Goal: Check status: Check status

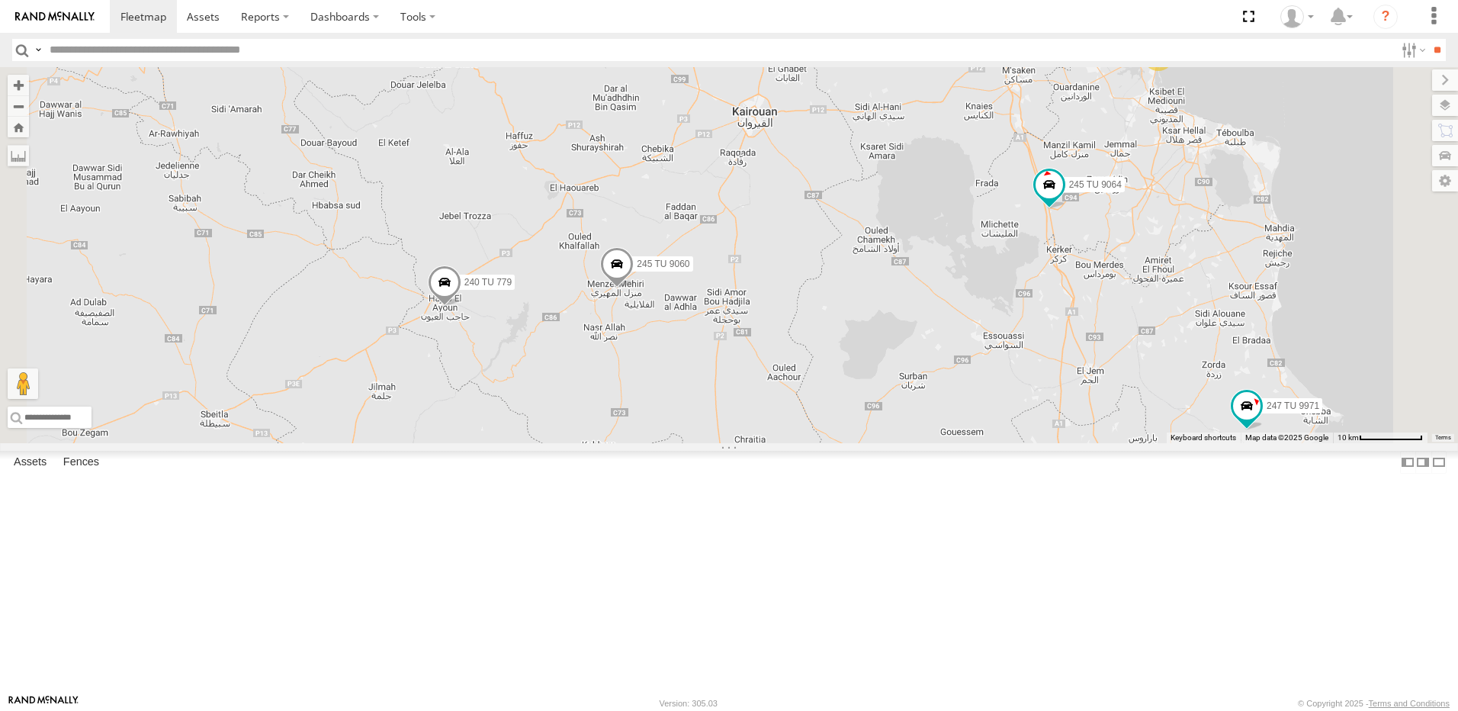
click at [825, 398] on div "245 TU 4334 245 TU 9053 245 TU 9061 246 TU 8280 241 TU 2031 247 TU 9971 245 TU …" at bounding box center [729, 255] width 1458 height 376
click at [634, 288] on span at bounding box center [617, 267] width 34 height 41
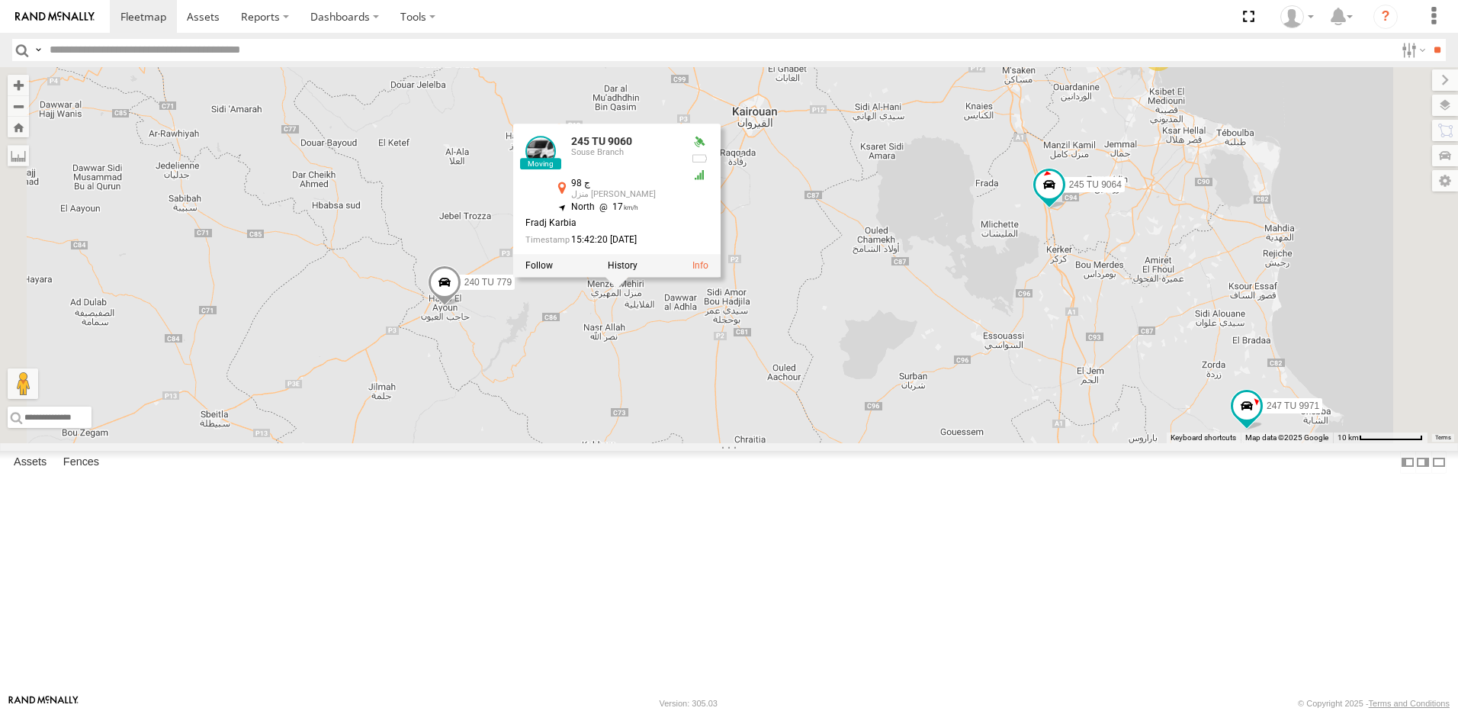
click at [625, 291] on div "245 TU 4334 245 TU 9053 245 TU 9061 246 TU 8280 241 TU 2031 247 TU 9971 245 TU …" at bounding box center [729, 255] width 1458 height 376
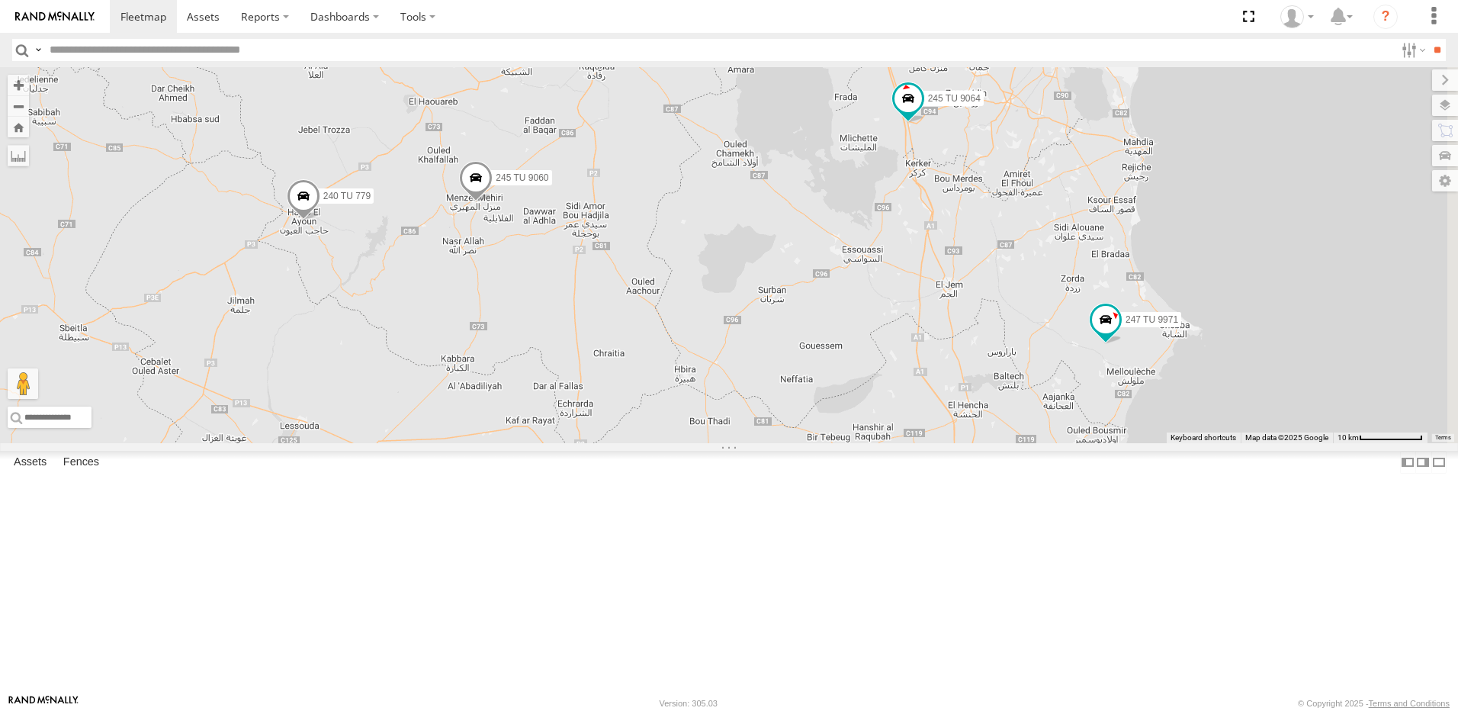
drag, startPoint x: 915, startPoint y: 459, endPoint x: 821, endPoint y: 400, distance: 111.3
click at [821, 400] on div "245 TU 4334 245 TU 9053 245 TU 9061 246 TU 8280 241 TU 2031 247 TU 9971 245 TU …" at bounding box center [729, 255] width 1458 height 376
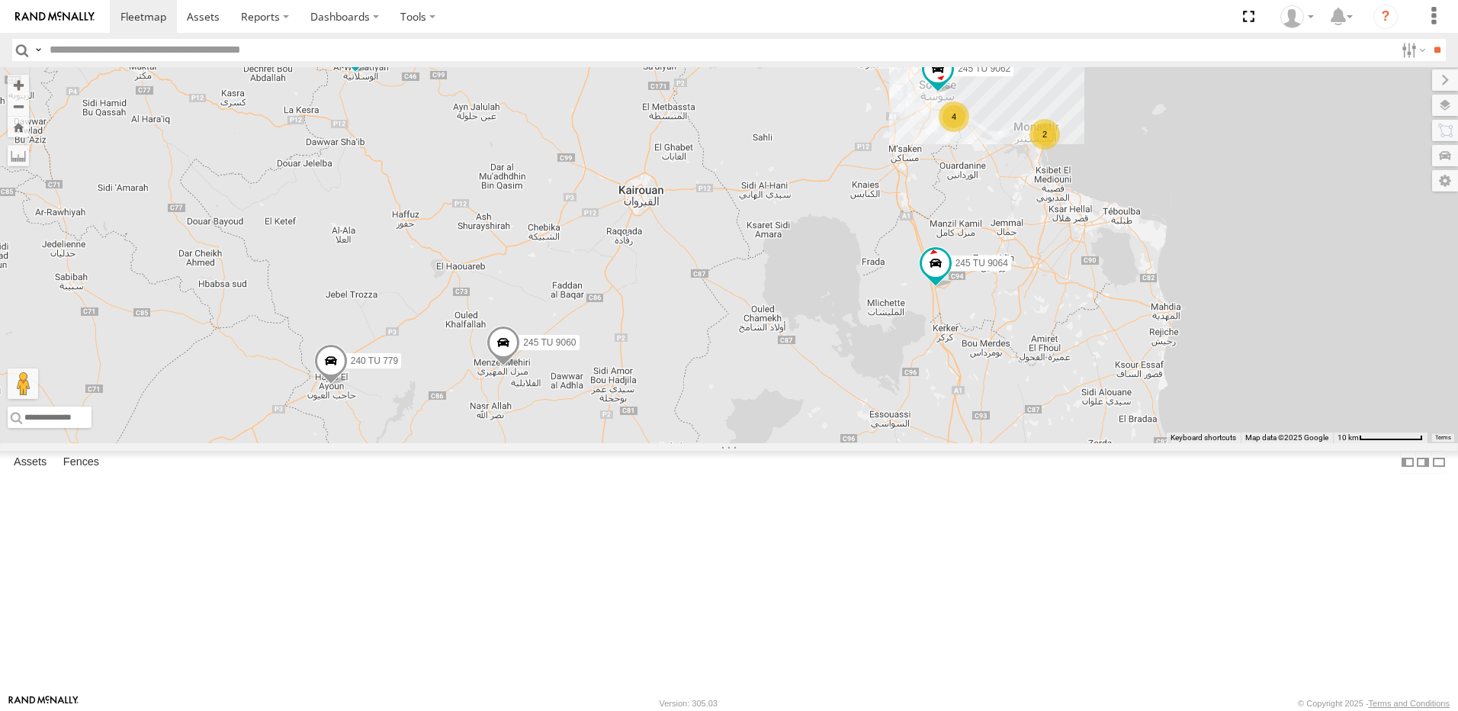
drag, startPoint x: 969, startPoint y: 325, endPoint x: 997, endPoint y: 493, distance: 170.8
click at [997, 443] on div "245 TU 4334 245 TU 9053 245 TU 9061 246 TU 8280 241 TU 2031 247 TU 9971 245 TU …" at bounding box center [729, 255] width 1458 height 376
drag, startPoint x: 737, startPoint y: 278, endPoint x: 736, endPoint y: 408, distance: 129.7
click at [736, 408] on div "245 TU 4334 245 TU 9053 245 TU 9061 246 TU 8280 241 TU 2031 247 TU 9971 245 TU …" at bounding box center [729, 255] width 1458 height 376
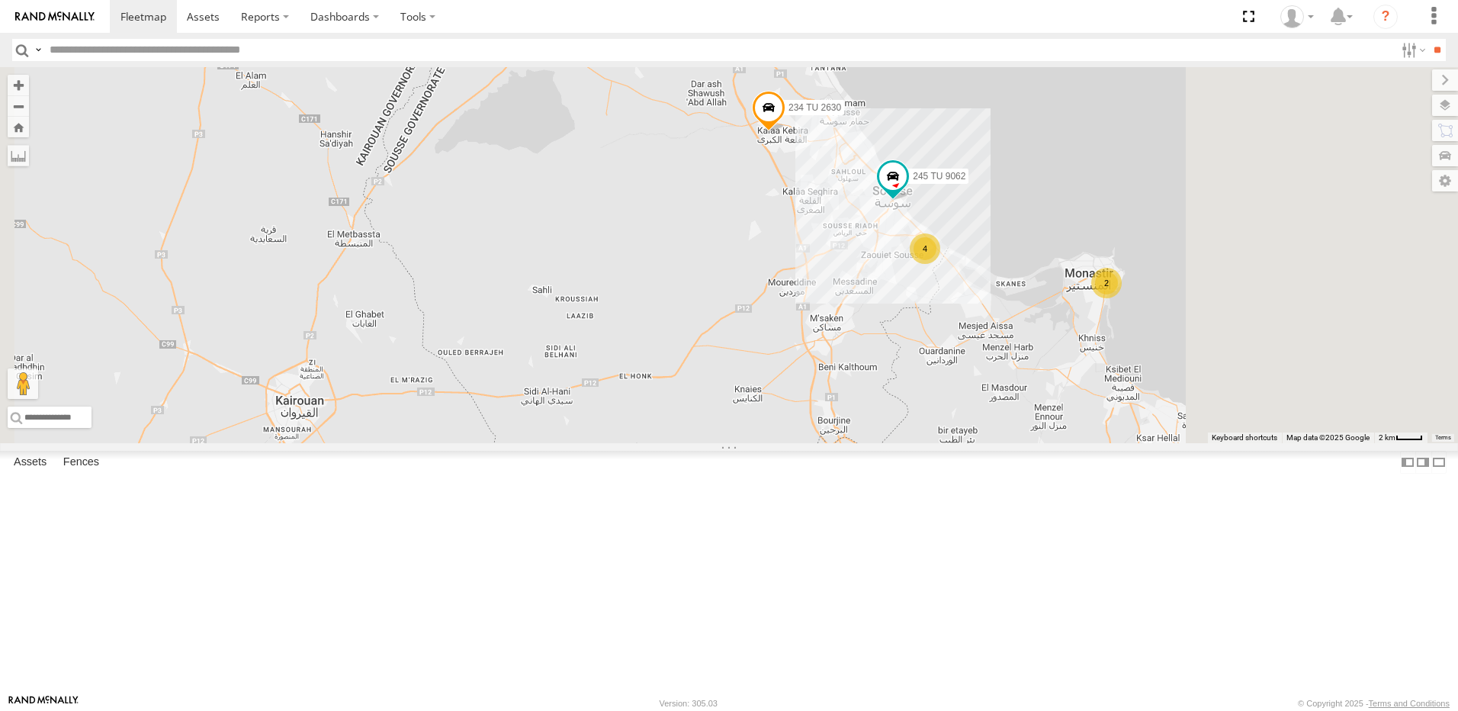
drag, startPoint x: 1063, startPoint y: 378, endPoint x: 962, endPoint y: 359, distance: 103.2
click at [962, 359] on div "245 TU 4334 245 TU 9053 245 TU 9061 246 TU 8280 241 TU 2031 247 TU 9971 245 TU …" at bounding box center [729, 255] width 1458 height 376
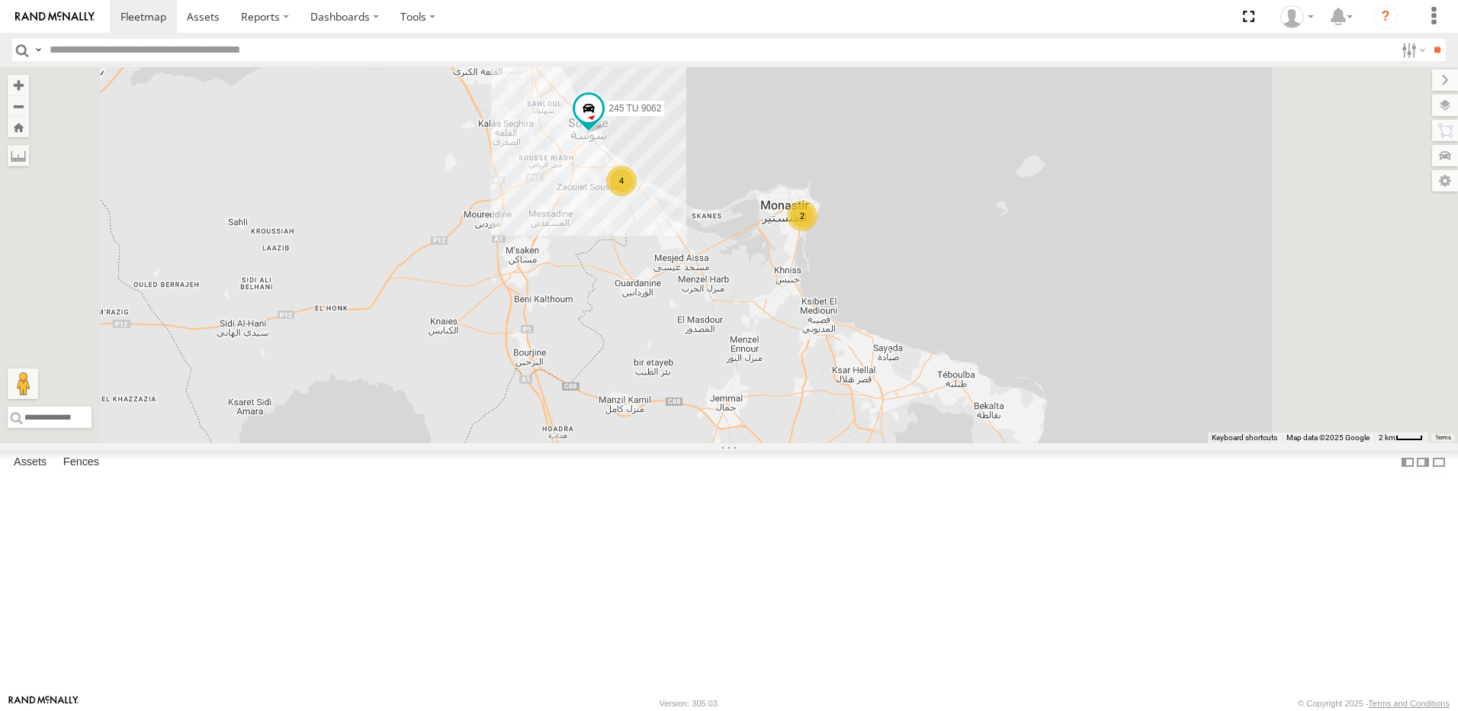
click at [637, 196] on div "4" at bounding box center [621, 180] width 31 height 31
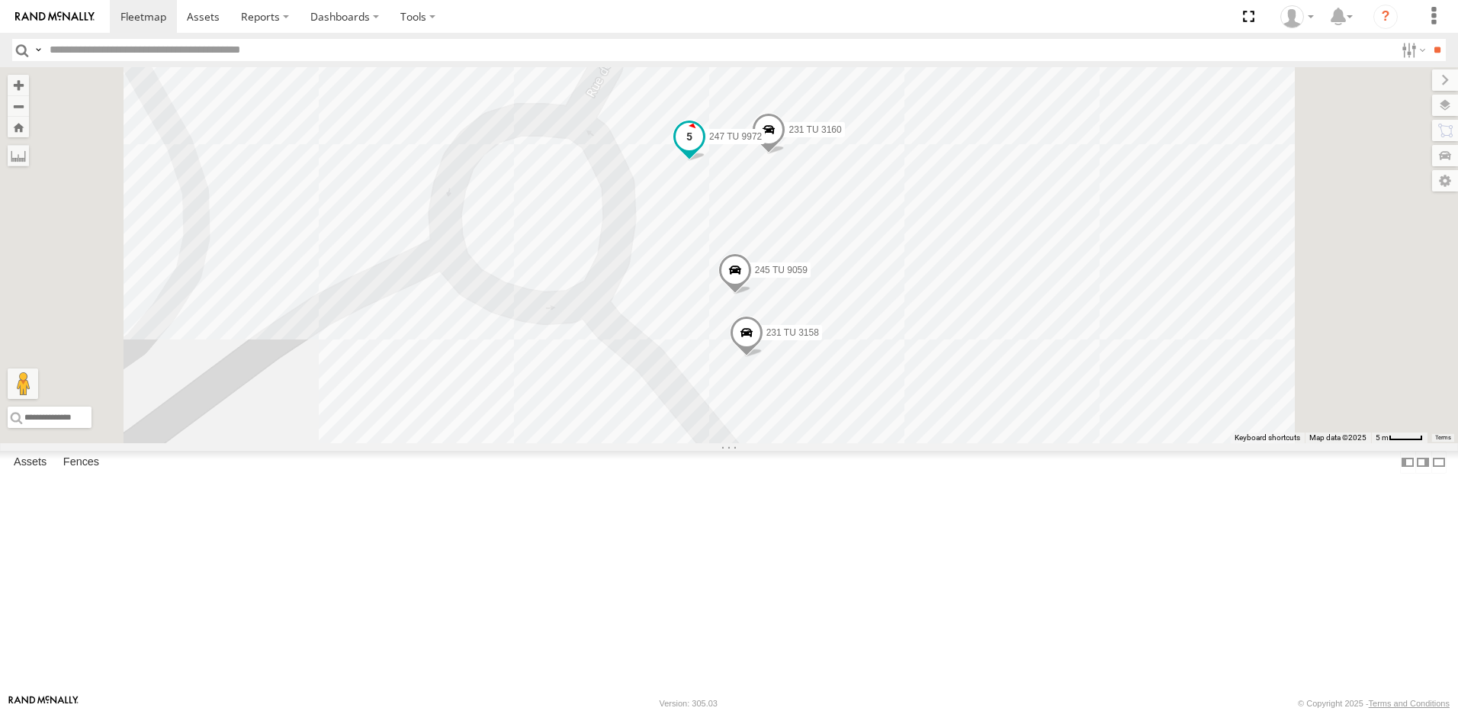
click at [703, 150] on span at bounding box center [689, 136] width 27 height 27
click at [587, 443] on div "245 TU 4334 245 TU 9053 245 TU 9061 246 TU 8280 241 TU 2031 247 TU 9971 245 TU …" at bounding box center [729, 255] width 1458 height 376
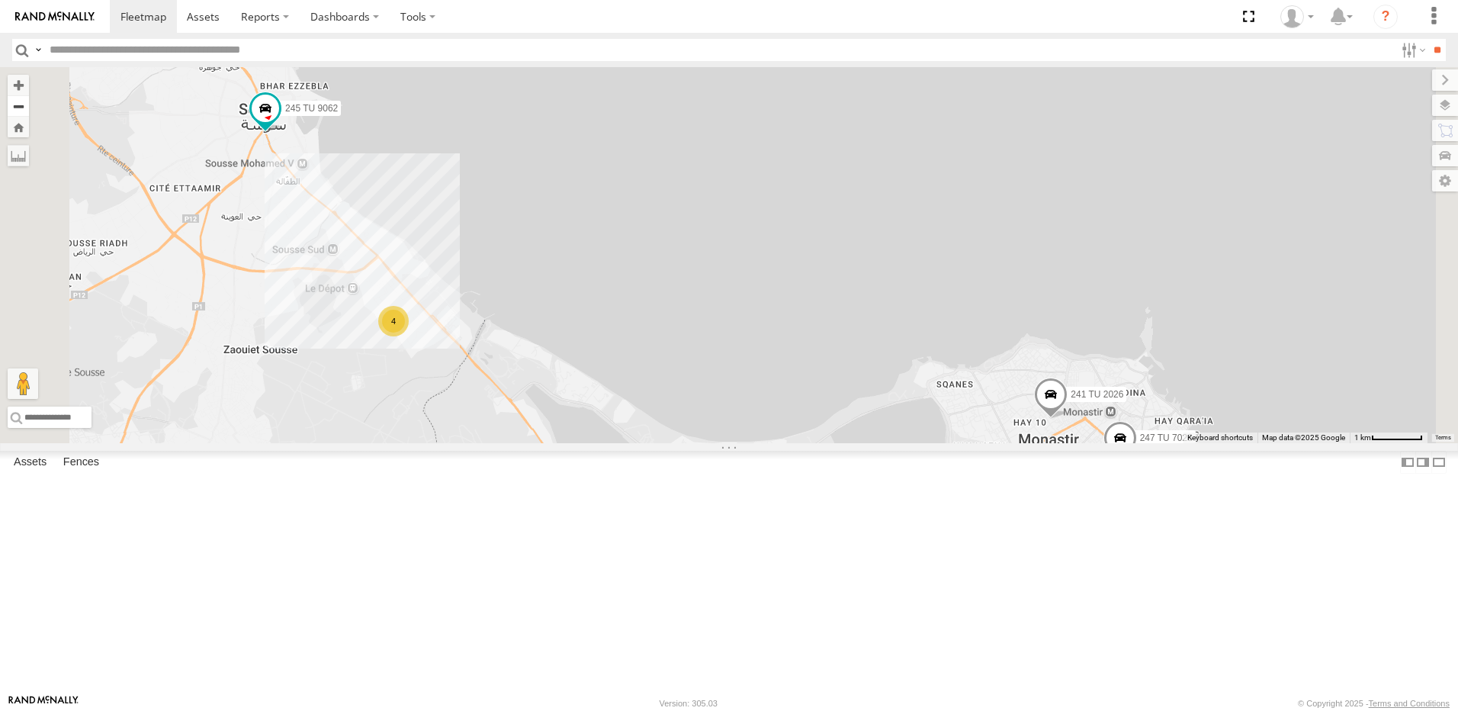
click at [29, 106] on button "Zoom out" at bounding box center [18, 105] width 21 height 21
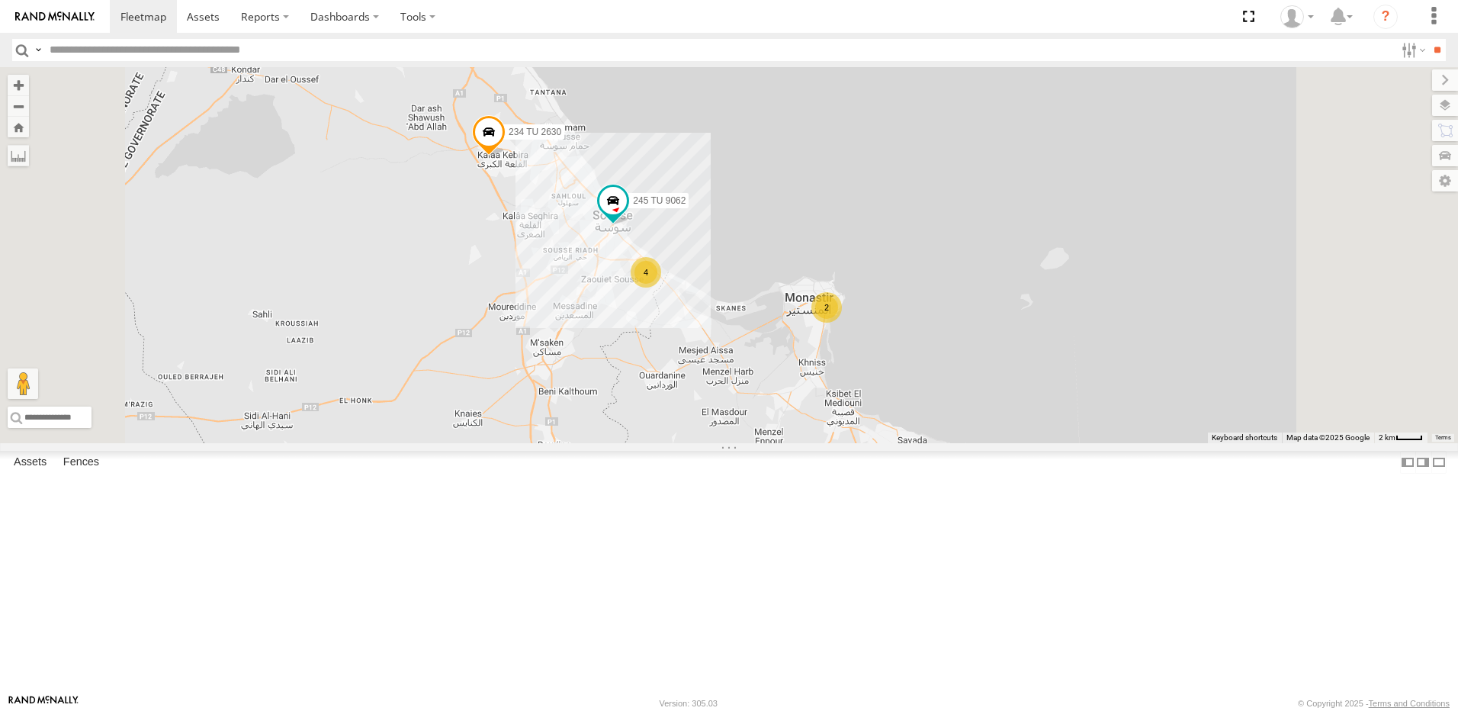
click at [506, 156] on span at bounding box center [489, 134] width 34 height 41
click at [622, 357] on div "245 TU 4334 245 TU 9053 245 TU 9061 246 TU 8280 241 TU 2031 247 TU 9971 245 TU …" at bounding box center [729, 255] width 1458 height 376
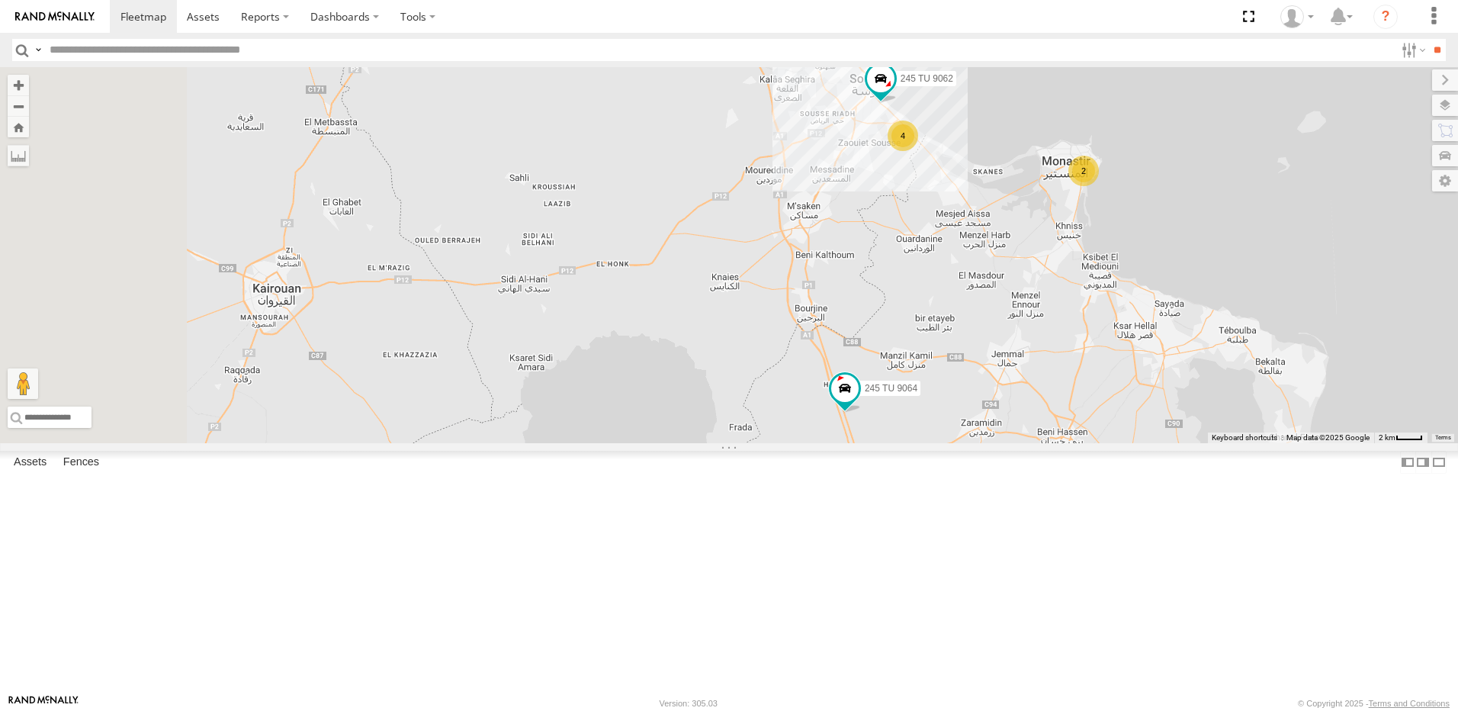
drag, startPoint x: 598, startPoint y: 420, endPoint x: 873, endPoint y: 272, distance: 312.5
click at [873, 272] on div "234 TU 2630 245 TU 9062 2 4 245 TU 9064" at bounding box center [729, 255] width 1458 height 376
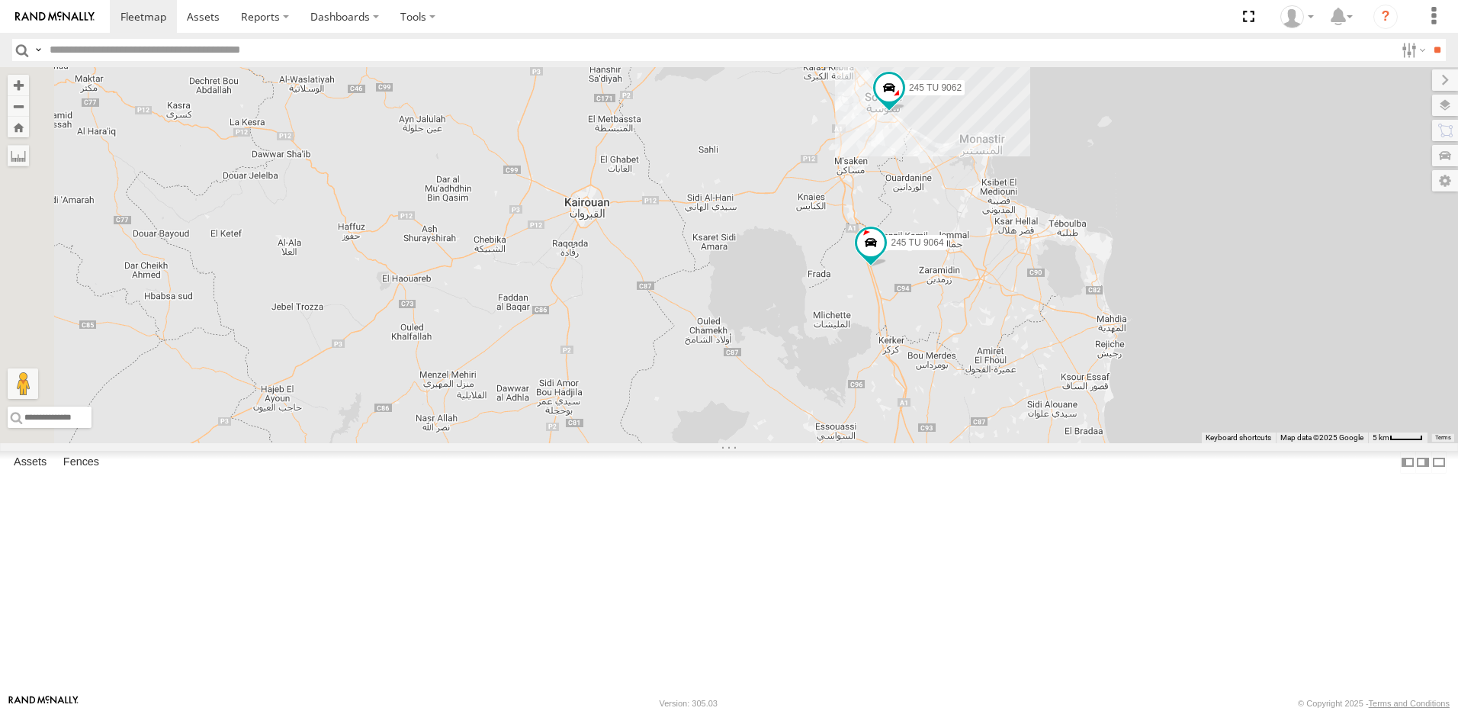
drag, startPoint x: 584, startPoint y: 439, endPoint x: 787, endPoint y: 358, distance: 218.7
click at [787, 358] on div "234 TU 2630 245 TU 9062 245 TU 9064" at bounding box center [729, 255] width 1458 height 376
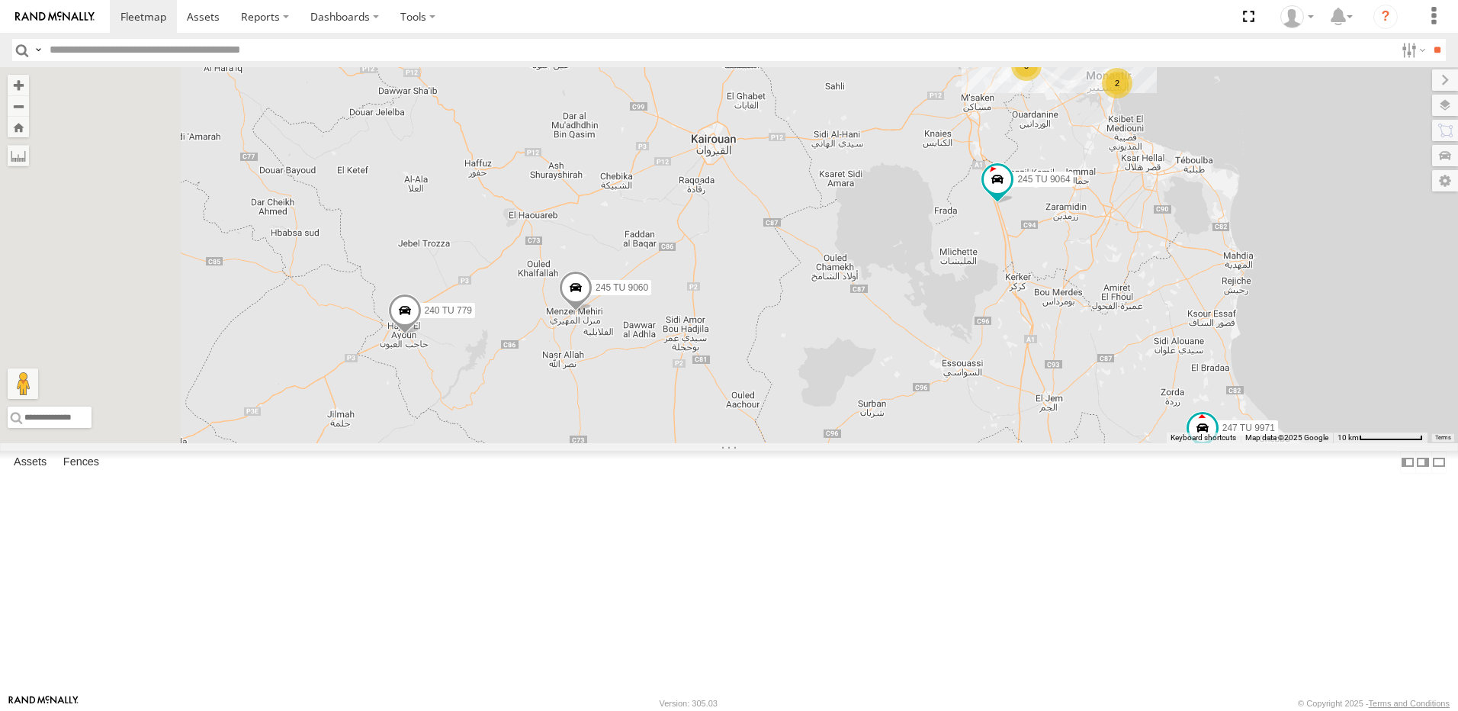
drag, startPoint x: 632, startPoint y: 452, endPoint x: 780, endPoint y: 377, distance: 166.1
click at [780, 377] on div "234 TU 2630 245 TU 9064 2 245 TU 9061 5 245 TU 9060 240 TU 779 247 TU 9971" at bounding box center [729, 255] width 1458 height 376
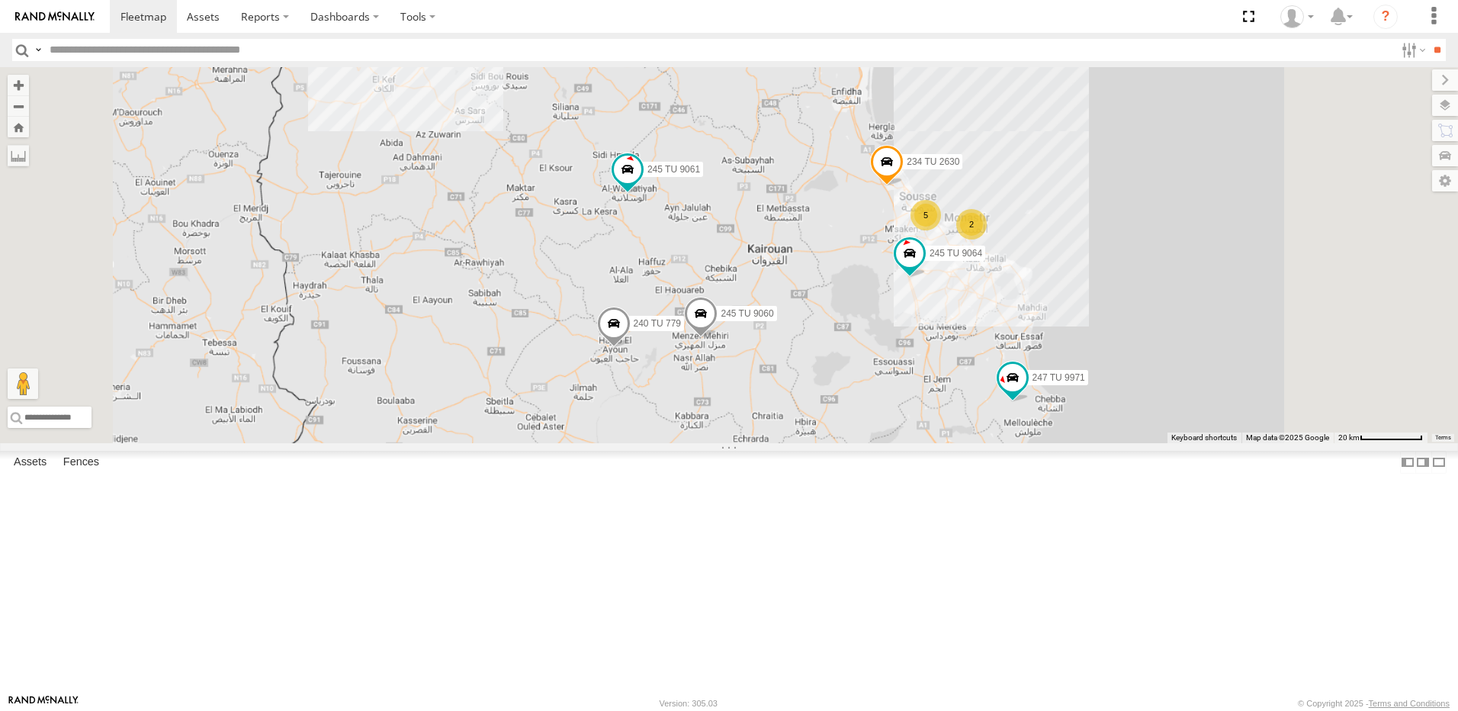
drag, startPoint x: 969, startPoint y: 361, endPoint x: 966, endPoint y: 495, distance: 133.5
click at [966, 443] on div "245 TU 9060 240 TU 779 234 TU 2630 245 TU 9061 246 TU 8280 247 TU 9971 245 TU 9…" at bounding box center [729, 255] width 1458 height 376
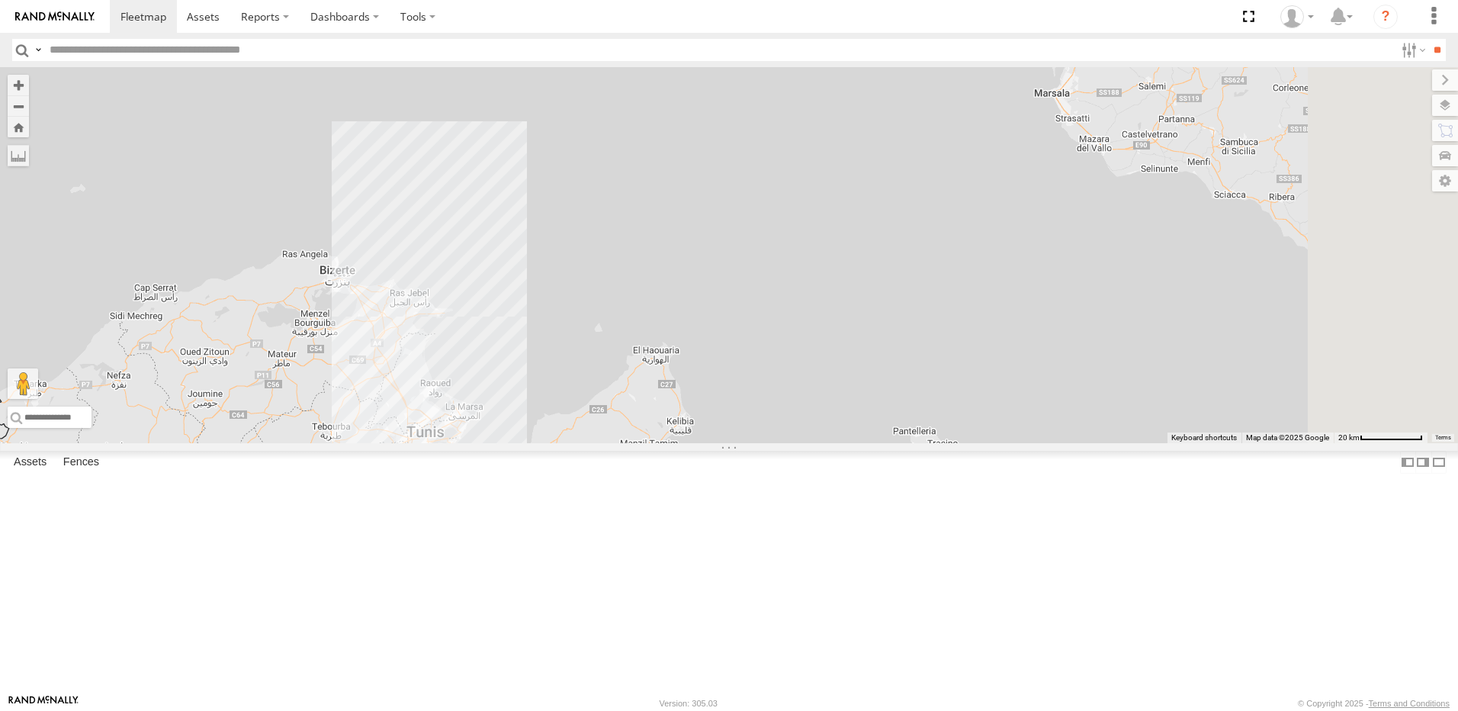
drag, startPoint x: 1071, startPoint y: 426, endPoint x: 709, endPoint y: 310, distance: 379.6
click at [710, 304] on div "245 TU 9060 240 TU 779 234 TU 2630 245 TU 9061 246 TU 8280 247 TU 9971 245 TU 9…" at bounding box center [729, 255] width 1458 height 376
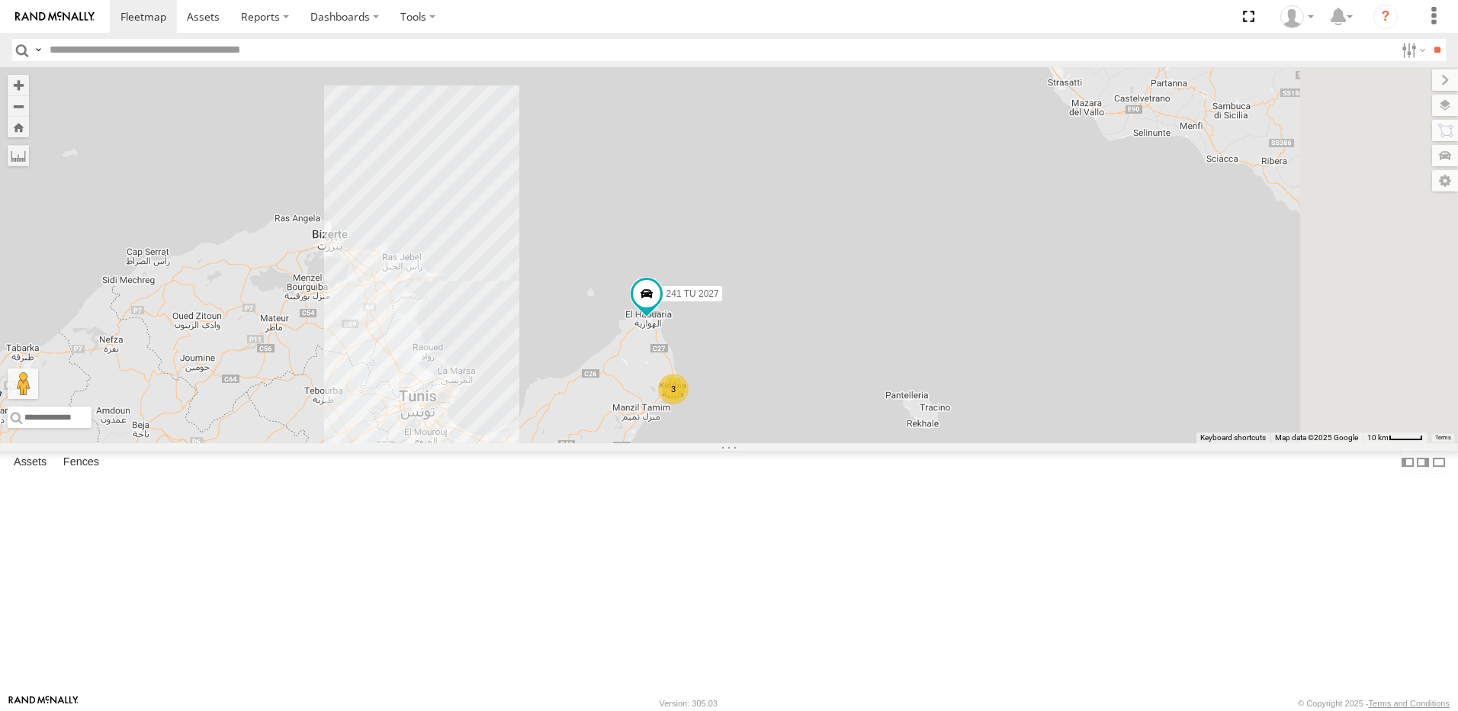
click at [689, 404] on div "3" at bounding box center [673, 389] width 31 height 31
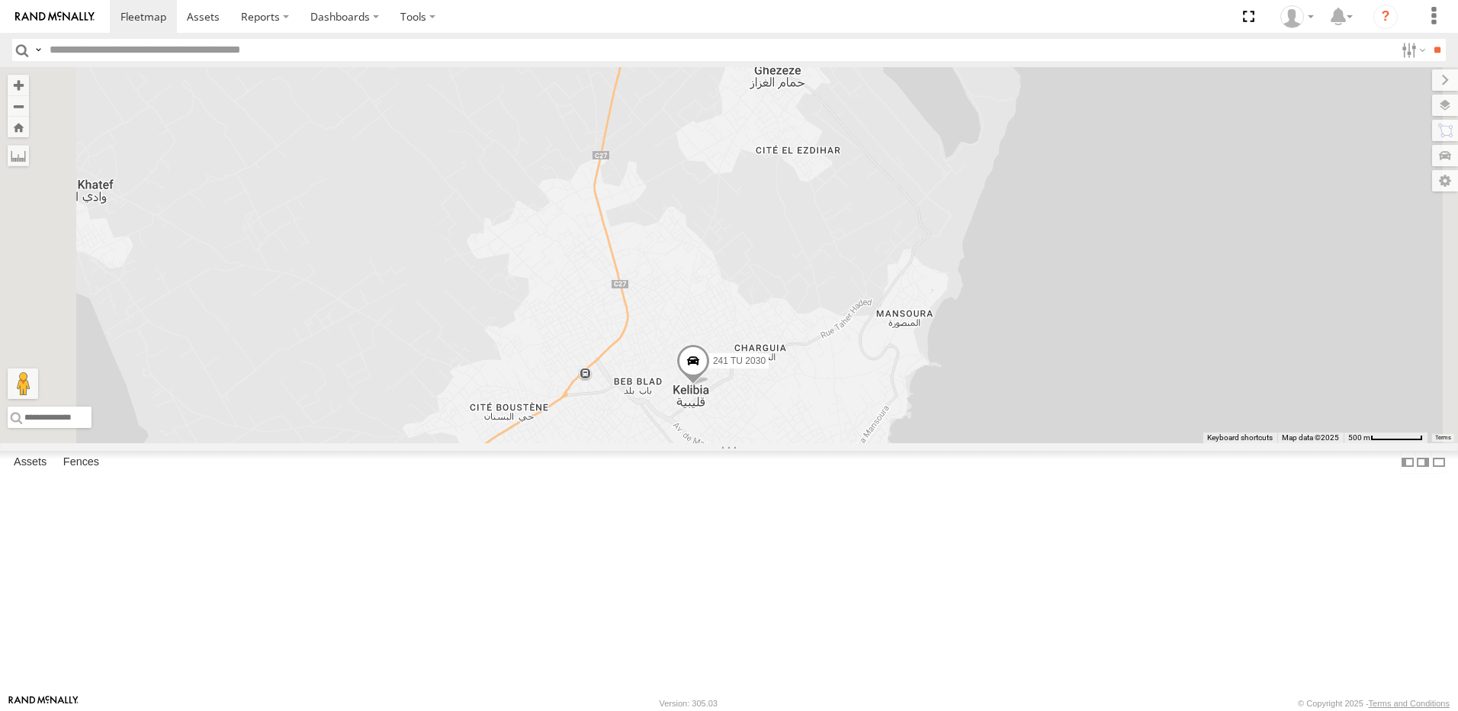
click at [710, 384] on span at bounding box center [693, 363] width 34 height 41
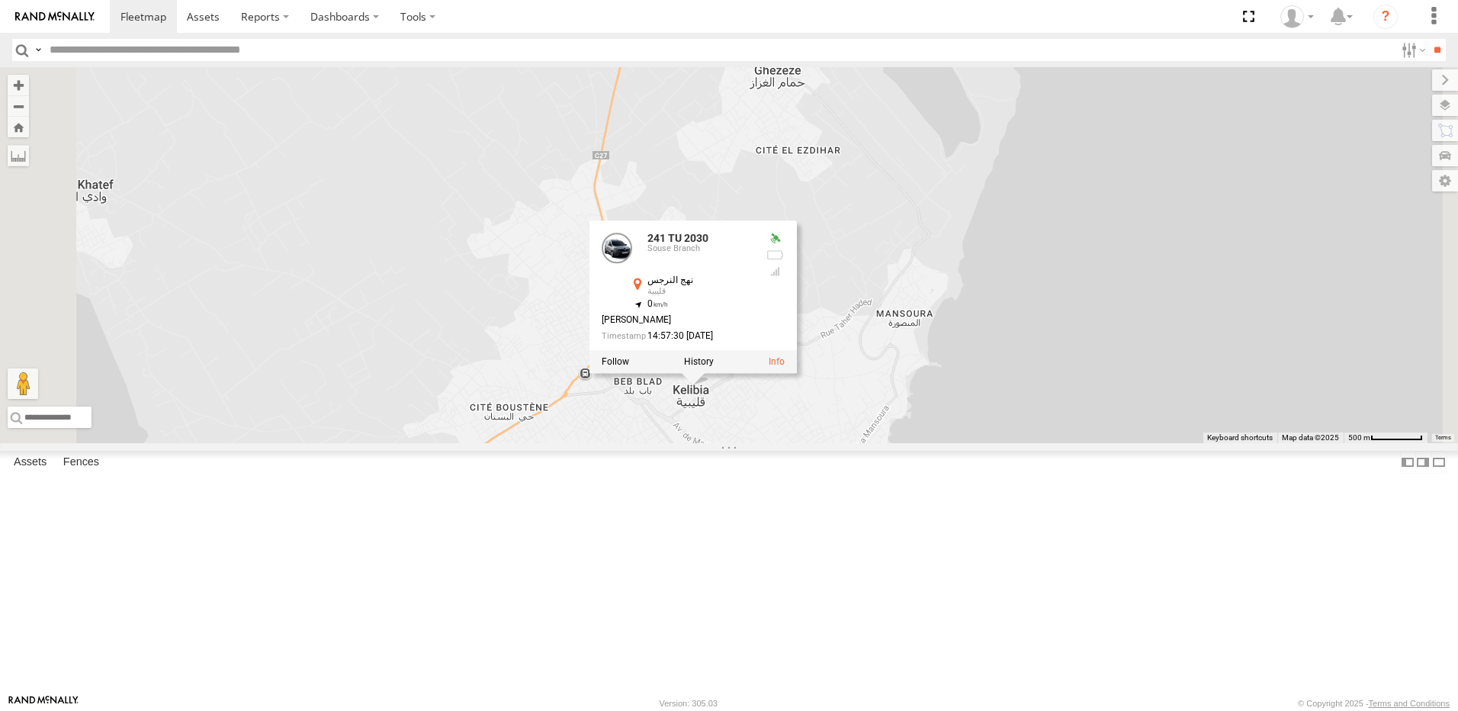
click at [699, 443] on div "245 TU 9060 240 TU 779 234 TU 2630 245 TU 9061 246 TU 8280 247 TU 9971 245 TU 9…" at bounding box center [729, 255] width 1458 height 376
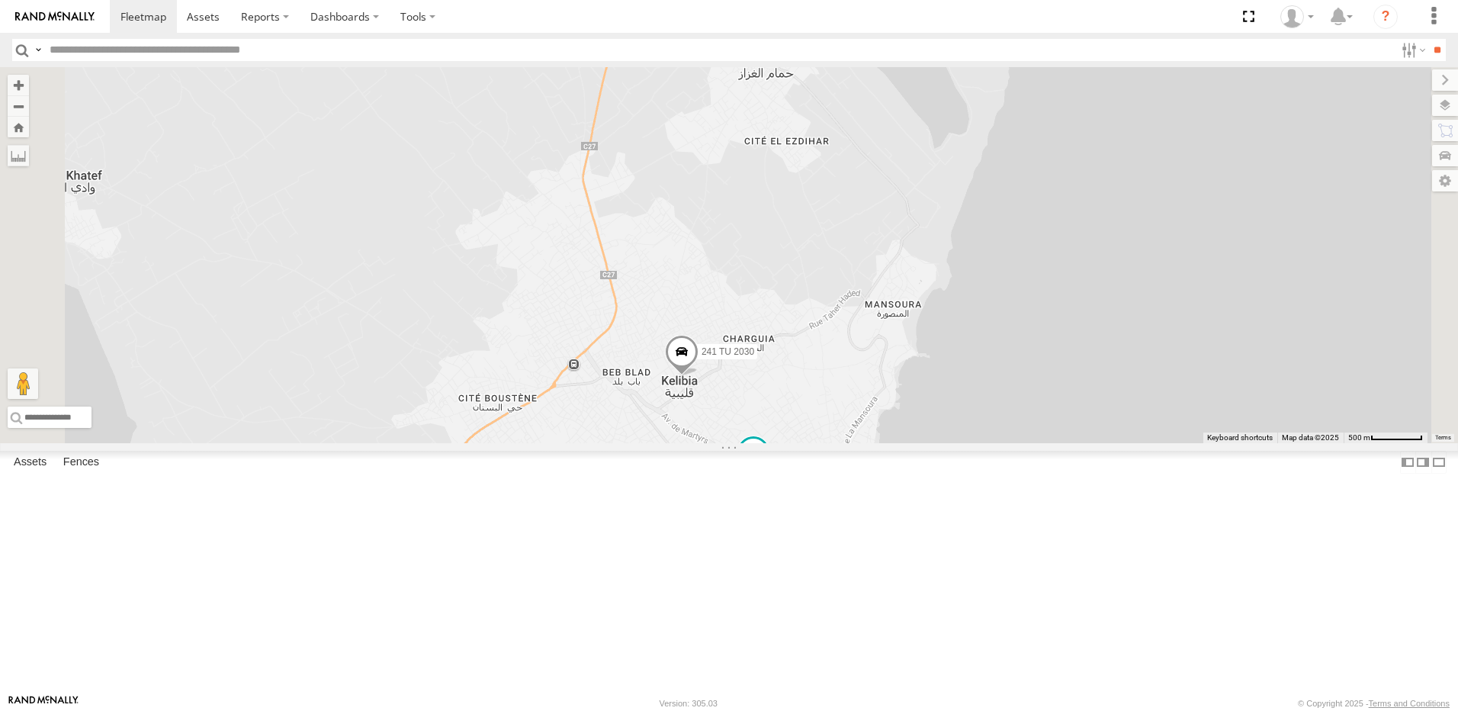
drag, startPoint x: 840, startPoint y: 532, endPoint x: 723, endPoint y: 483, distance: 126.8
click at [723, 443] on div "245 TU 9060 240 TU 779 234 TU 2630 245 TU 9061 246 TU 8280 247 TU 9971 245 TU 9…" at bounding box center [729, 255] width 1458 height 376
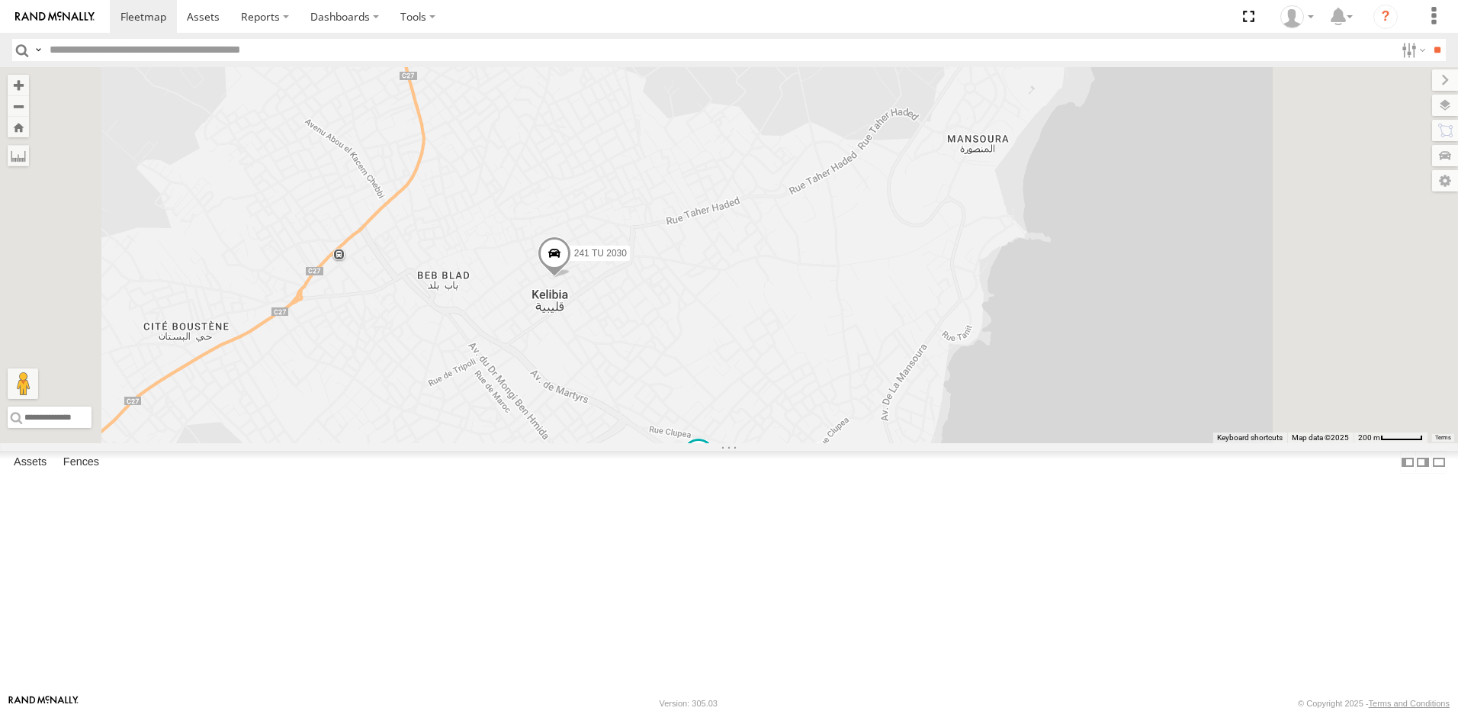
click at [571, 278] on span at bounding box center [555, 256] width 34 height 41
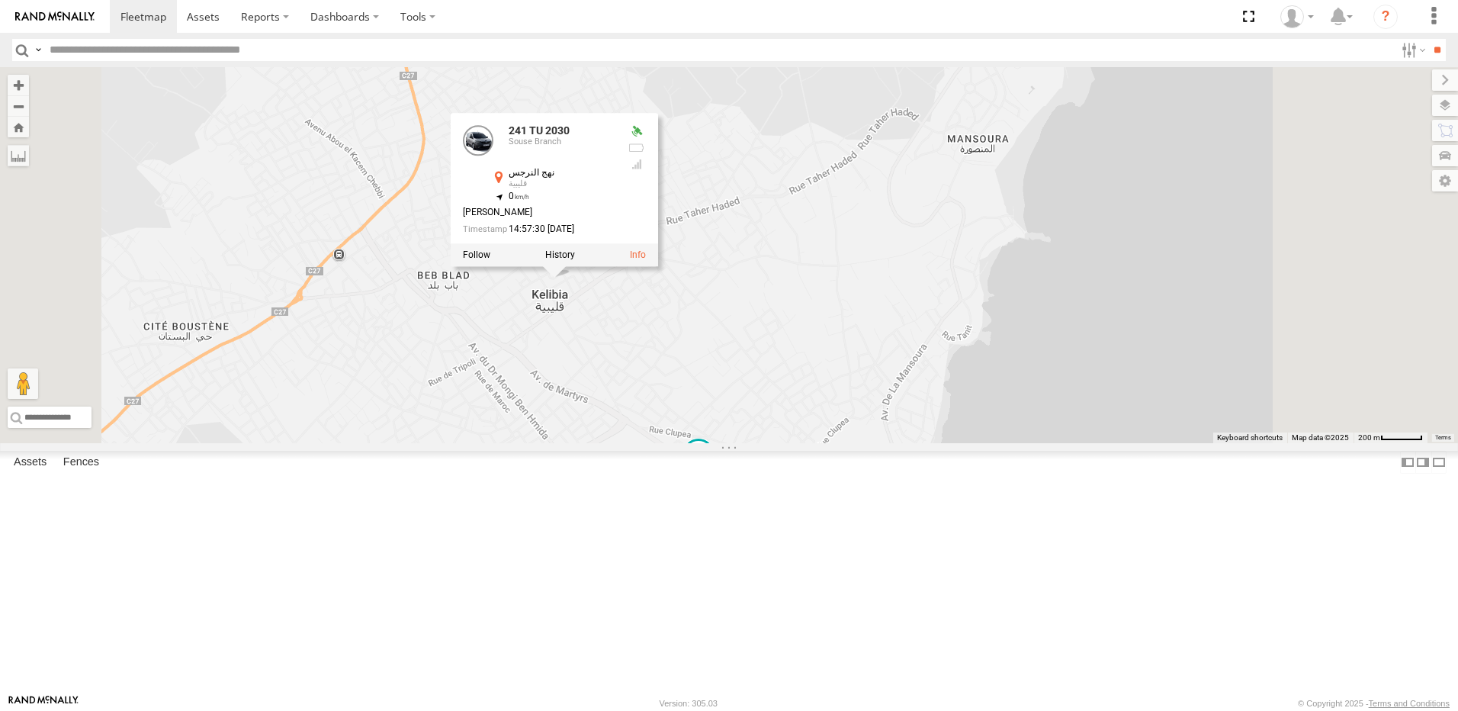
click at [579, 307] on div "245 TU 9060 240 TU 779 234 TU 2630 245 TU 9061 246 TU 8280 247 TU 9971 245 TU 9…" at bounding box center [729, 255] width 1458 height 376
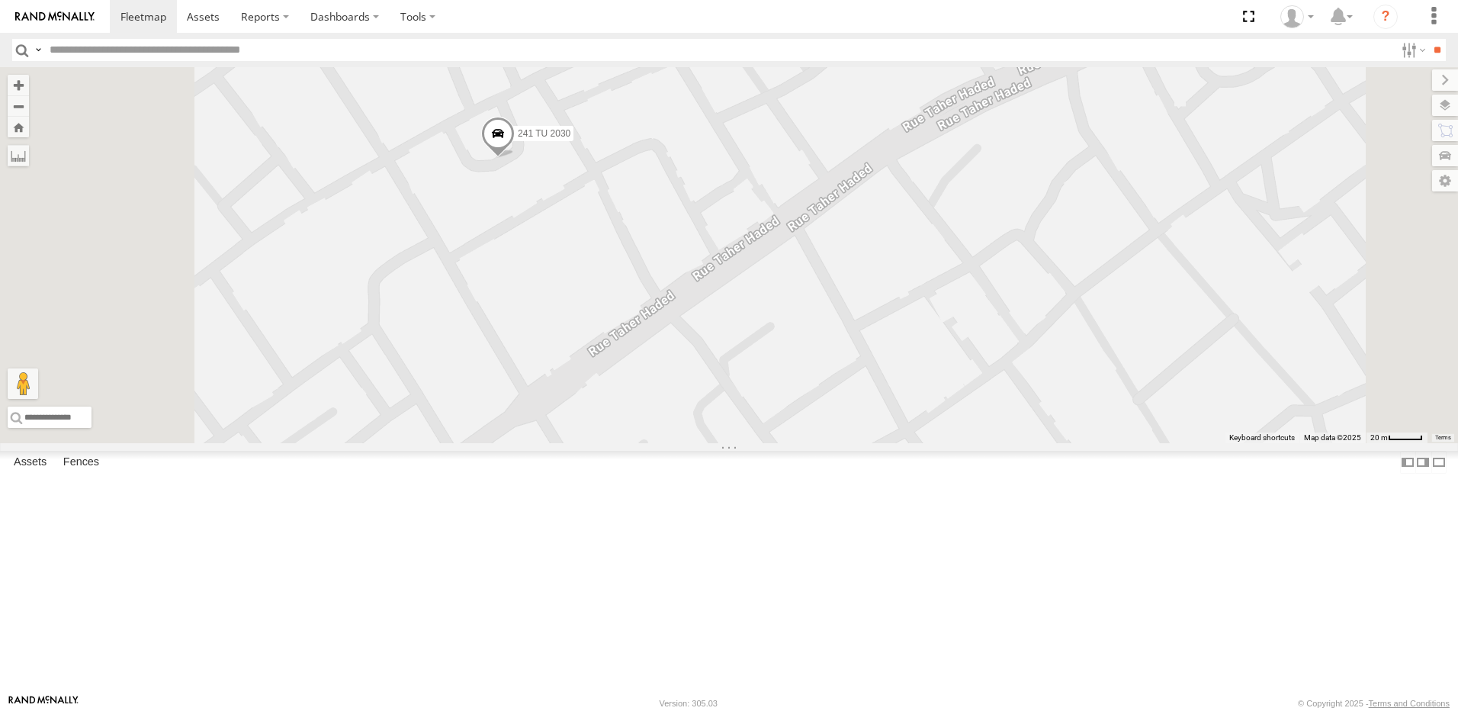
drag, startPoint x: 669, startPoint y: 252, endPoint x: 719, endPoint y: 460, distance: 214.2
click at [719, 443] on div "245 TU 9060 240 TU 779 234 TU 2630 245 TU 9061 246 TU 8280 247 TU 9971 245 TU 9…" at bounding box center [729, 255] width 1458 height 376
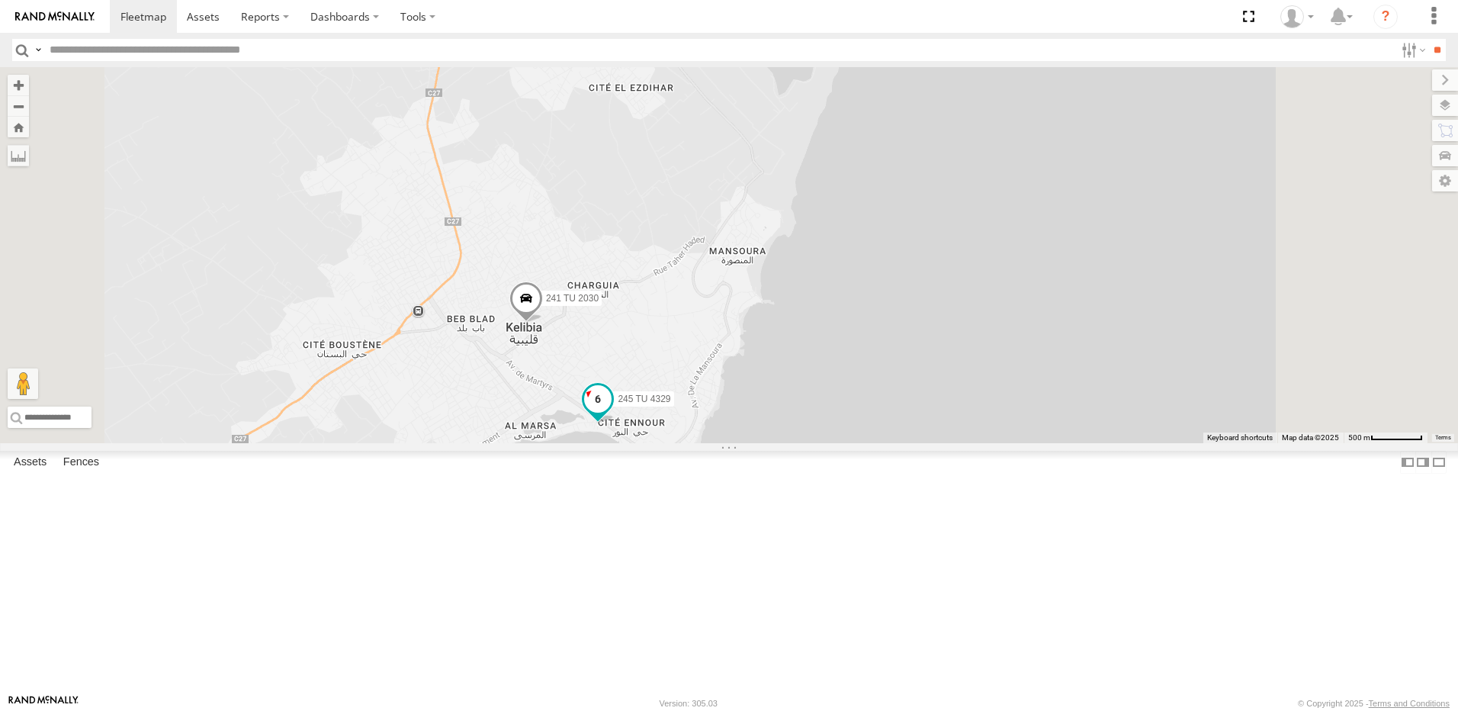
click at [612, 412] on span at bounding box center [597, 397] width 27 height 27
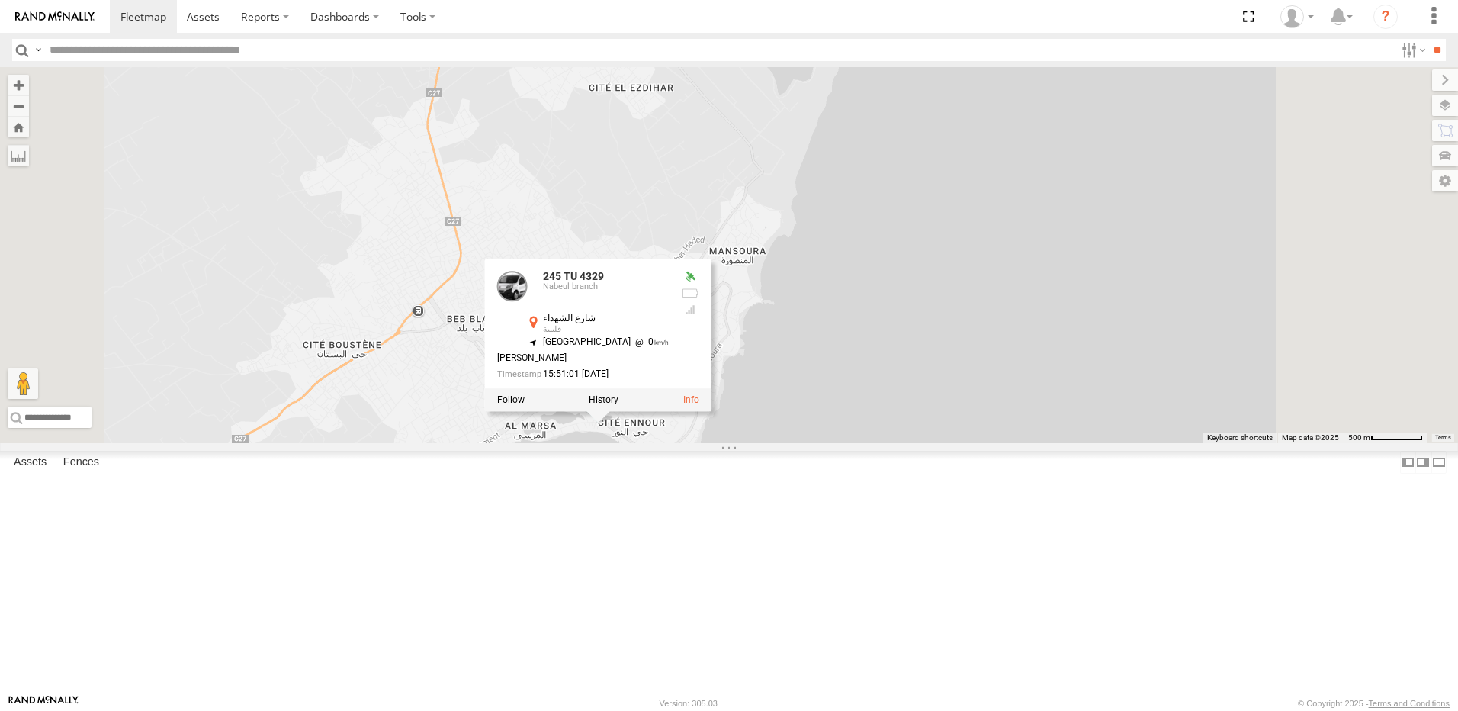
click at [555, 408] on div "245 TU 9060 240 TU 779 234 TU 2630 245 TU 9061 246 TU 8280 247 TU 9971 245 TU 9…" at bounding box center [729, 255] width 1458 height 376
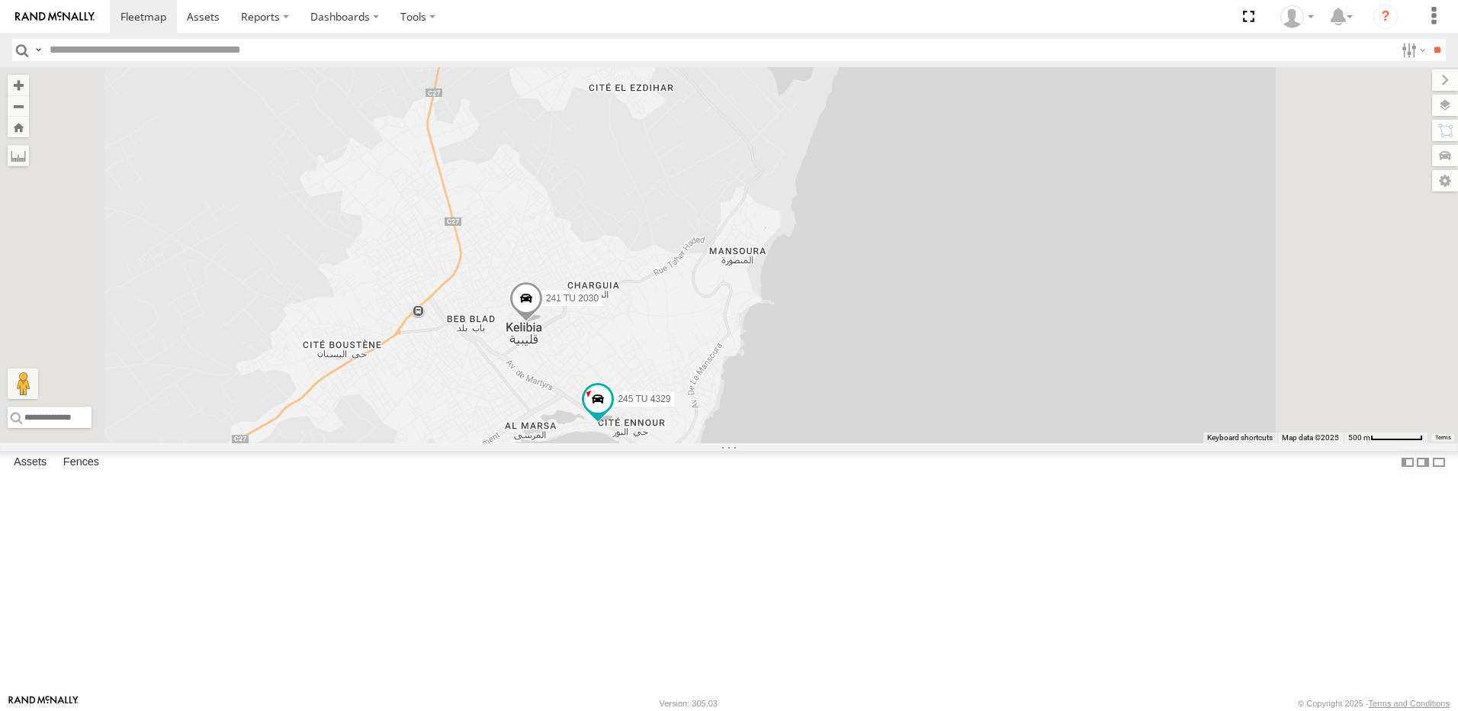
click at [543, 322] on span at bounding box center [526, 301] width 34 height 41
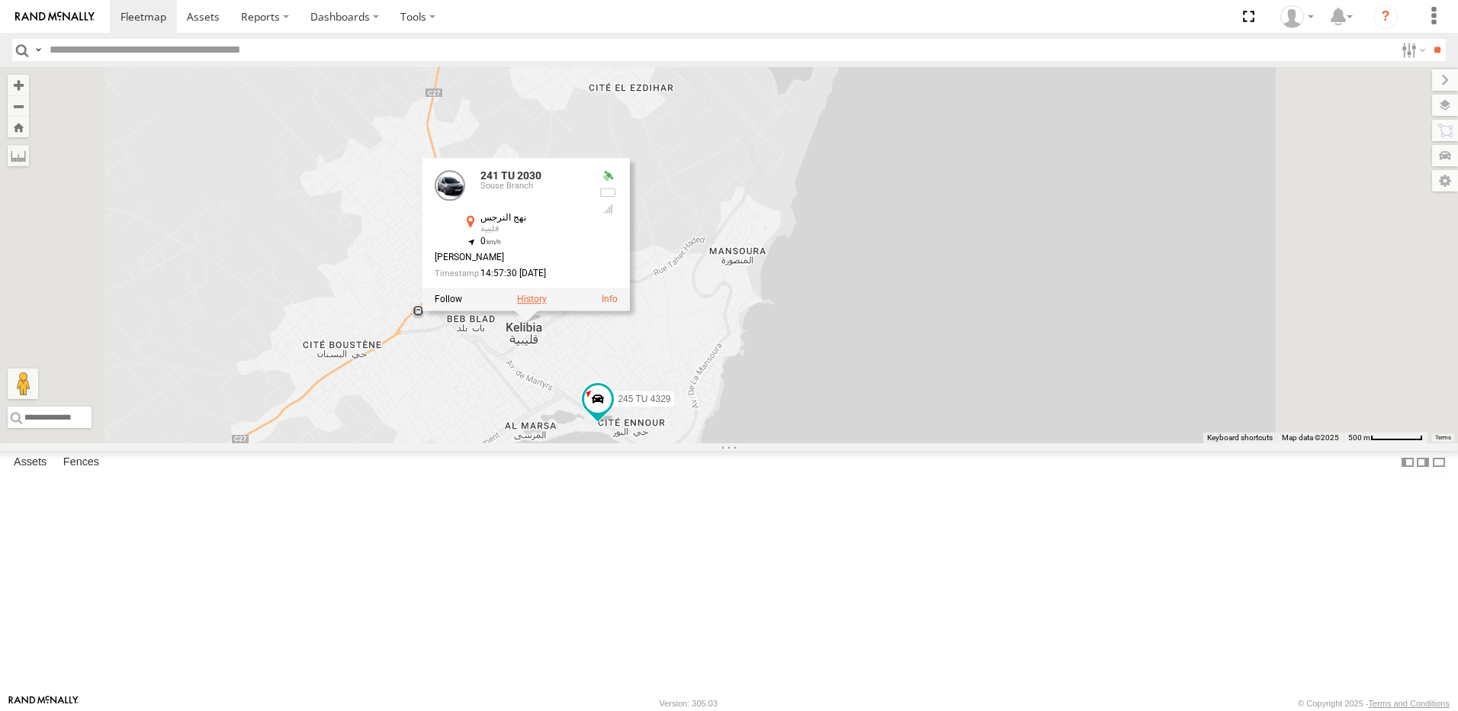
click at [547, 304] on label at bounding box center [532, 299] width 30 height 11
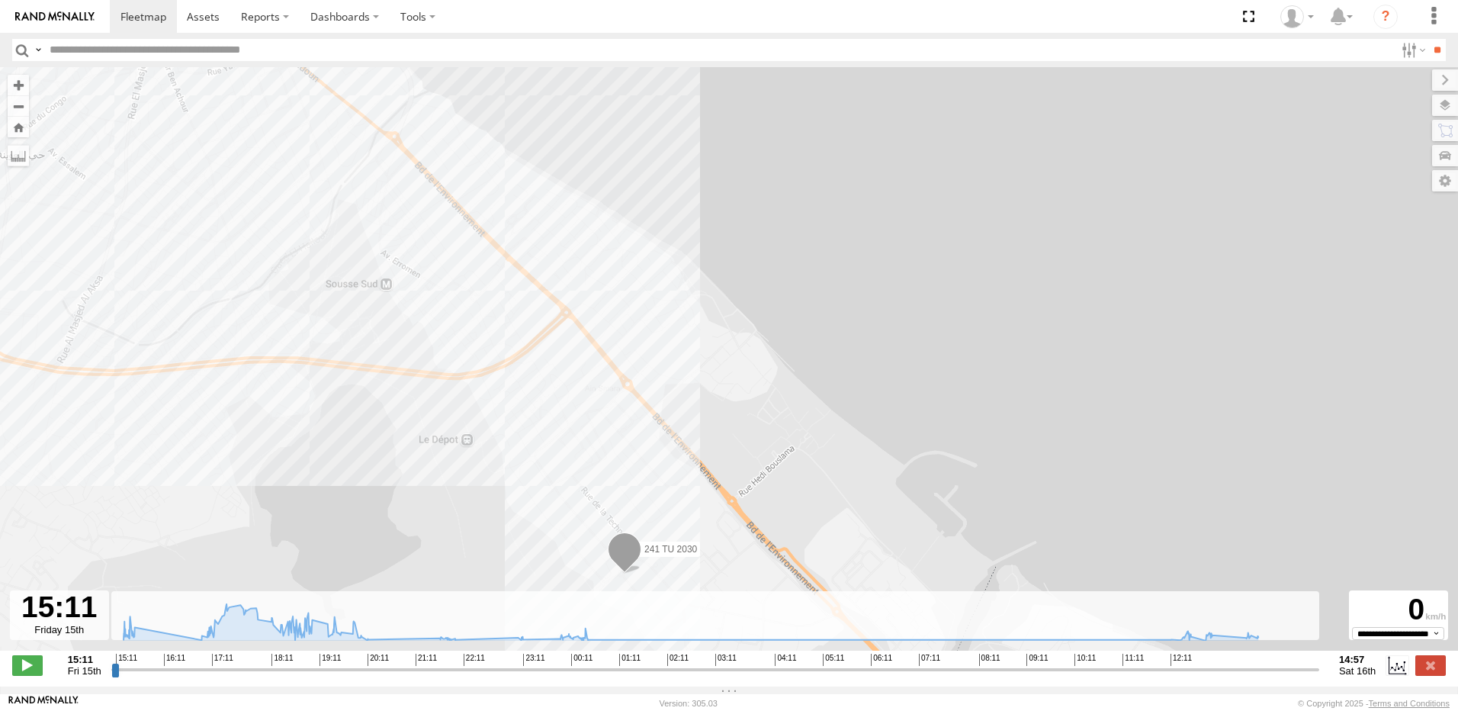
click at [630, 553] on span at bounding box center [625, 552] width 34 height 41
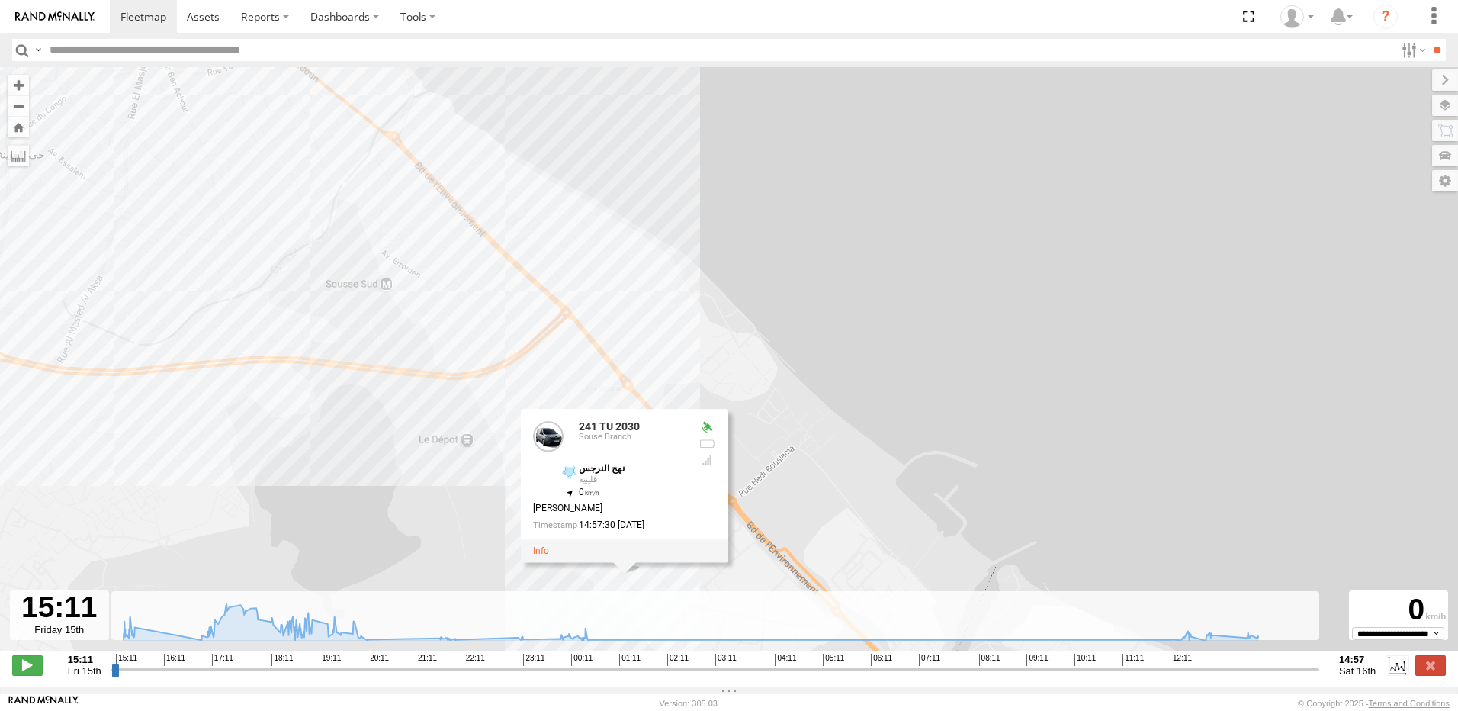
click at [340, 475] on div "241 TU 2030 15:28 Fri 18:00 Fri 241 TU 2030 Souse Branch نهج النرجس قليبية 35.7…" at bounding box center [729, 366] width 1458 height 599
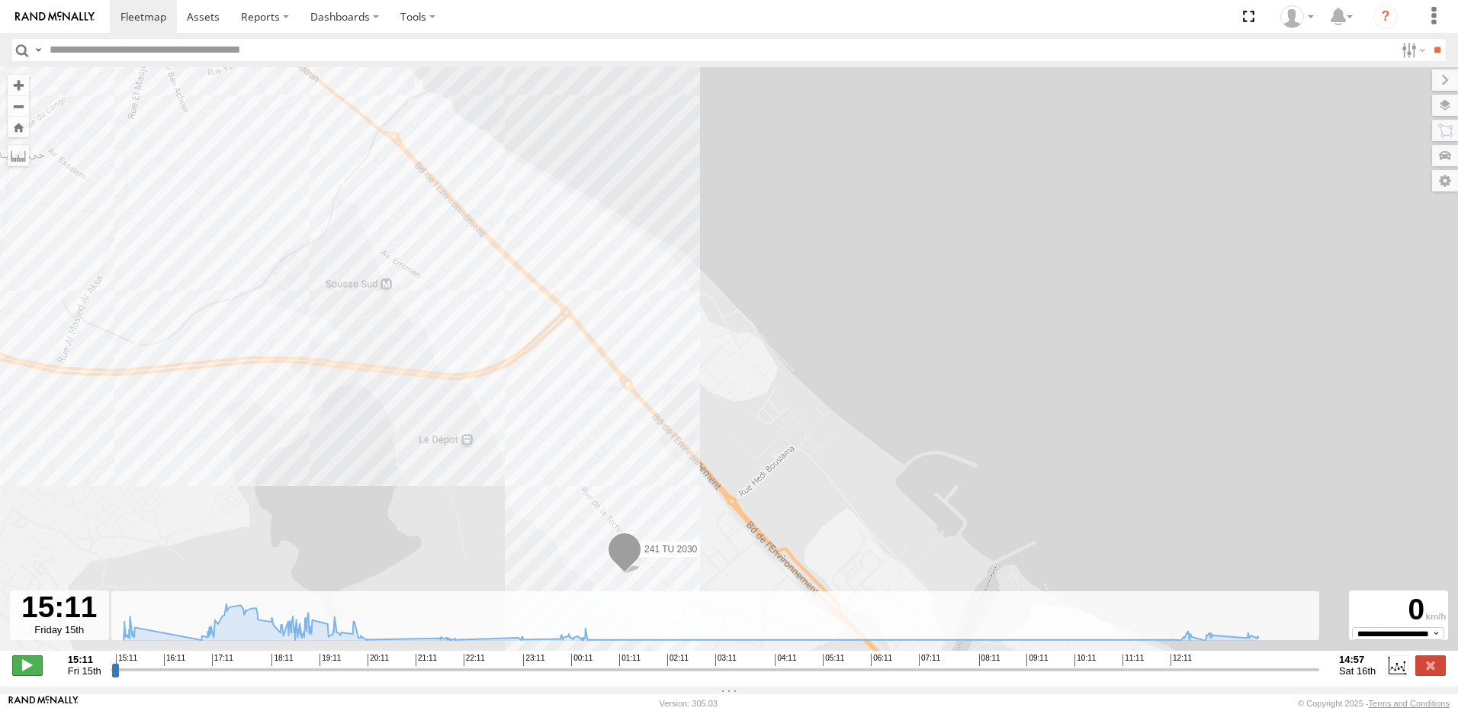
click at [27, 673] on span at bounding box center [27, 665] width 31 height 20
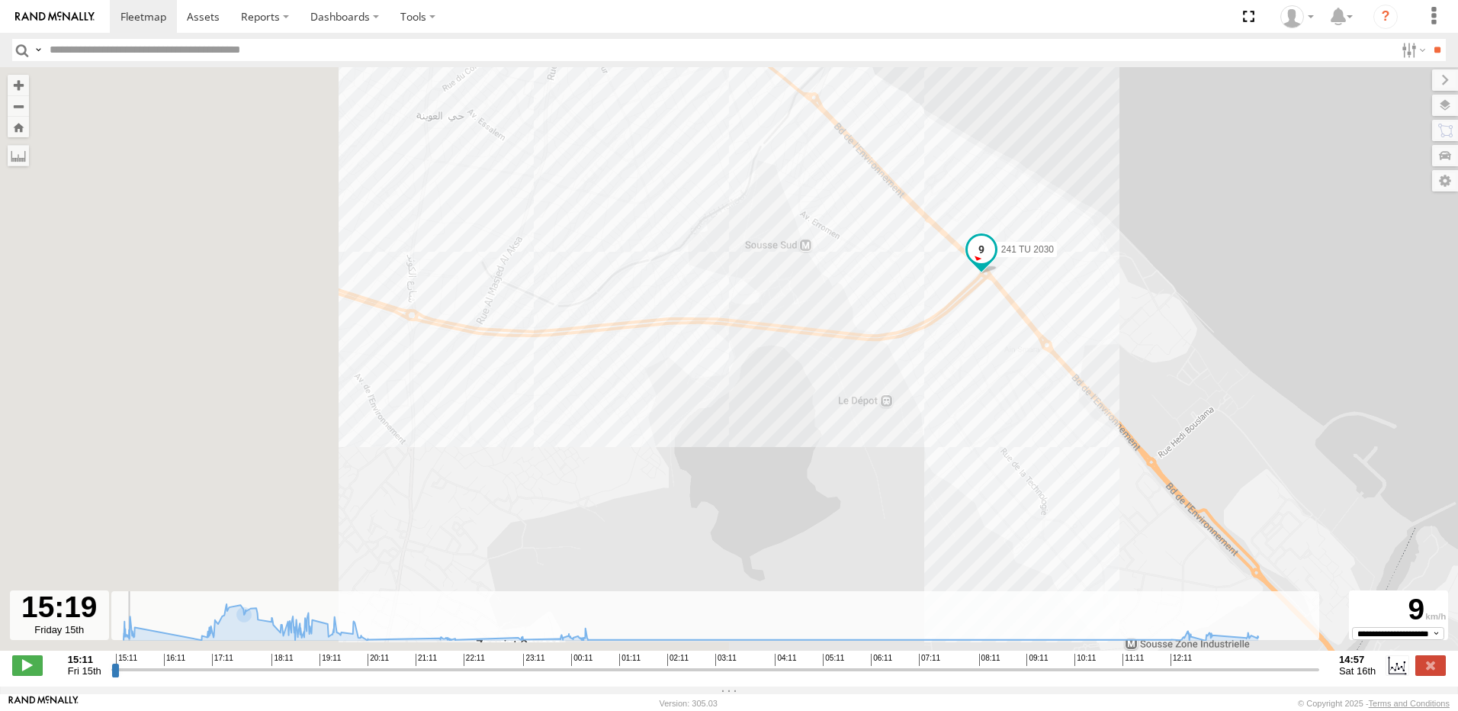
drag, startPoint x: 167, startPoint y: 496, endPoint x: 650, endPoint y: 472, distance: 483.3
click at [650, 472] on div "241 TU 2030 15:28 Fri 18:00 Fri" at bounding box center [729, 366] width 1458 height 599
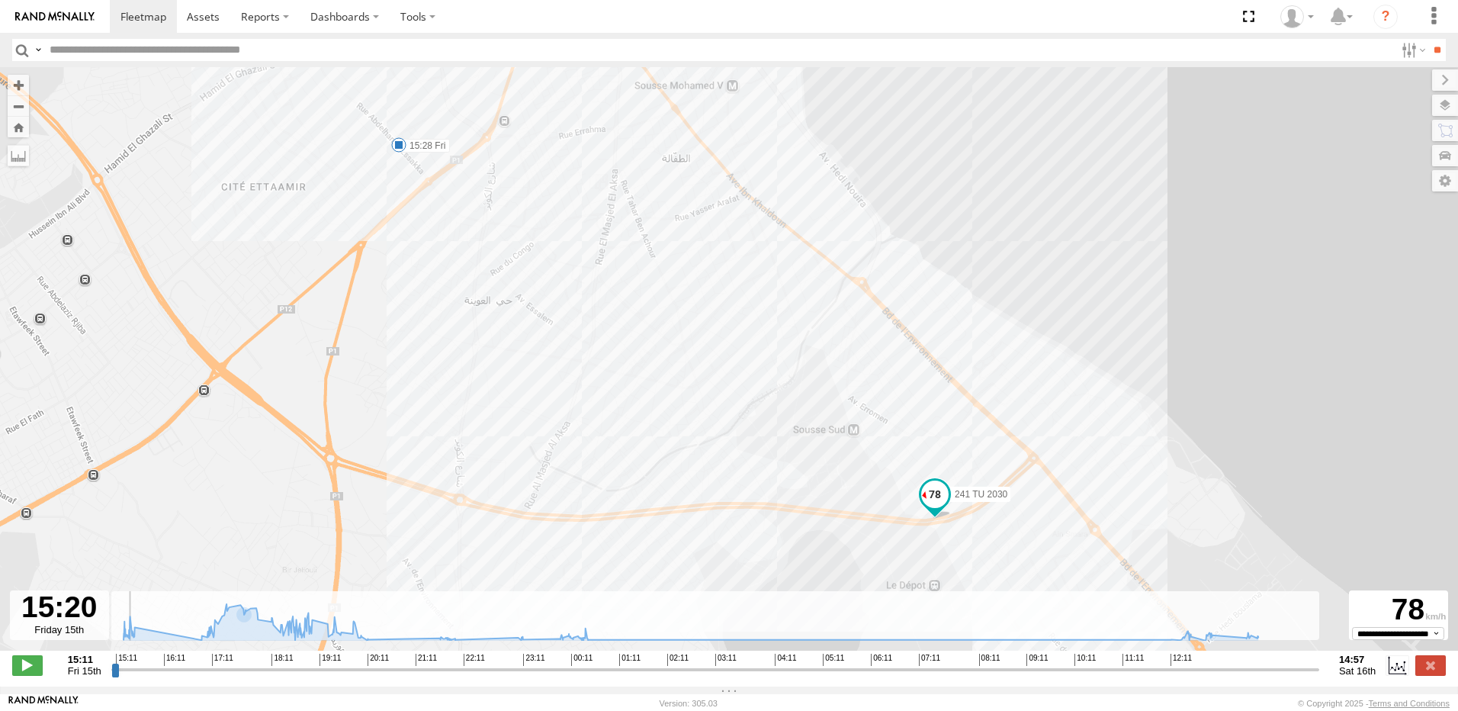
drag, startPoint x: 637, startPoint y: 291, endPoint x: 621, endPoint y: 453, distance: 163.2
click at [621, 453] on div "241 TU 2030 15:28 Fri 18:00 Fri" at bounding box center [729, 366] width 1458 height 599
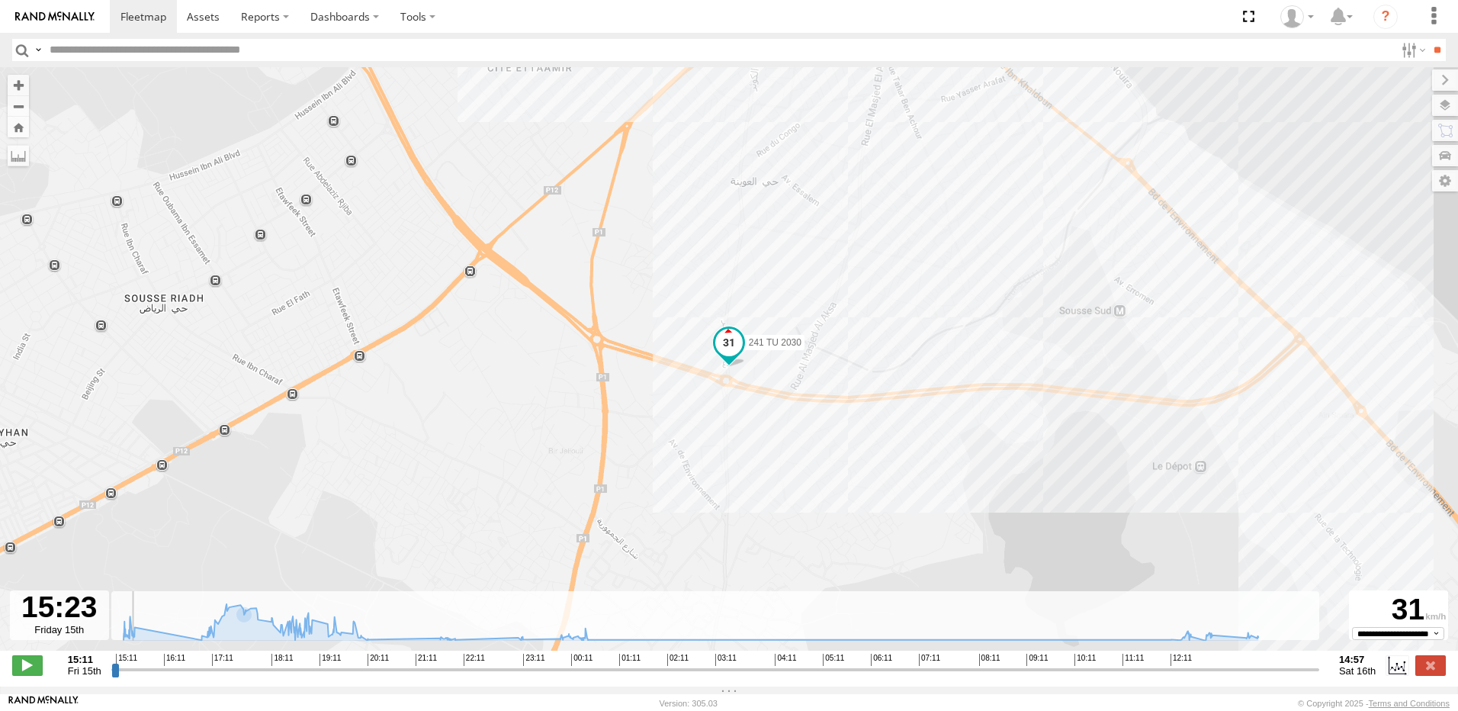
drag, startPoint x: 406, startPoint y: 275, endPoint x: 429, endPoint y: 396, distance: 122.8
click at [429, 396] on div "241 TU 2030 15:28 Fri 18:00 Fri" at bounding box center [729, 366] width 1458 height 599
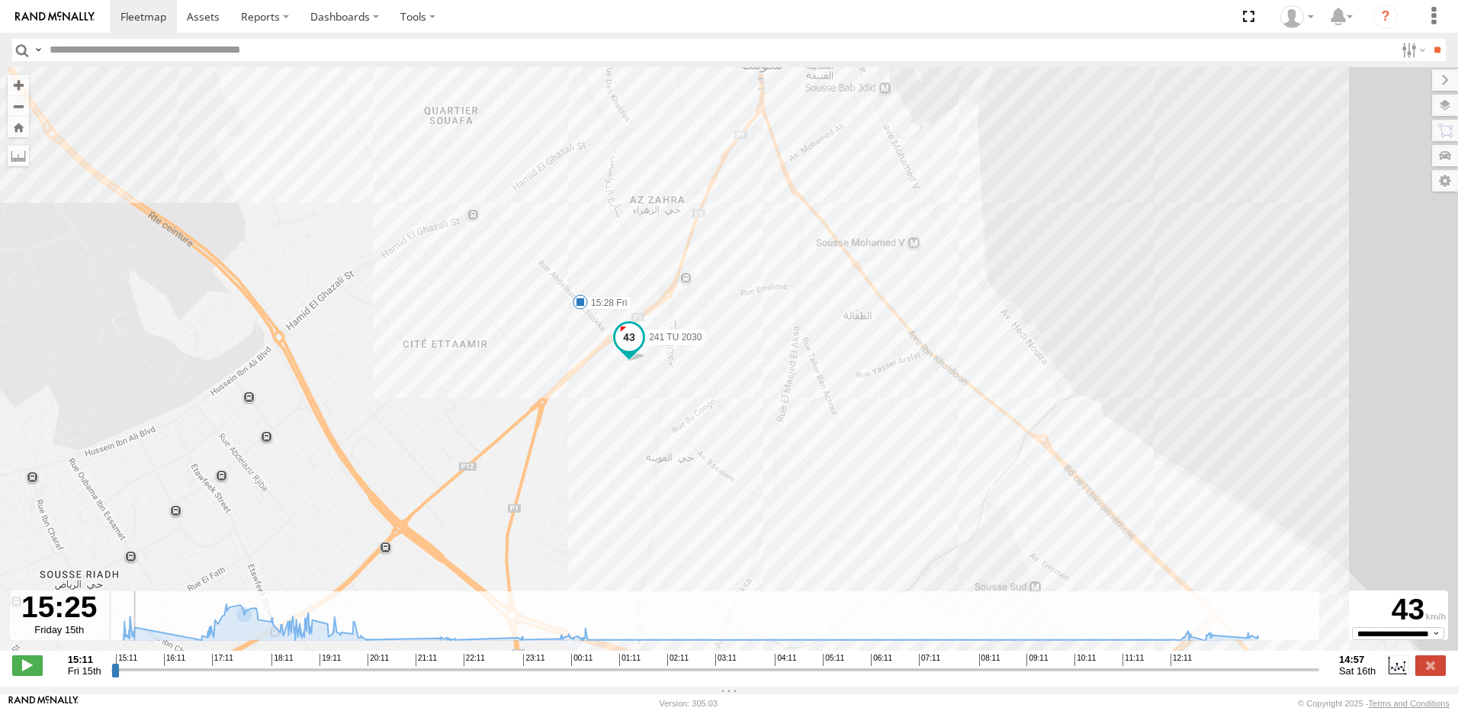
drag, startPoint x: 524, startPoint y: 259, endPoint x: 441, endPoint y: 546, distance: 299.3
click at [441, 546] on div "241 TU 2030 15:28 Fri 18:00 Fri" at bounding box center [729, 366] width 1458 height 599
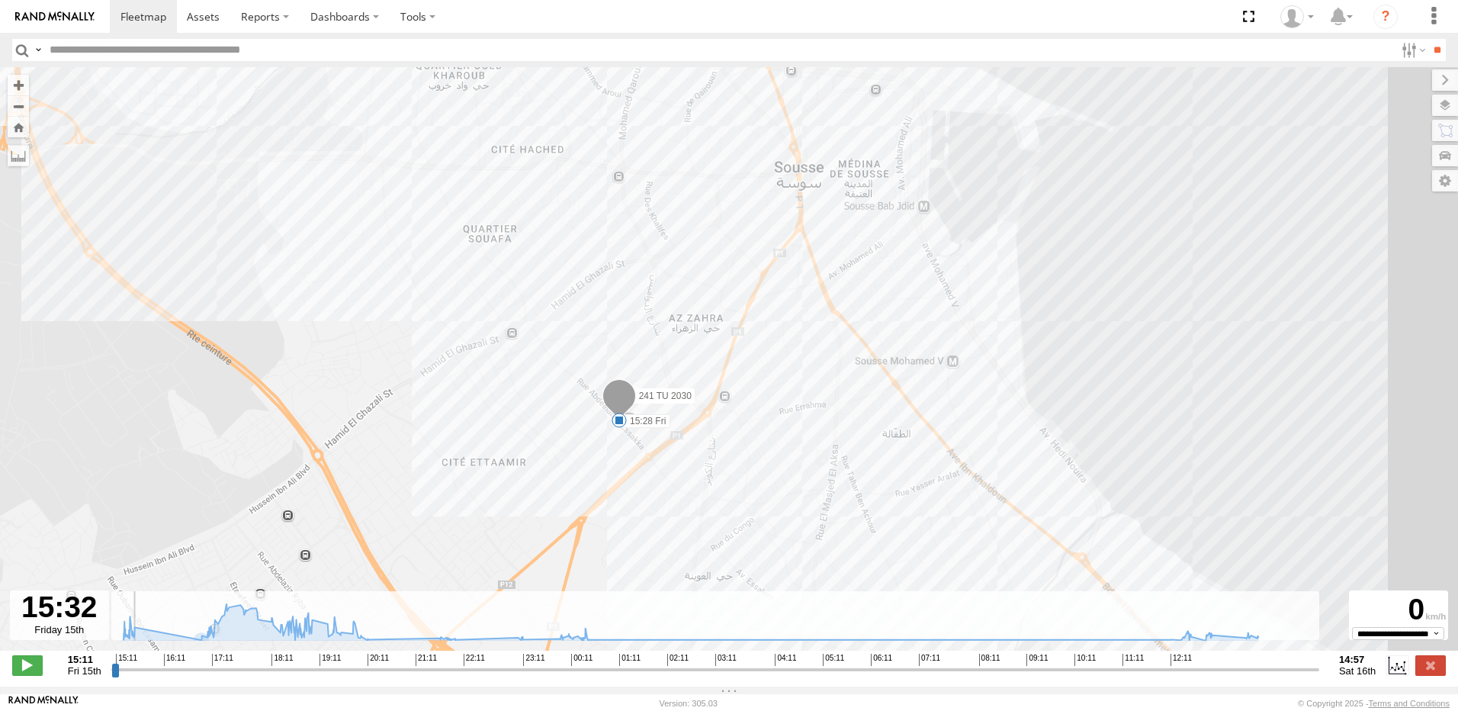
drag, startPoint x: 220, startPoint y: 471, endPoint x: 232, endPoint y: 565, distance: 95.3
click at [232, 565] on div "241 TU 2030 15:28 Fri 18:00 Fri" at bounding box center [729, 366] width 1458 height 599
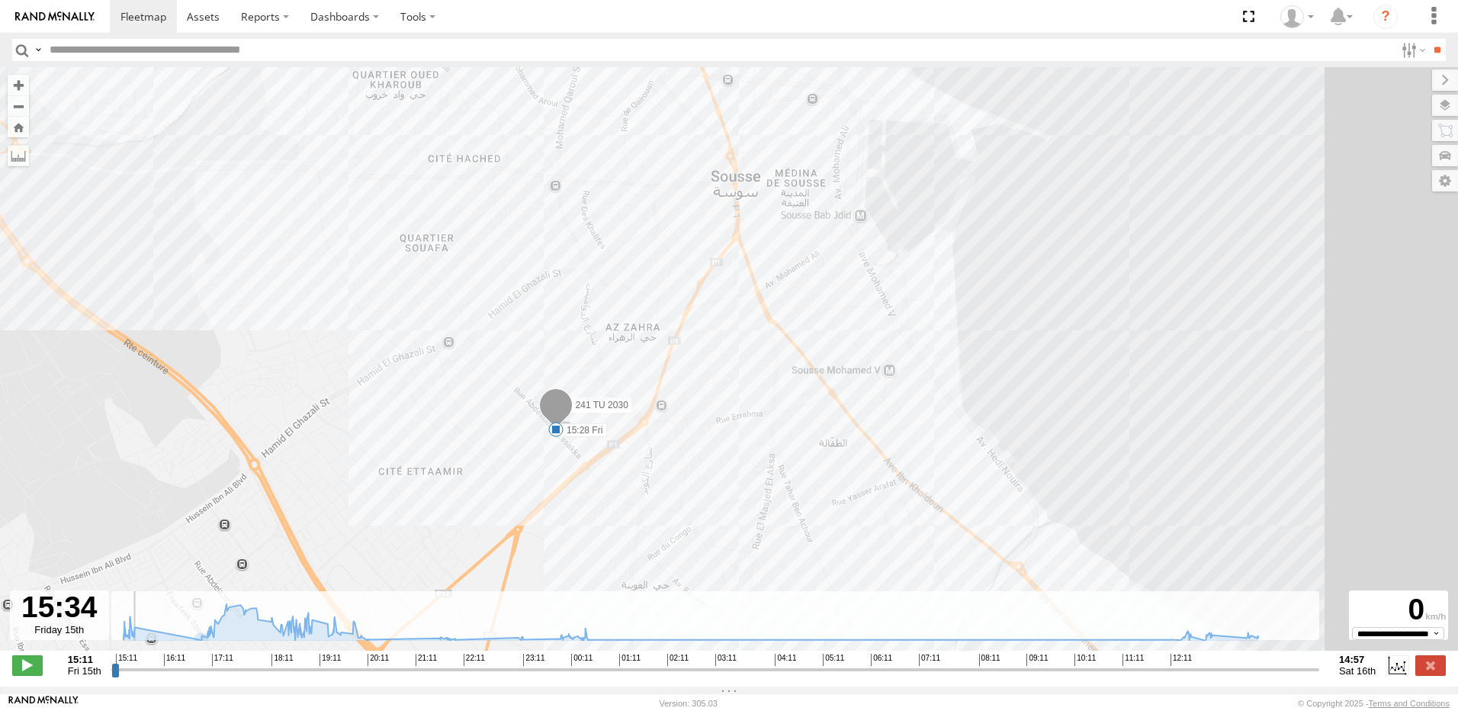
drag, startPoint x: 494, startPoint y: 485, endPoint x: 429, endPoint y: 487, distance: 65.6
click at [429, 487] on div "241 TU 2030 15:28 Fri 18:00 Fri" at bounding box center [729, 366] width 1458 height 599
drag, startPoint x: 137, startPoint y: 679, endPoint x: 182, endPoint y: 680, distance: 45.0
click at [182, 676] on input "range" at bounding box center [715, 669] width 1208 height 14
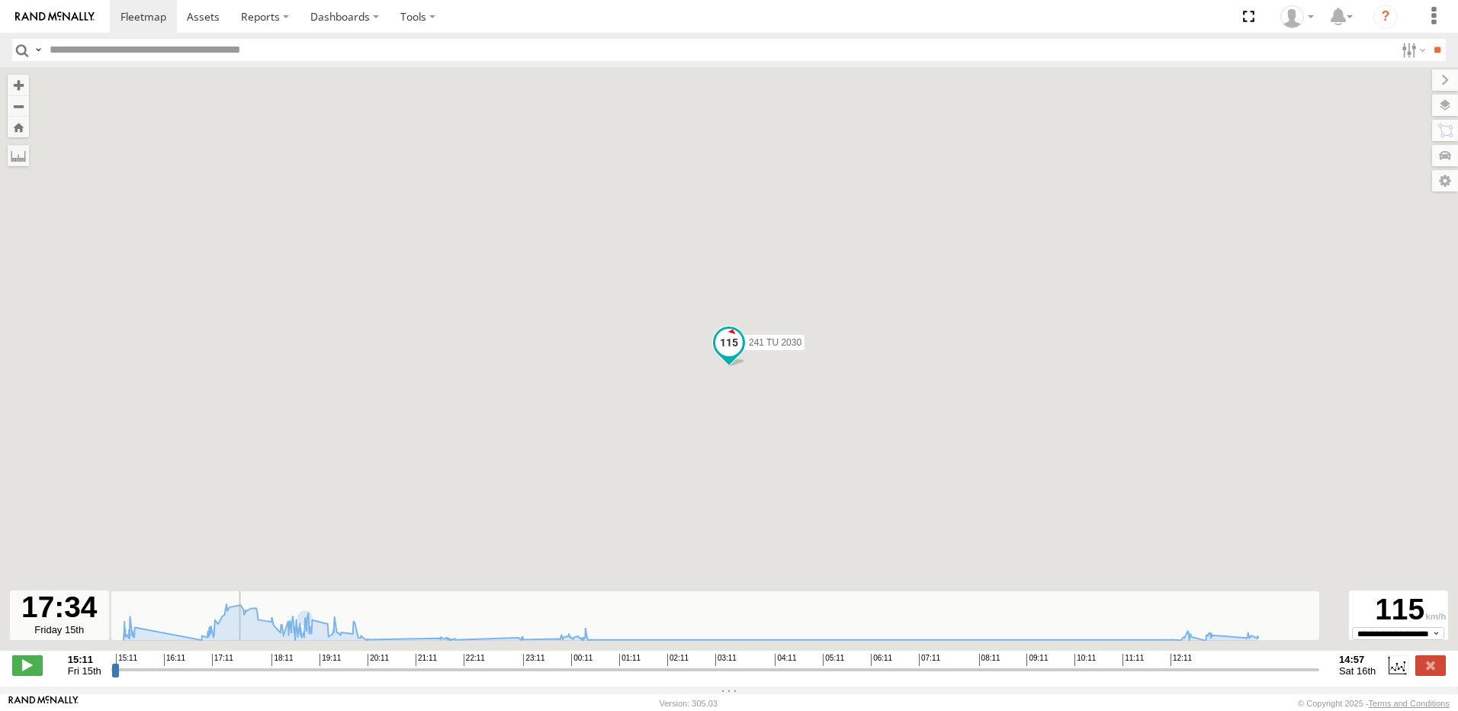
drag, startPoint x: 188, startPoint y: 676, endPoint x: 236, endPoint y: 668, distance: 48.8
click at [236, 668] on input "range" at bounding box center [715, 669] width 1208 height 14
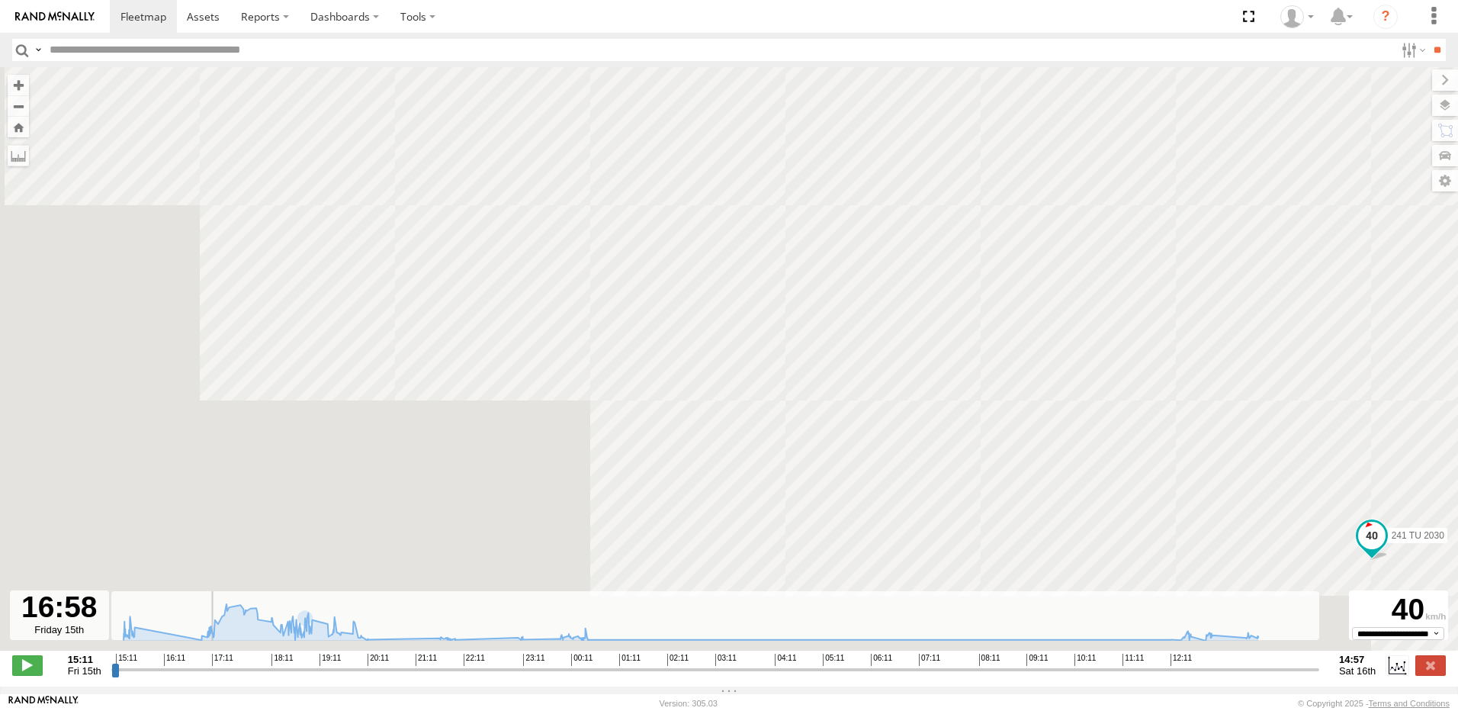
drag, startPoint x: 227, startPoint y: 676, endPoint x: 205, endPoint y: 683, distance: 23.2
click at [205, 676] on input "range" at bounding box center [715, 669] width 1208 height 14
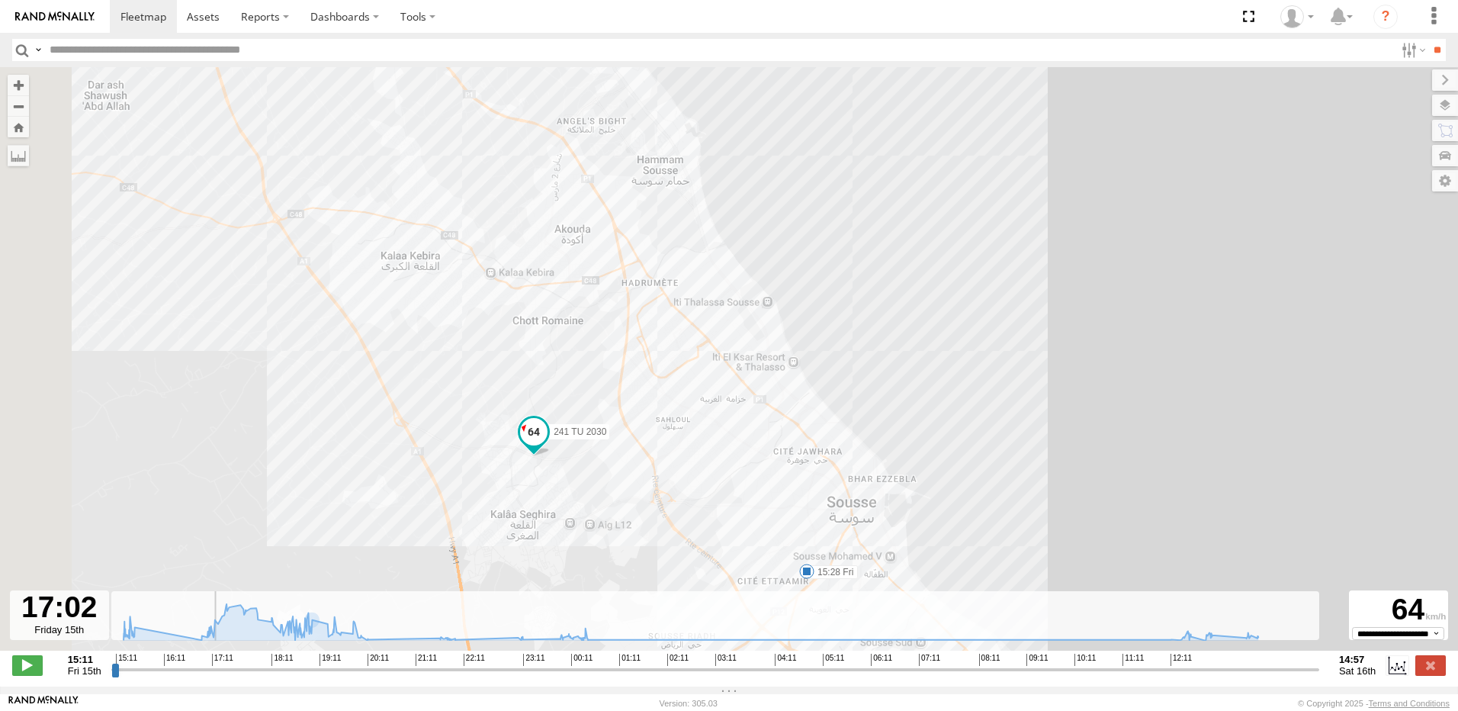
drag, startPoint x: 326, startPoint y: 386, endPoint x: 477, endPoint y: 426, distance: 156.1
click at [477, 426] on div "241 TU 2030 15:28 Fri 18:00 Fri" at bounding box center [729, 366] width 1458 height 599
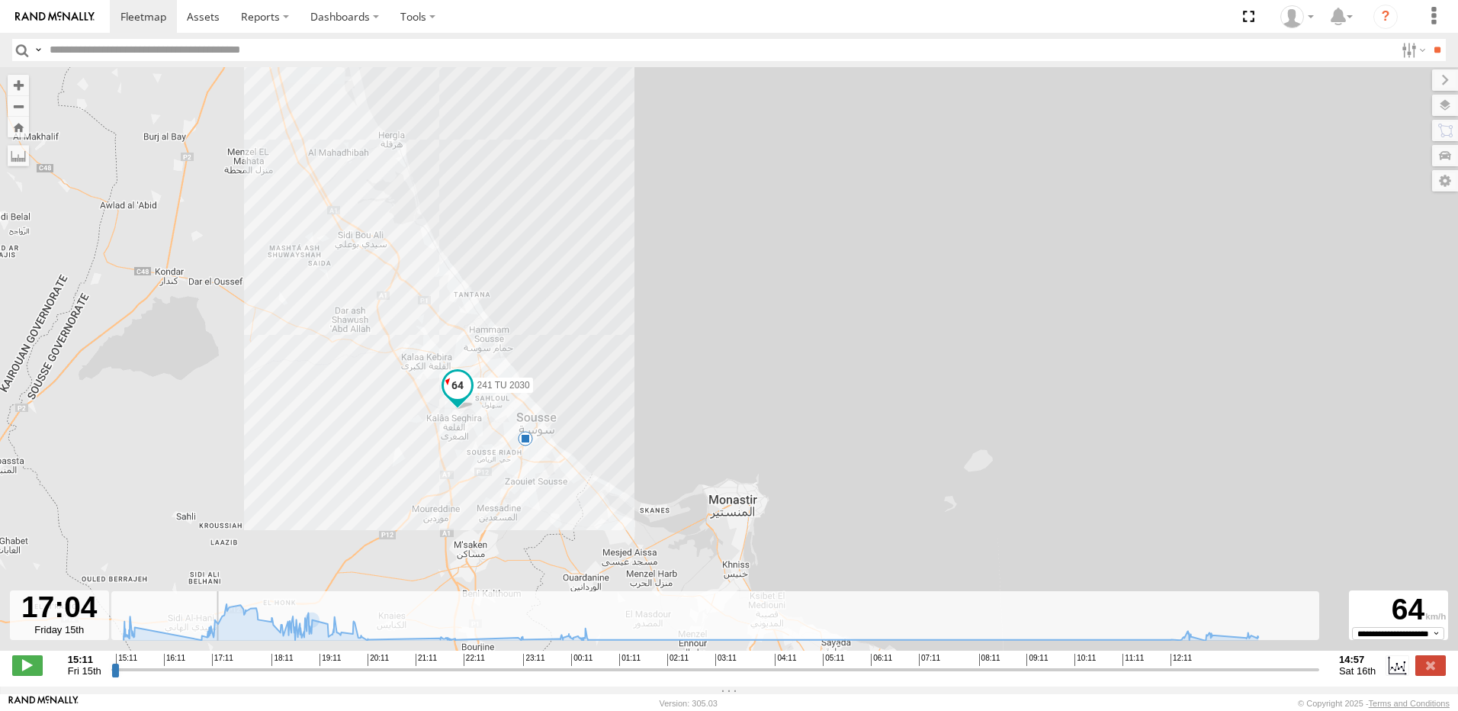
drag, startPoint x: 363, startPoint y: 294, endPoint x: 393, endPoint y: 420, distance: 129.3
click at [393, 420] on div "241 TU 2030 15:28 Fri 18:00 Fri" at bounding box center [729, 366] width 1458 height 599
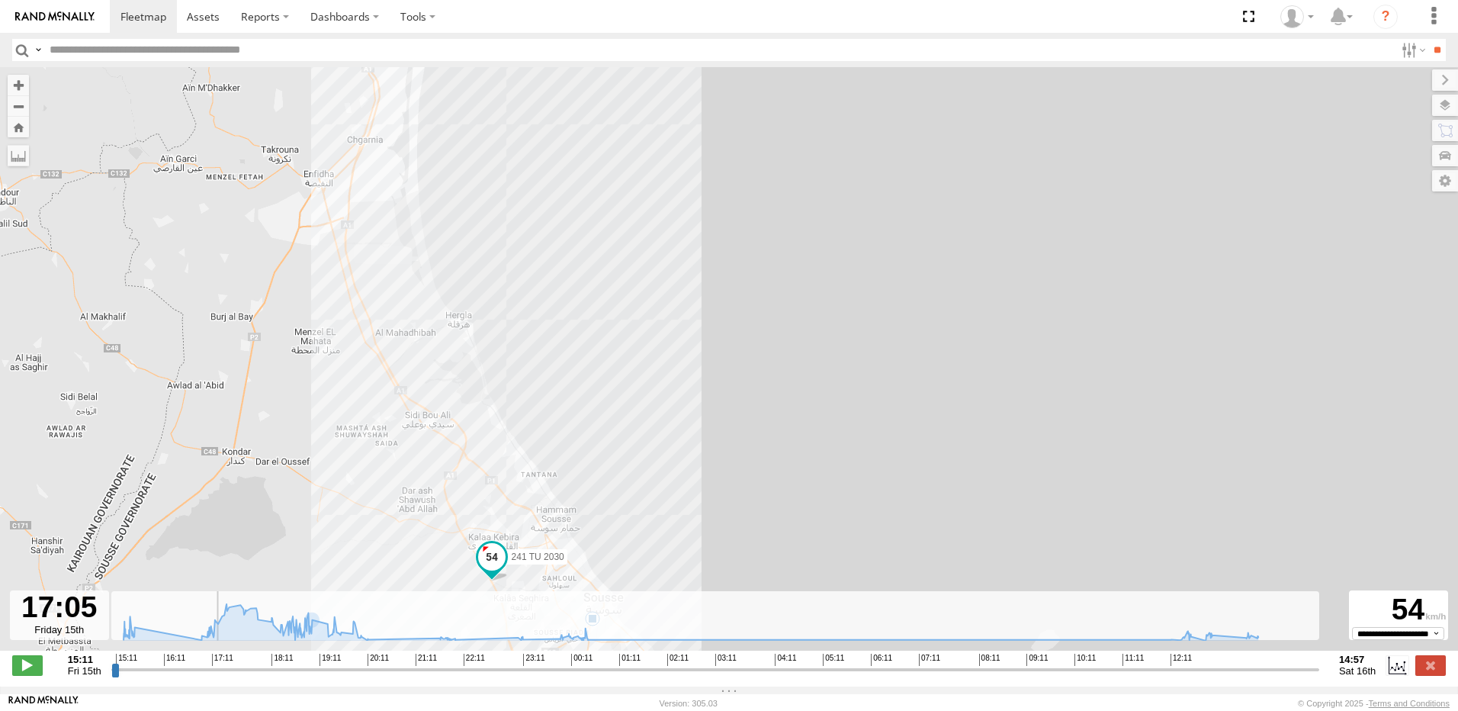
drag, startPoint x: 345, startPoint y: 264, endPoint x: 354, endPoint y: 404, distance: 140.6
click at [354, 404] on div "241 TU 2030 15:28 Fri 18:00 Fri" at bounding box center [729, 366] width 1458 height 599
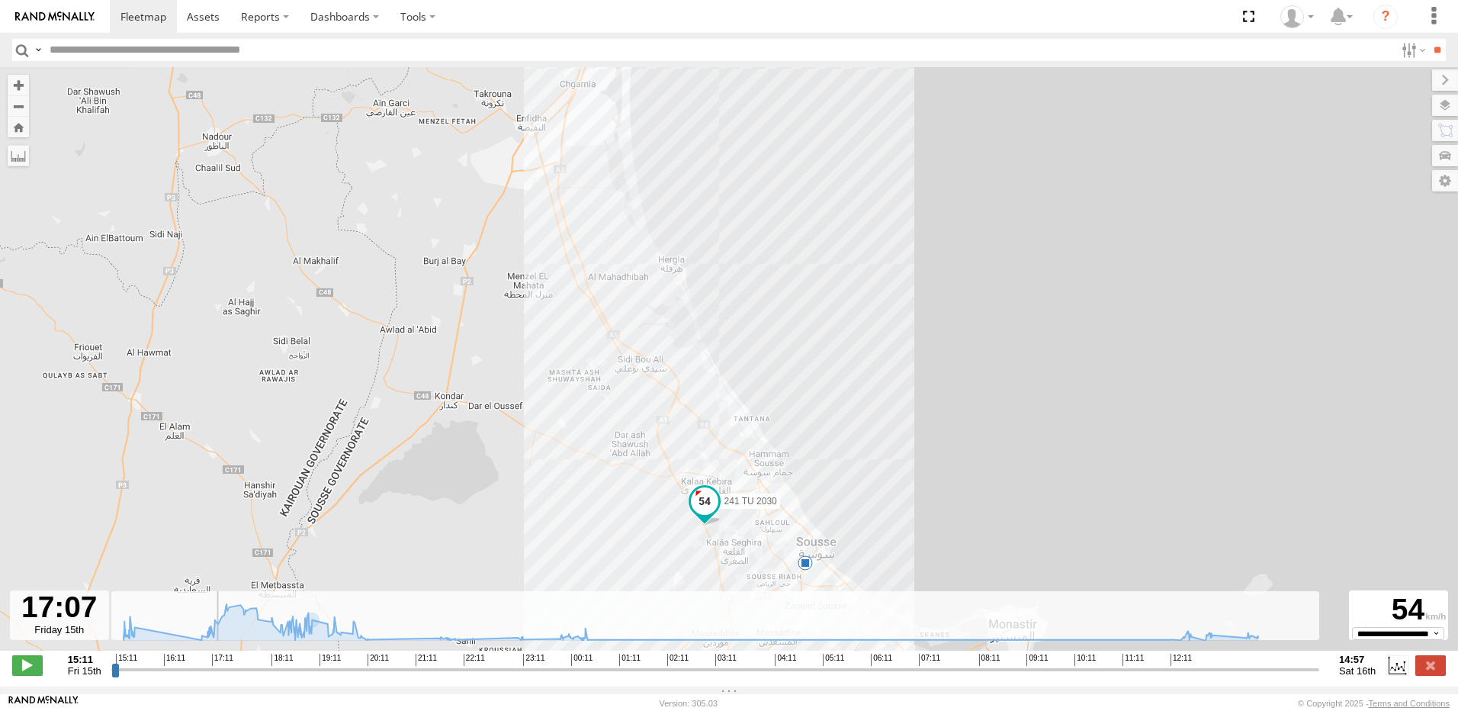
drag, startPoint x: 567, startPoint y: 139, endPoint x: 538, endPoint y: 429, distance: 292.1
click at [538, 429] on div "241 TU 2030 15:28 Fri 18:00 Fri" at bounding box center [729, 366] width 1458 height 599
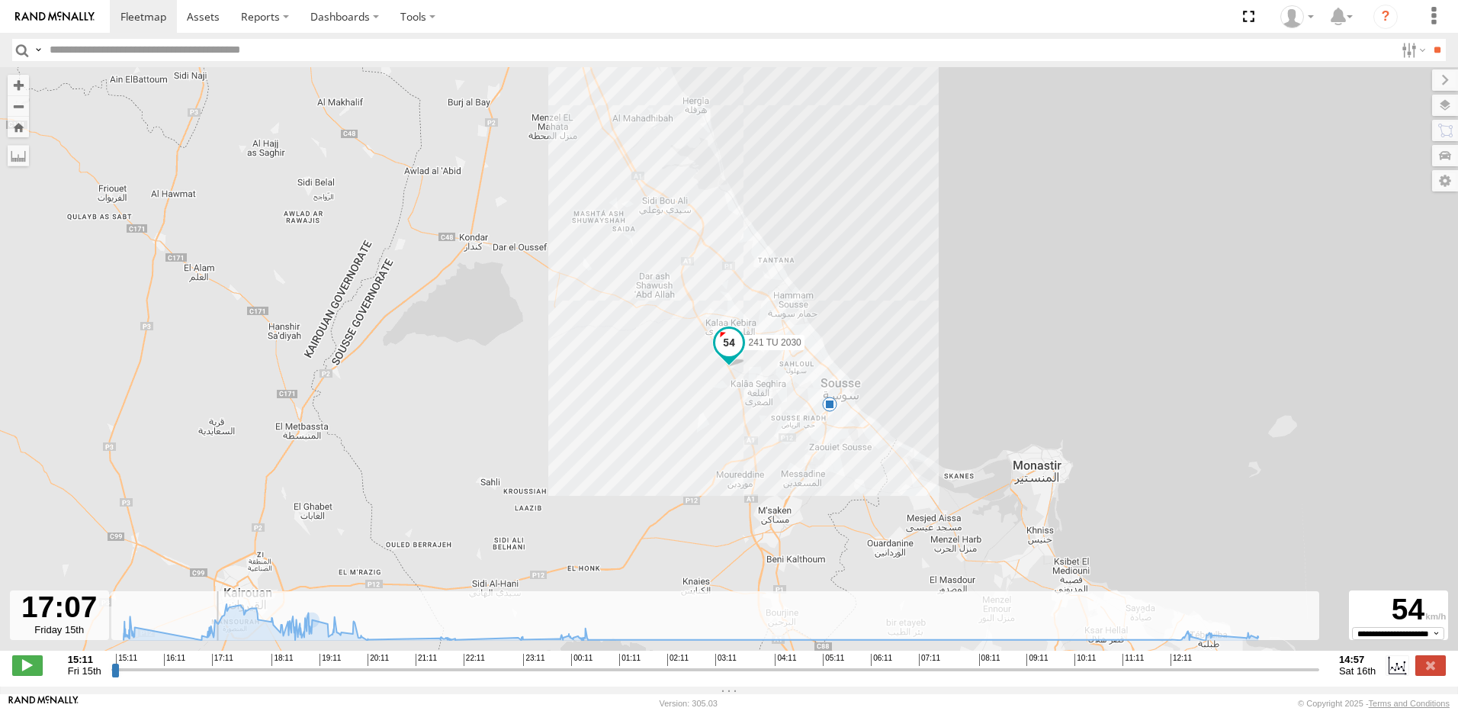
drag, startPoint x: 586, startPoint y: 246, endPoint x: 582, endPoint y: 452, distance: 205.9
click at [582, 451] on div "241 TU 2030 15:28 Fri 18:00 Fri" at bounding box center [729, 366] width 1458 height 599
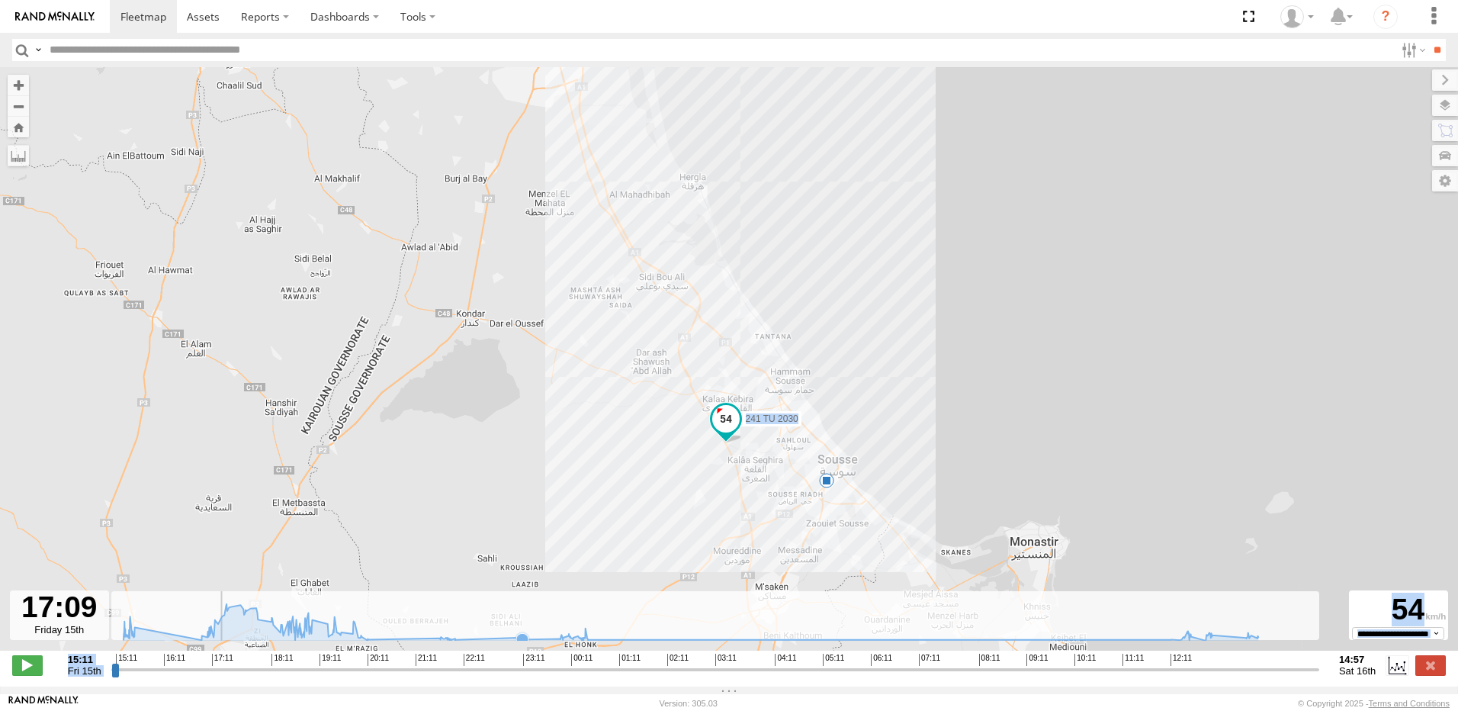
drag, startPoint x: 541, startPoint y: 343, endPoint x: 524, endPoint y: 626, distance: 283.4
click at [524, 626] on div "← Move left → Move right ↑ Move up ↓ Move down + Zoom in - Zoom out Home Jump l…" at bounding box center [729, 376] width 1458 height 619
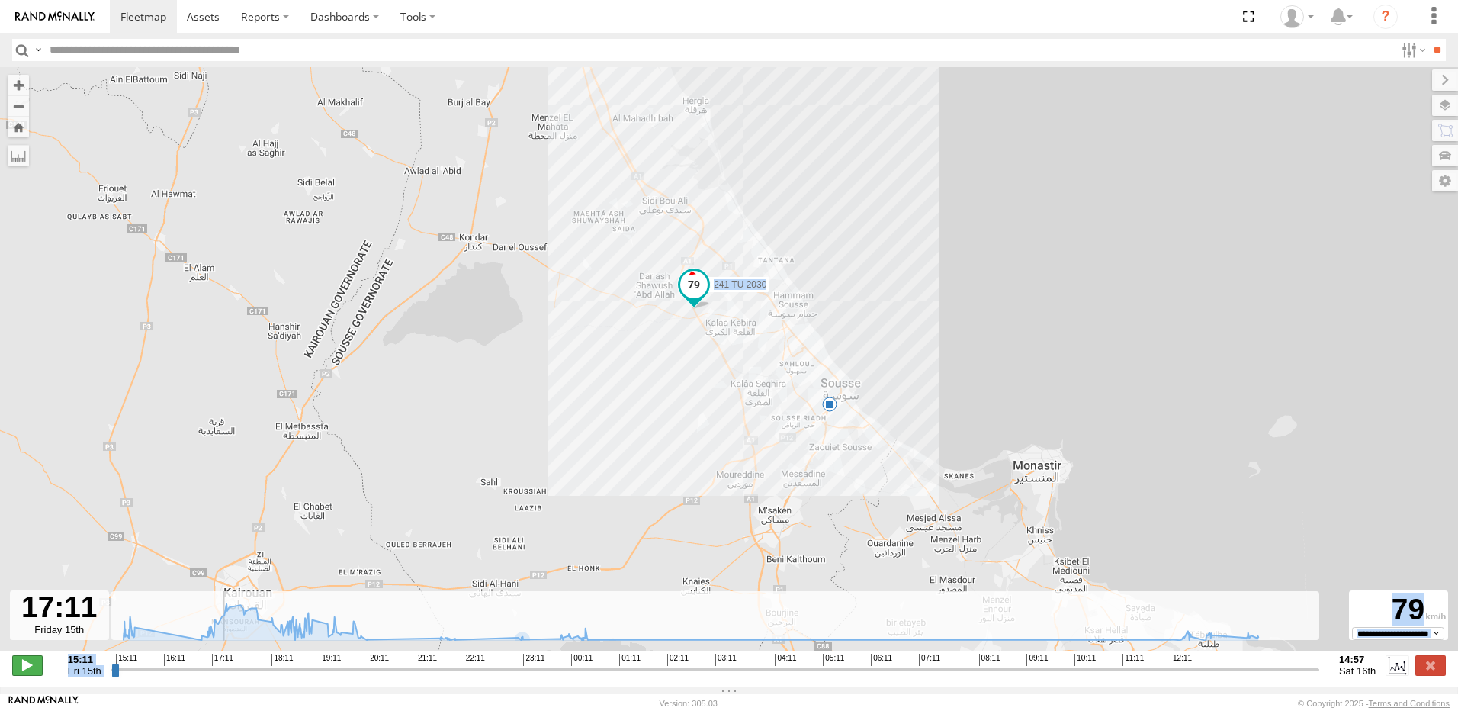
click at [28, 663] on span at bounding box center [27, 665] width 31 height 20
type input "**********"
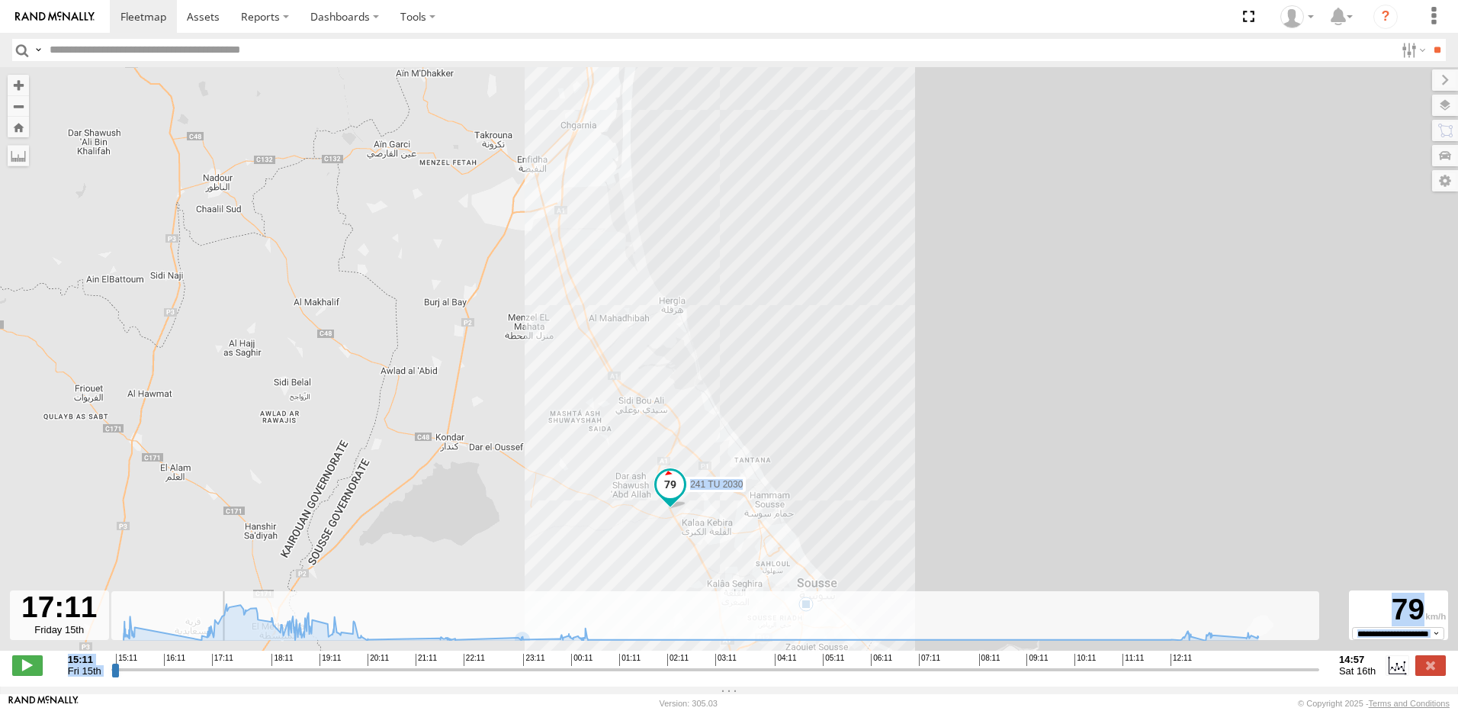
drag, startPoint x: 506, startPoint y: 191, endPoint x: 468, endPoint y: 498, distance: 309.7
click at [468, 498] on div "241 TU 2030 15:28 Fri 18:00 Fri" at bounding box center [729, 366] width 1458 height 599
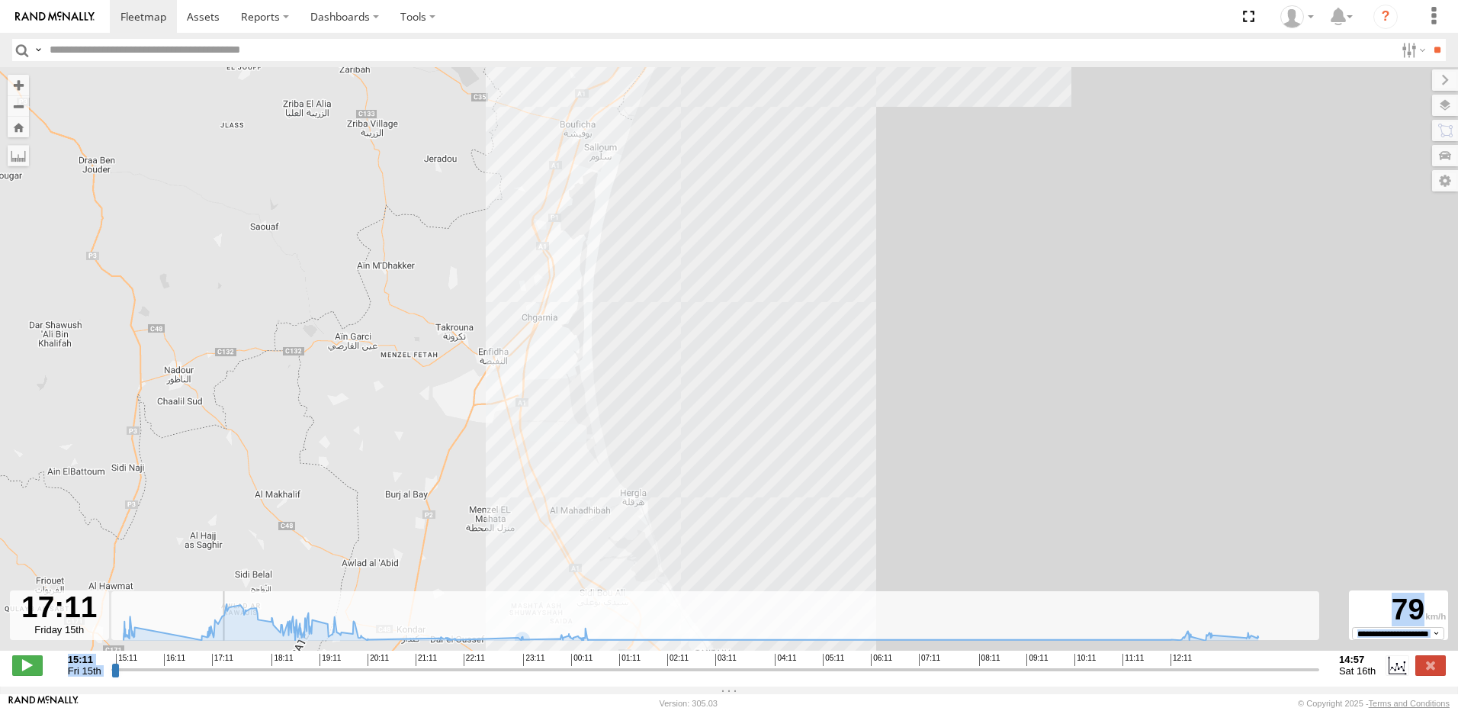
drag, startPoint x: 519, startPoint y: 327, endPoint x: 488, endPoint y: 478, distance: 154.1
click at [488, 478] on div "241 TU 2030 15:28 Fri 18:00 Fri" at bounding box center [729, 366] width 1458 height 599
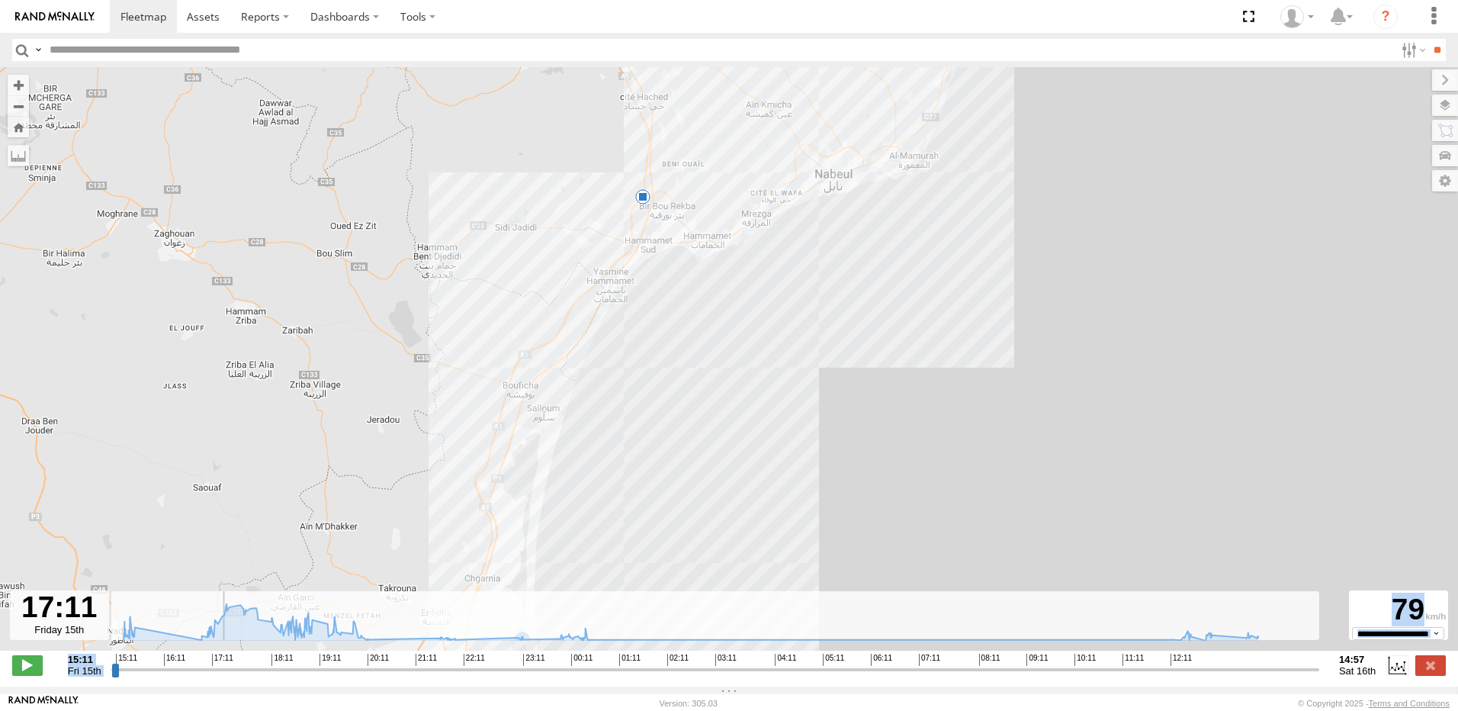
drag, startPoint x: 538, startPoint y: 280, endPoint x: 502, endPoint y: 343, distance: 73.1
click at [502, 343] on div "241 TU 2030 15:28 Fri 18:00 Fri" at bounding box center [729, 366] width 1458 height 599
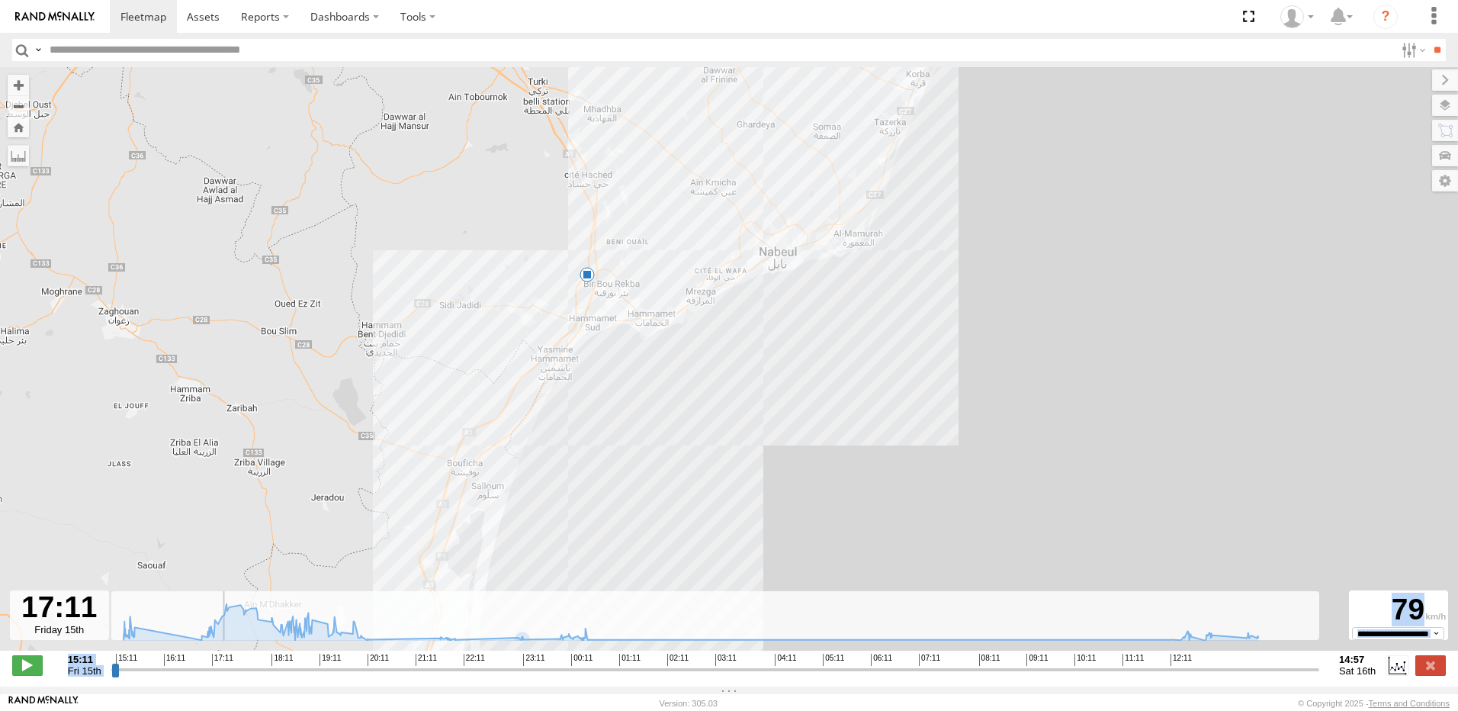
click at [736, 388] on div "241 TU 2030 15:28 Fri 18:00 Fri" at bounding box center [729, 366] width 1458 height 599
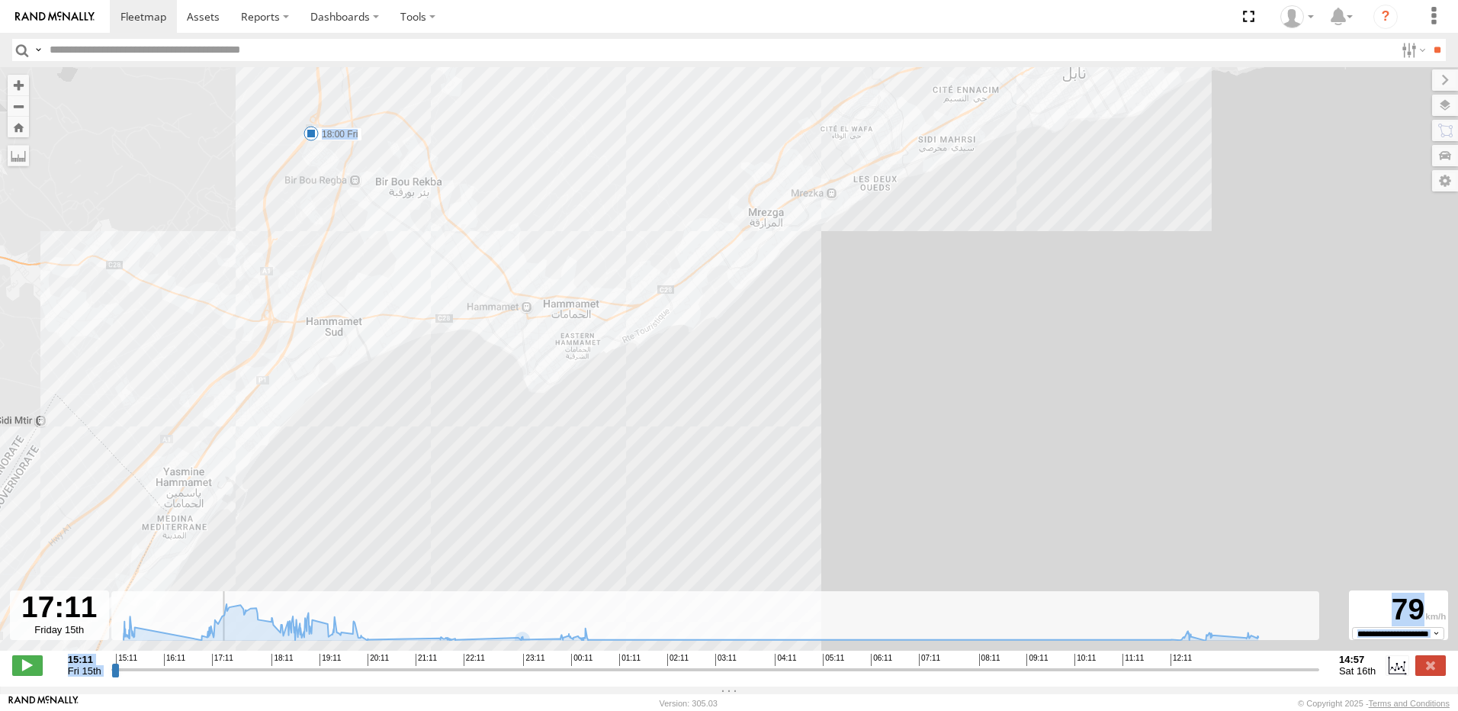
drag, startPoint x: 692, startPoint y: 264, endPoint x: 622, endPoint y: 355, distance: 114.7
click at [622, 355] on div "241 TU 2030 15:28 Fri 18:00 Fri" at bounding box center [729, 366] width 1458 height 599
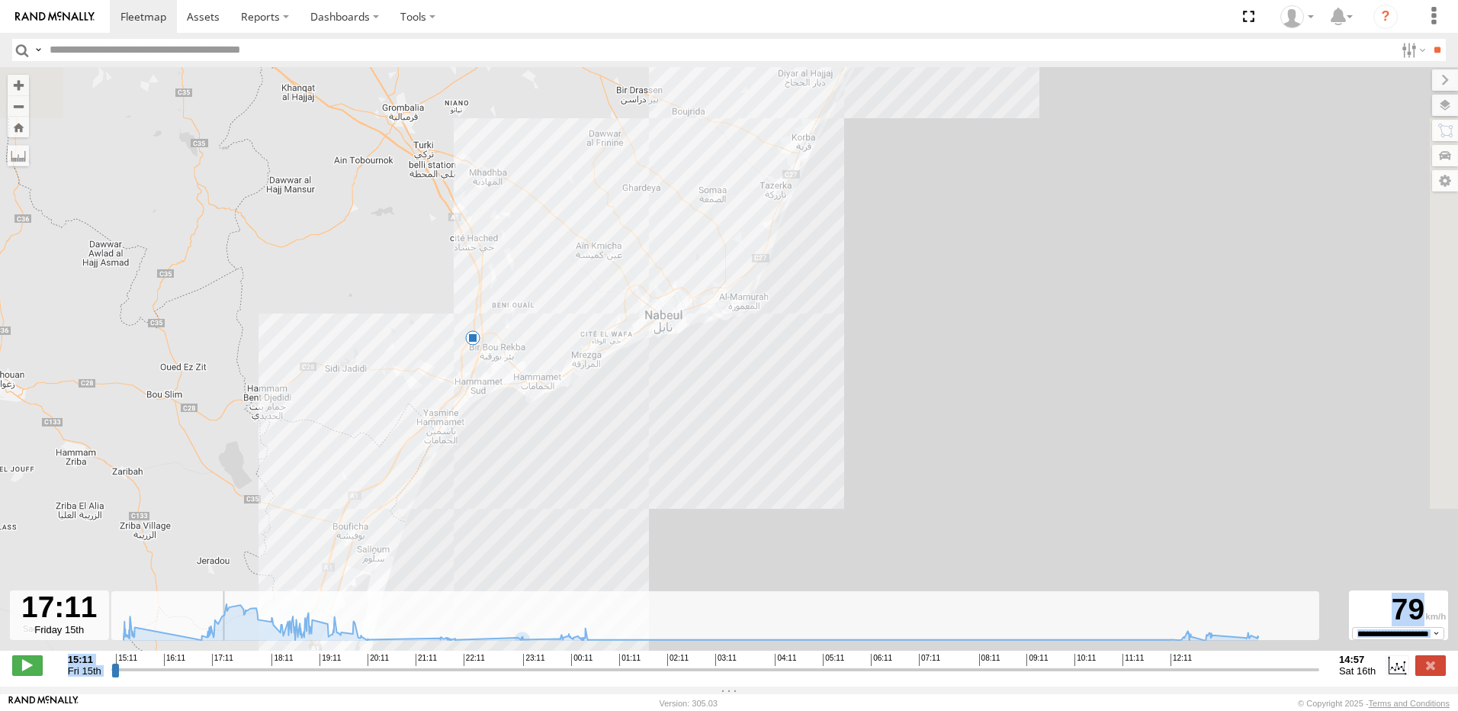
drag, startPoint x: 707, startPoint y: 300, endPoint x: 668, endPoint y: 316, distance: 42.4
click at [668, 316] on div "241 TU 2030 15:28 Fri 18:00 Fri" at bounding box center [729, 366] width 1458 height 599
drag, startPoint x: 749, startPoint y: 281, endPoint x: 671, endPoint y: 457, distance: 191.9
click at [671, 457] on div "241 TU 2030 15:28 Fri 18:00 Fri" at bounding box center [729, 366] width 1458 height 599
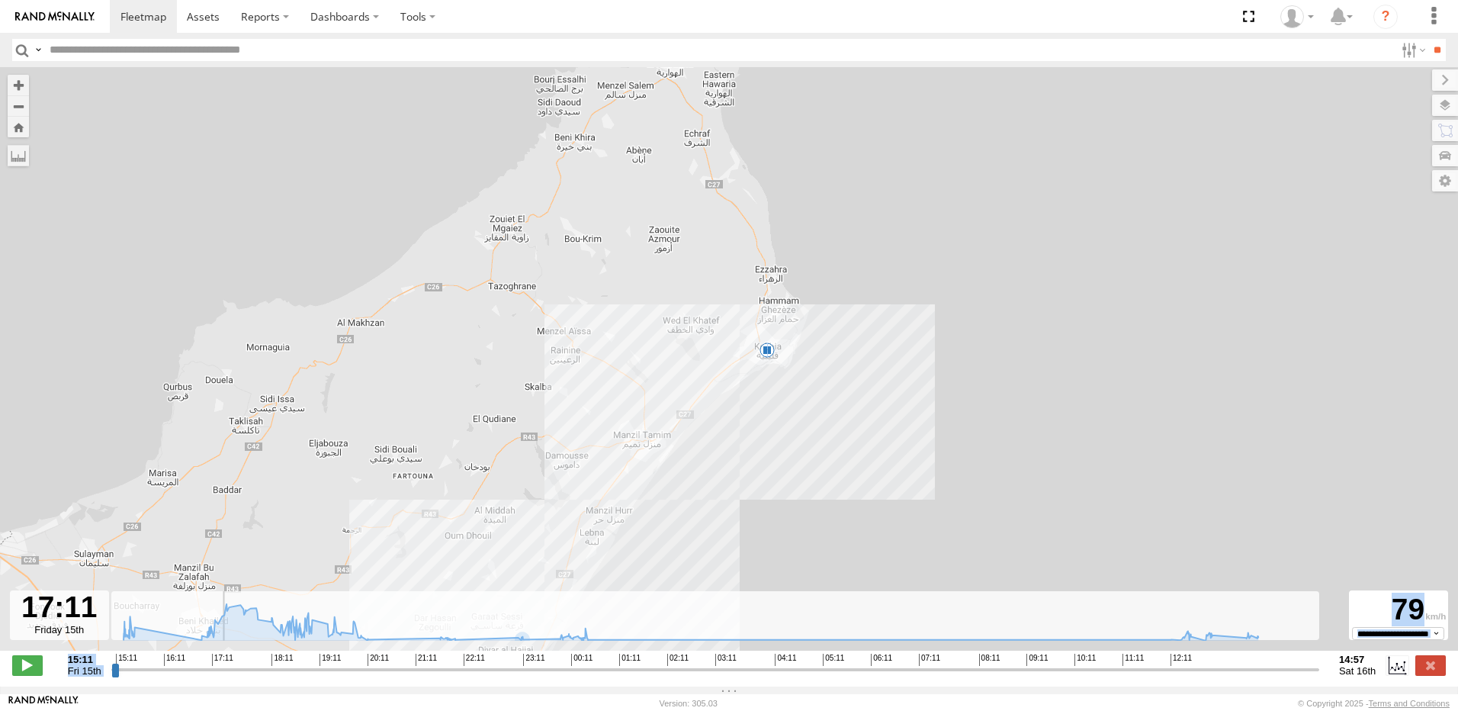
drag, startPoint x: 753, startPoint y: 349, endPoint x: 653, endPoint y: 451, distance: 142.9
click at [653, 451] on div "241 TU 2030 15:28 Fri 18:00 Fri 9" at bounding box center [729, 366] width 1458 height 599
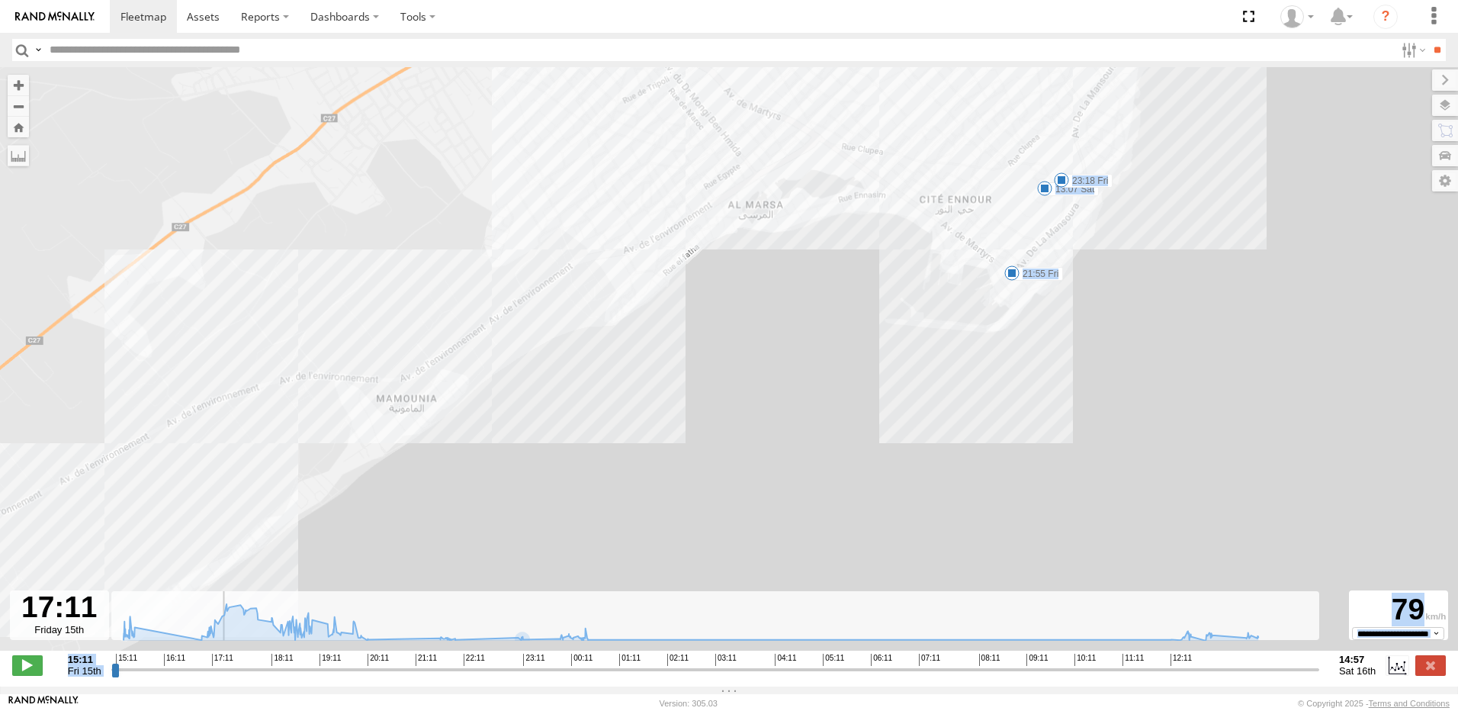
drag, startPoint x: 869, startPoint y: 234, endPoint x: 733, endPoint y: 333, distance: 167.6
click at [733, 333] on div "241 TU 2030 15:28 Fri 18:00 Fri 12:43 Sat 13:07 Sat 21:55 Fri 23:18 Fri" at bounding box center [729, 366] width 1458 height 599
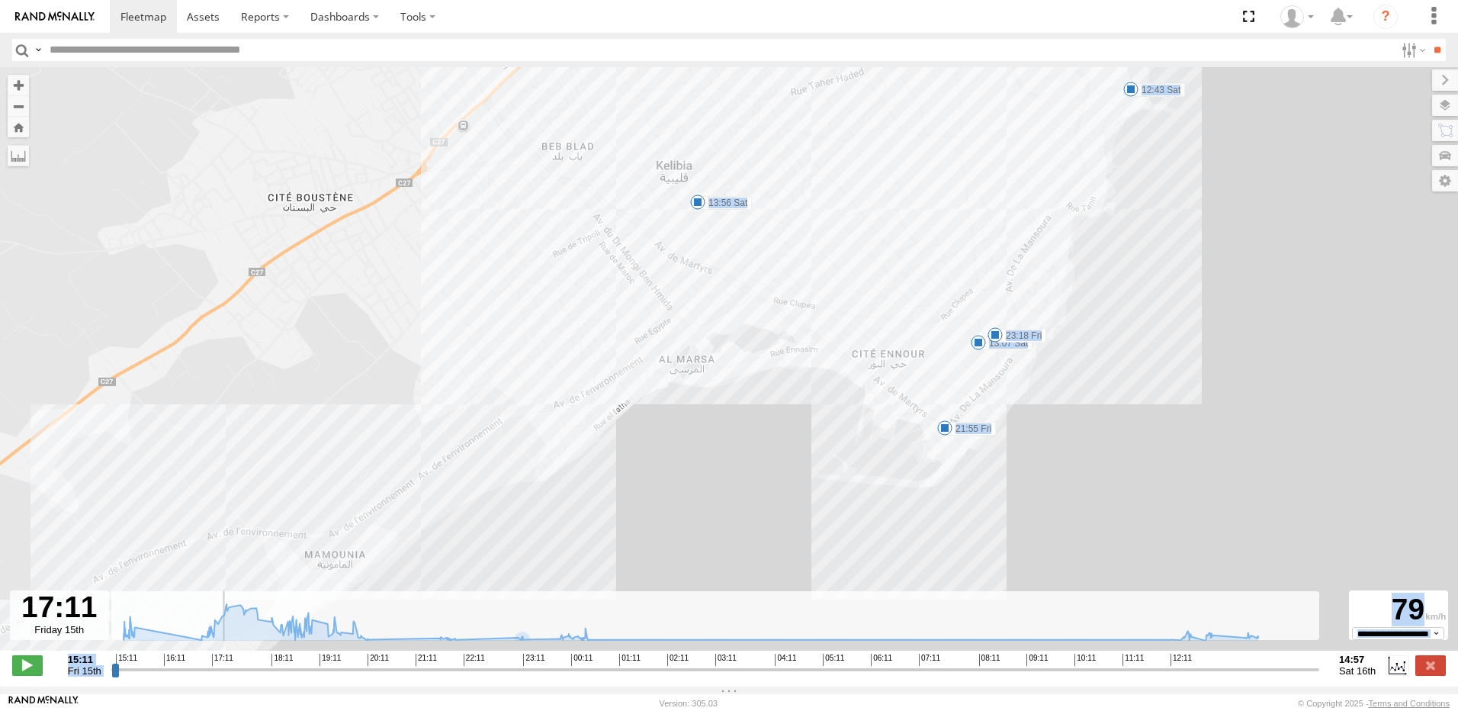
drag, startPoint x: 952, startPoint y: 339, endPoint x: 931, endPoint y: 390, distance: 55.8
click at [931, 390] on div "241 TU 2030 15:28 Fri 18:00 Fri 12:43 Sat 13:07 Sat 21:55 Fri 23:18 Fri 13:56 S…" at bounding box center [729, 366] width 1458 height 599
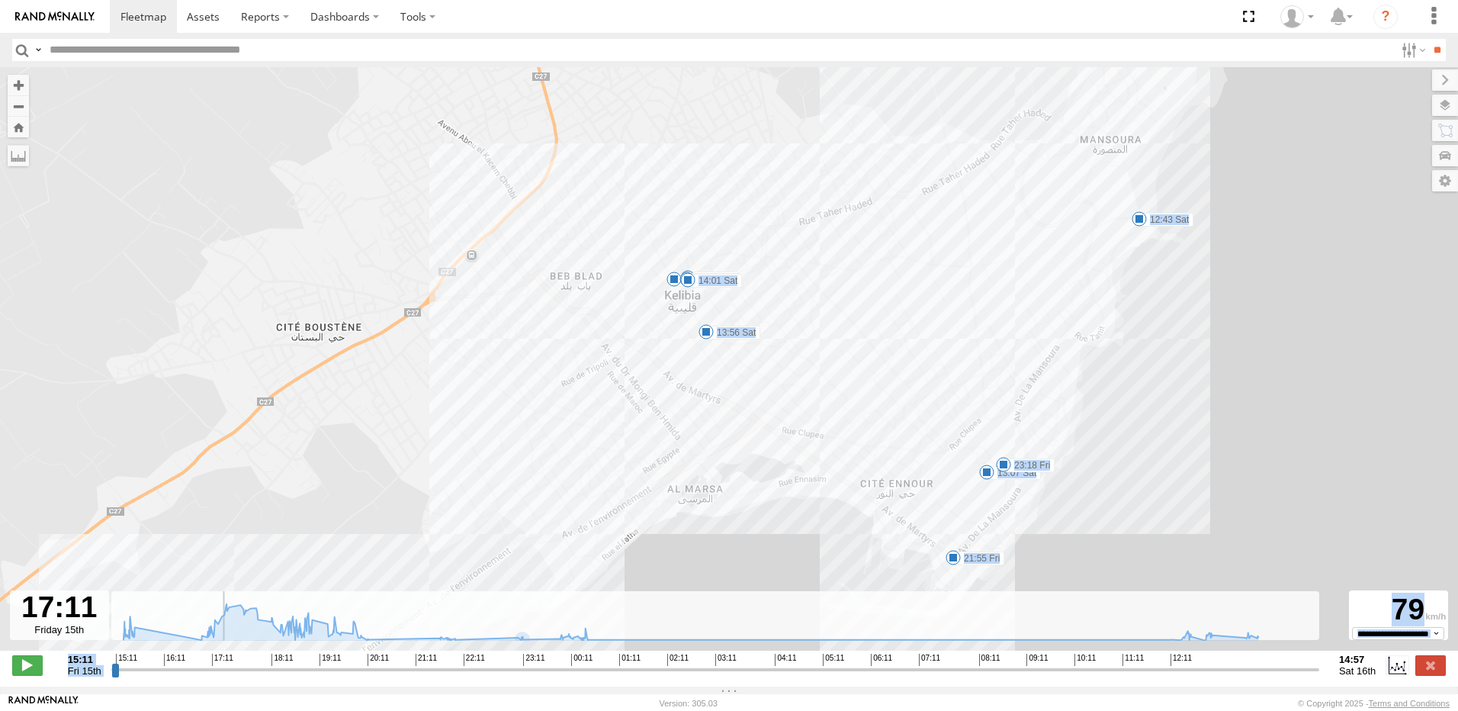
drag, startPoint x: 671, startPoint y: 230, endPoint x: 686, endPoint y: 333, distance: 104.7
click at [686, 333] on div "241 TU 2030 15:28 Fri 18:00 Fri 12:43 Sat 13:07 Sat 21:55 Fri 23:18 Fri 13:56 S…" at bounding box center [729, 366] width 1458 height 599
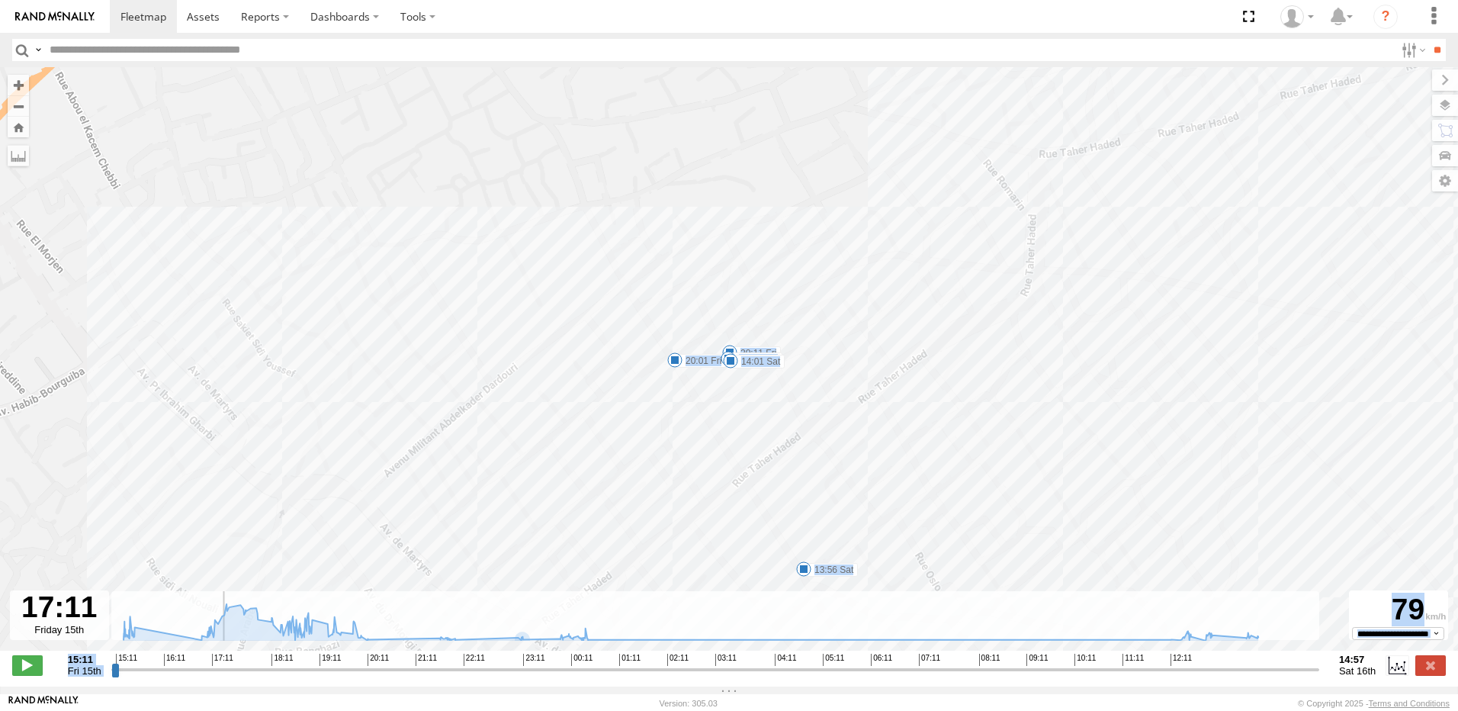
click at [663, 290] on div "241 TU 2030 15:28 Fri 18:00 Fri 12:43 Sat 13:07 Sat 21:55 Fri 23:18 Fri 13:56 S…" at bounding box center [729, 366] width 1458 height 599
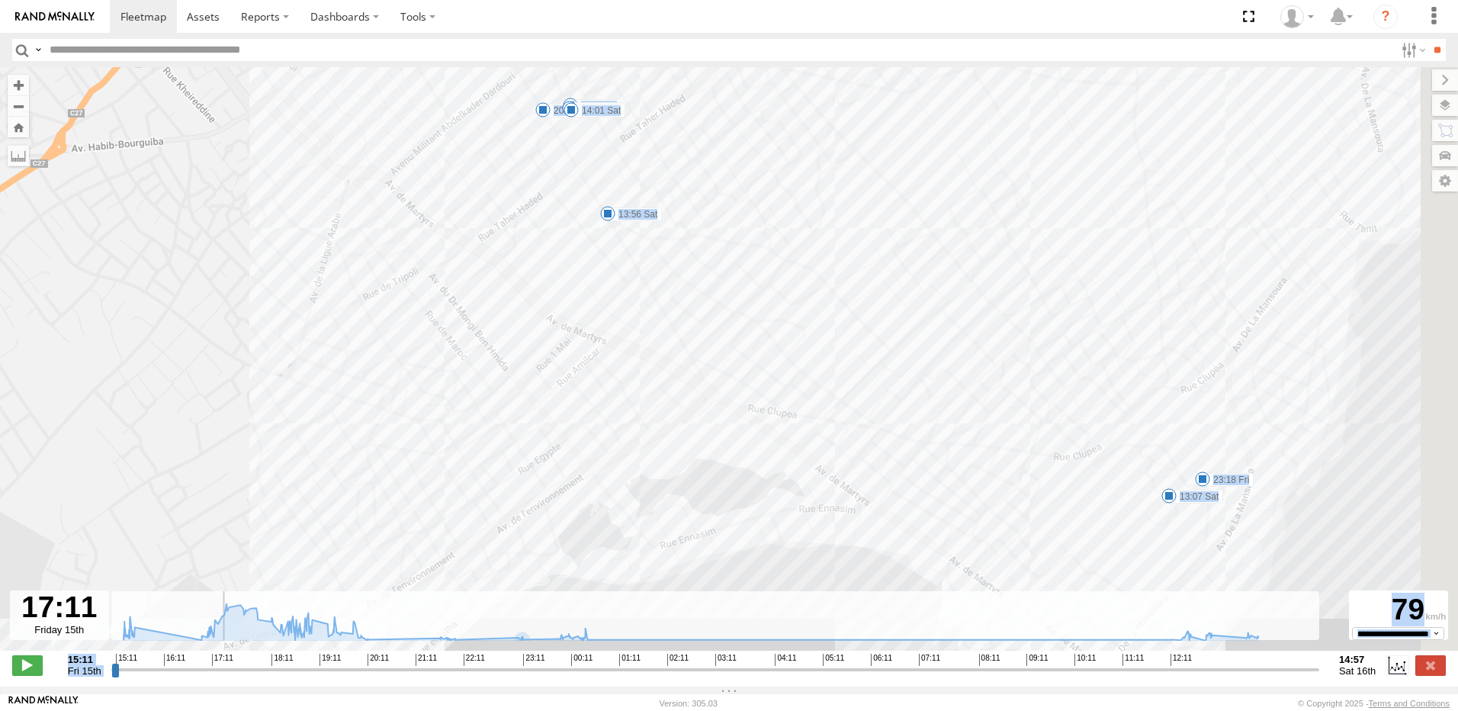
drag, startPoint x: 801, startPoint y: 394, endPoint x: 644, endPoint y: 317, distance: 174.3
click at [673, 335] on div "241 TU 2030 15:28 Fri 18:00 Fri 12:43 Sat 13:07 Sat 21:55 Fri 23:18 Fri 13:56 S…" at bounding box center [729, 366] width 1458 height 599
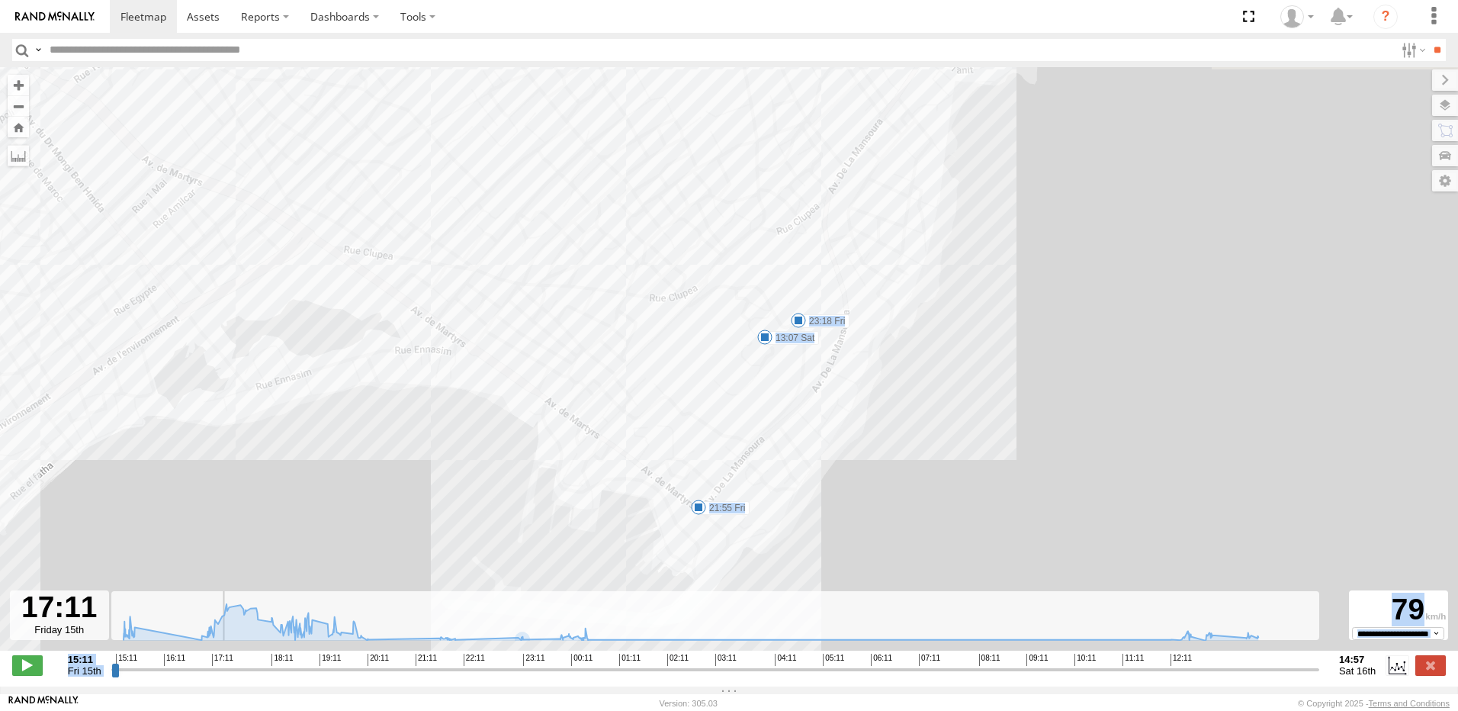
drag, startPoint x: 766, startPoint y: 269, endPoint x: 689, endPoint y: 366, distance: 123.7
click at [689, 366] on div "241 TU 2030 15:28 Fri 18:00 Fri 12:43 Sat 13:07 Sat 21:55 Fri 23:18 Fri 13:56 S…" at bounding box center [729, 366] width 1458 height 599
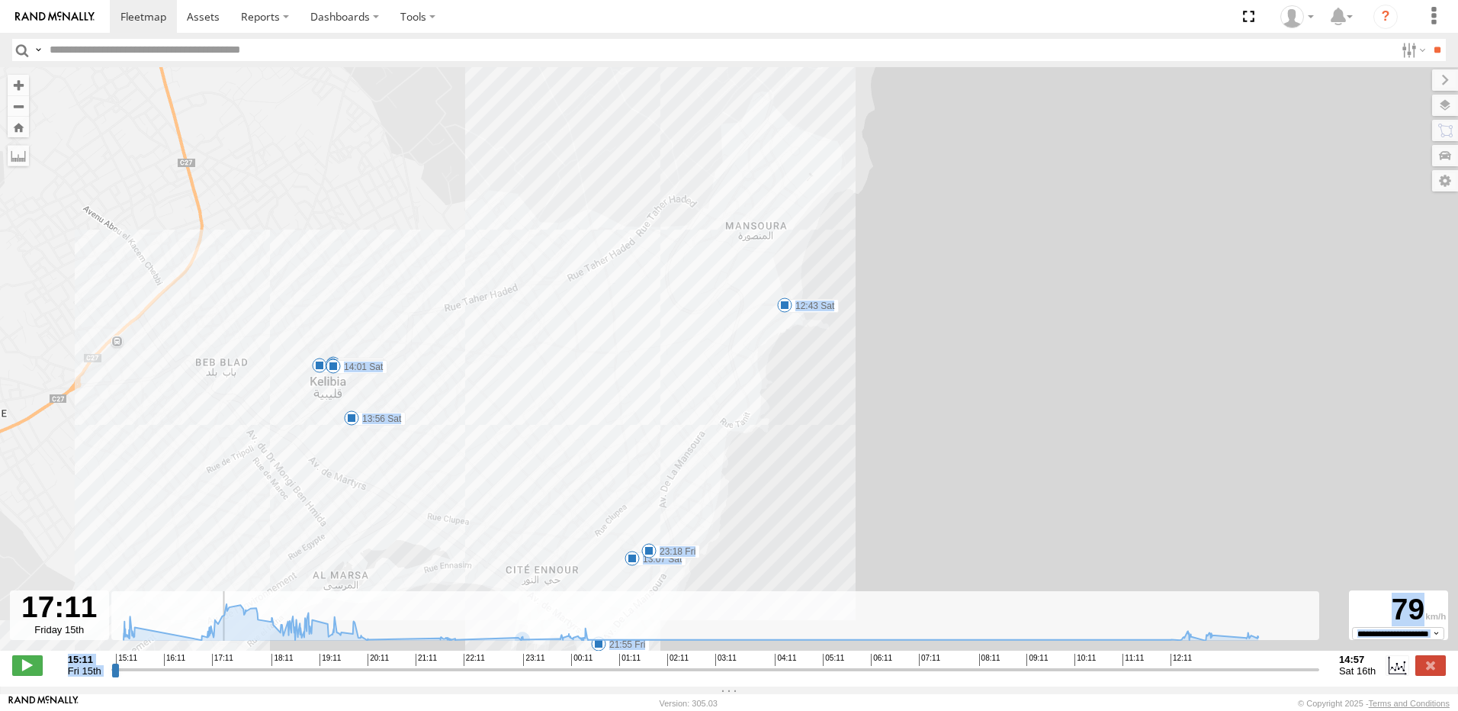
drag, startPoint x: 725, startPoint y: 233, endPoint x: 734, endPoint y: 332, distance: 99.5
click at [734, 332] on div "241 TU 2030 15:28 Fri 18:00 Fri 12:43 Sat 13:07 Sat 21:55 Fri 23:18 Fri 13:56 S…" at bounding box center [729, 366] width 1458 height 599
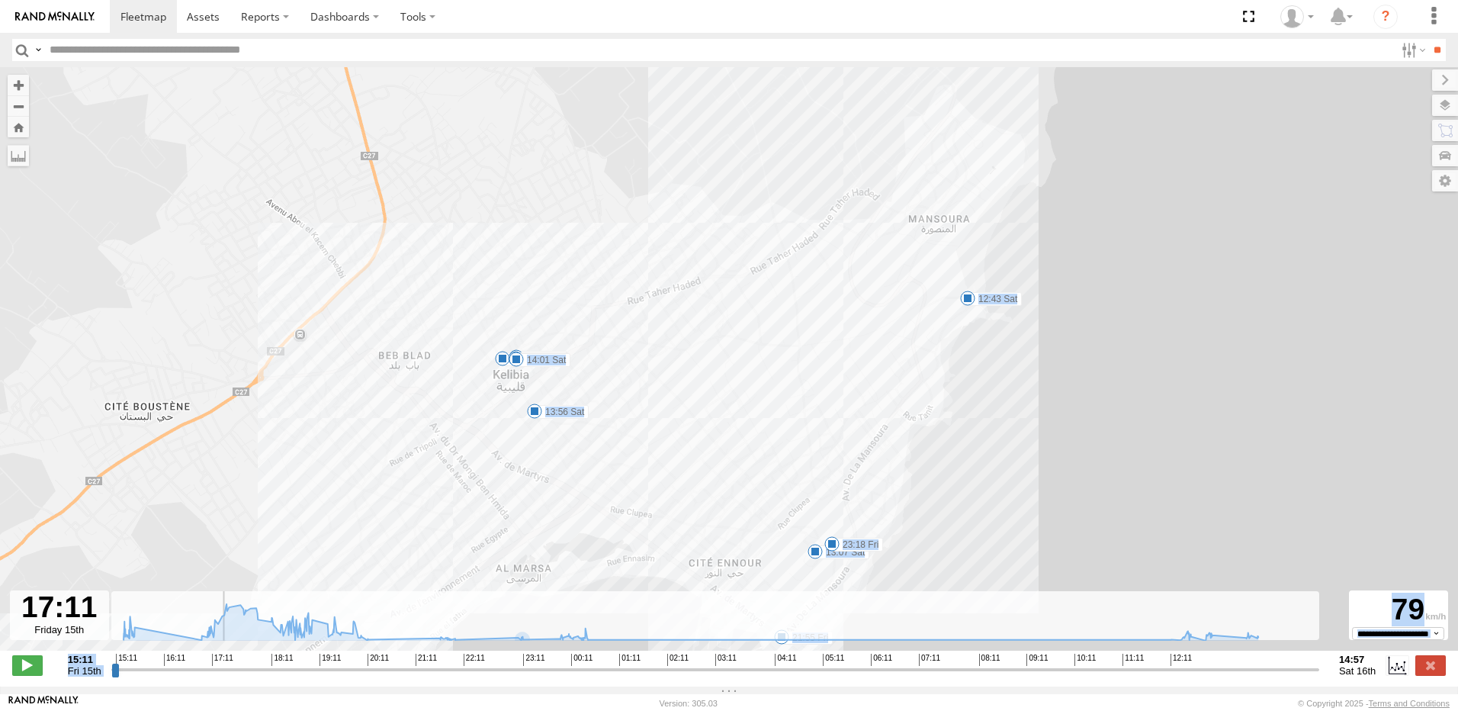
drag, startPoint x: 534, startPoint y: 450, endPoint x: 622, endPoint y: 442, distance: 88.0
click at [622, 442] on div "241 TU 2030 15:28 Fri 18:00 Fri 12:43 Sat 13:07 Sat 21:55 Fri 23:18 Fri 13:56 S…" at bounding box center [729, 366] width 1458 height 599
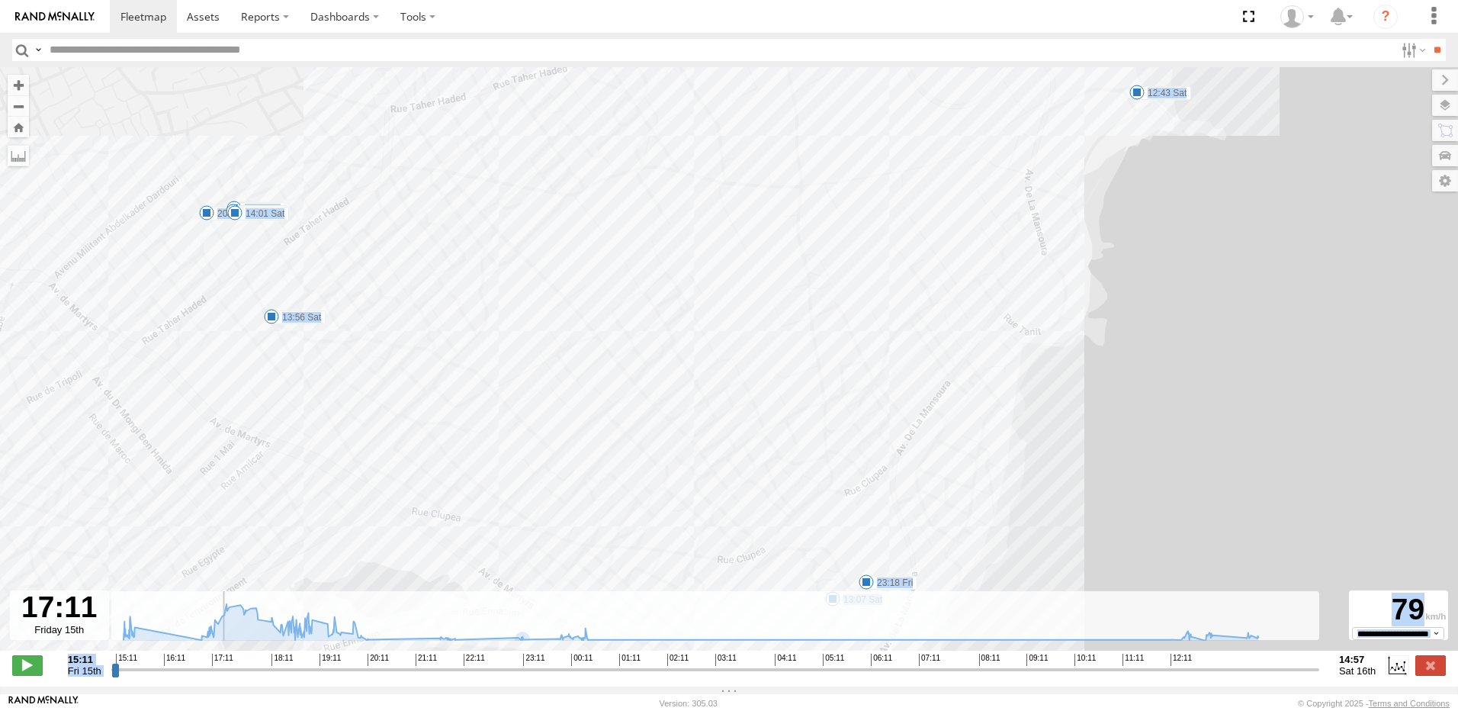
drag, startPoint x: 777, startPoint y: 524, endPoint x: 766, endPoint y: 449, distance: 75.5
click at [767, 450] on div "241 TU 2030 15:28 Fri 18:00 Fri 12:43 Sat 13:07 Sat 21:55 Fri 23:18 Fri 13:56 S…" at bounding box center [729, 366] width 1458 height 599
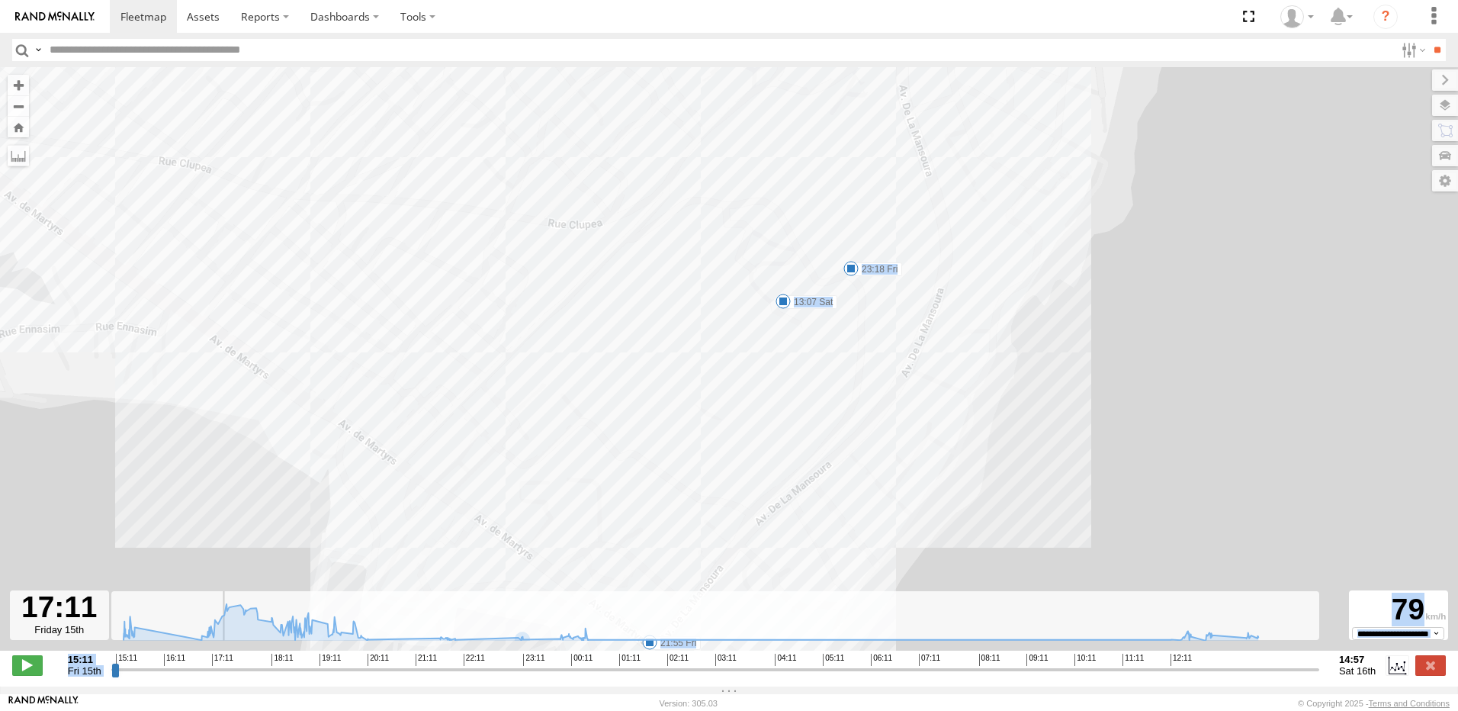
click at [853, 288] on div "241 TU 2030 15:28 Fri 18:00 Fri 12:43 Sat 13:07 Sat 21:55 Fri 23:18 Fri 13:56 S…" at bounding box center [729, 366] width 1458 height 599
click at [852, 275] on span at bounding box center [850, 268] width 15 height 15
click at [783, 387] on div "241 TU 2030 15:28 Fri 18:00 Fri 12:43 Sat 13:07 Sat 21:55 Fri 23:18 Fri 13:56 S…" at bounding box center [729, 366] width 1458 height 599
click at [1438, 667] on label at bounding box center [1430, 665] width 31 height 20
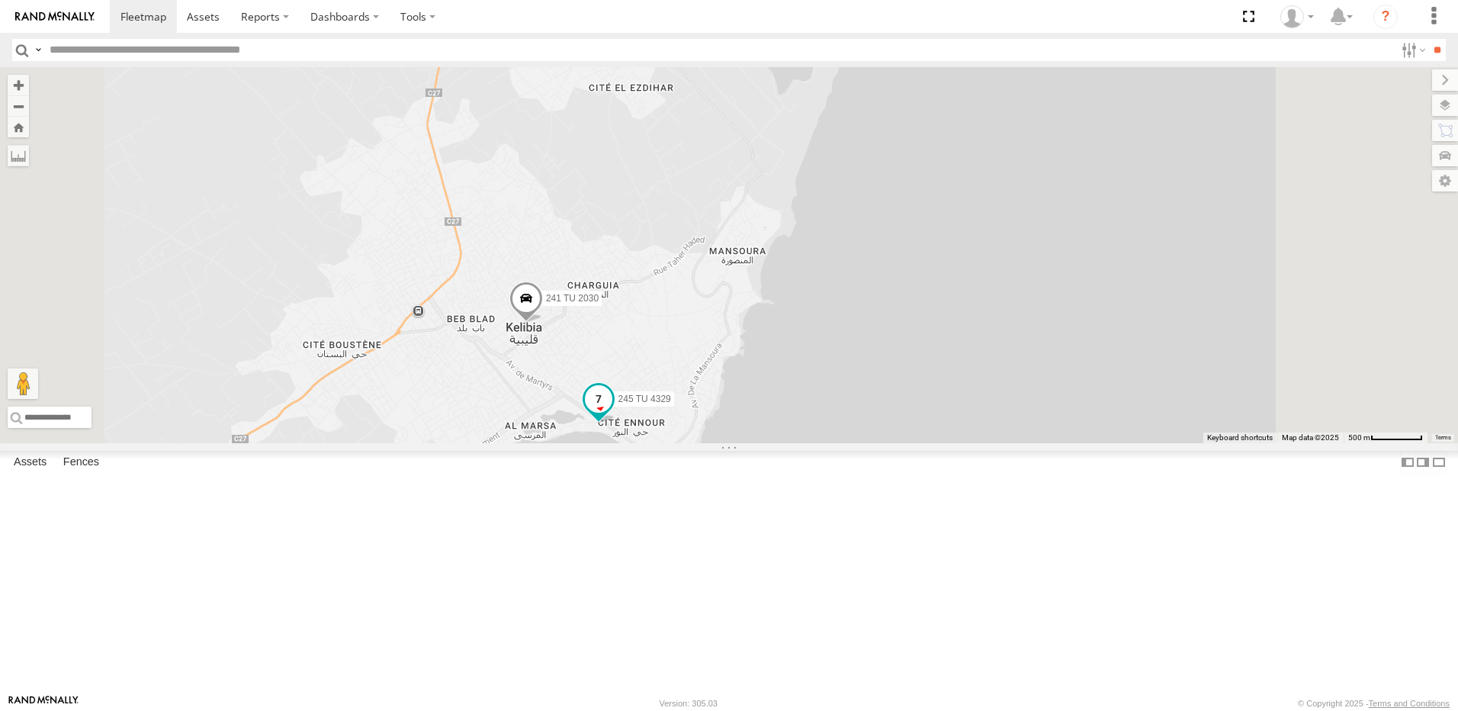
click at [612, 412] on span at bounding box center [598, 397] width 27 height 27
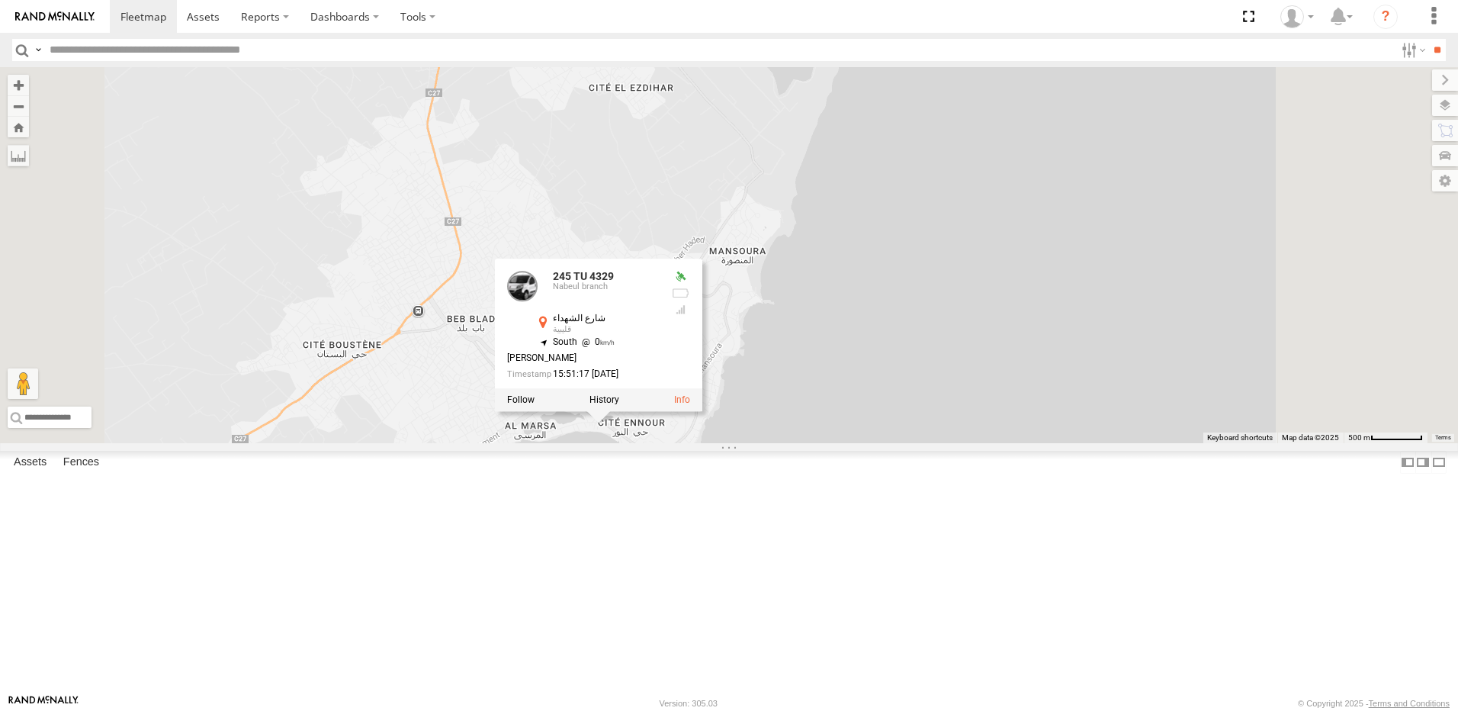
click at [613, 443] on div "245 TU 4329 241 TU 2030 231 TU 3162 [GEOGRAPHIC_DATA] 36.8381 , 11.10783 [GEOGR…" at bounding box center [729, 255] width 1458 height 376
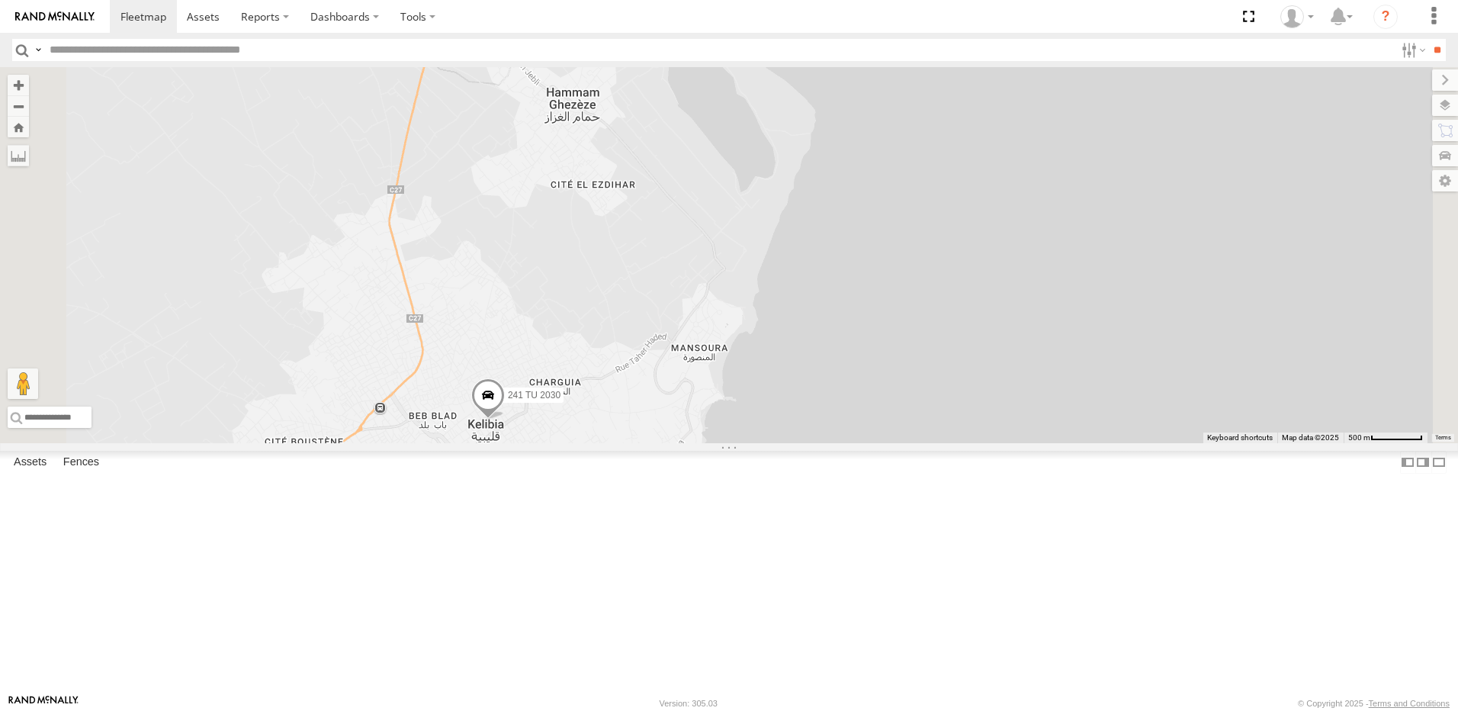
drag, startPoint x: 763, startPoint y: 511, endPoint x: 746, endPoint y: 552, distance: 44.8
click at [746, 443] on div "245 TU 4329 241 TU 2030 231 TU 3162" at bounding box center [729, 255] width 1458 height 376
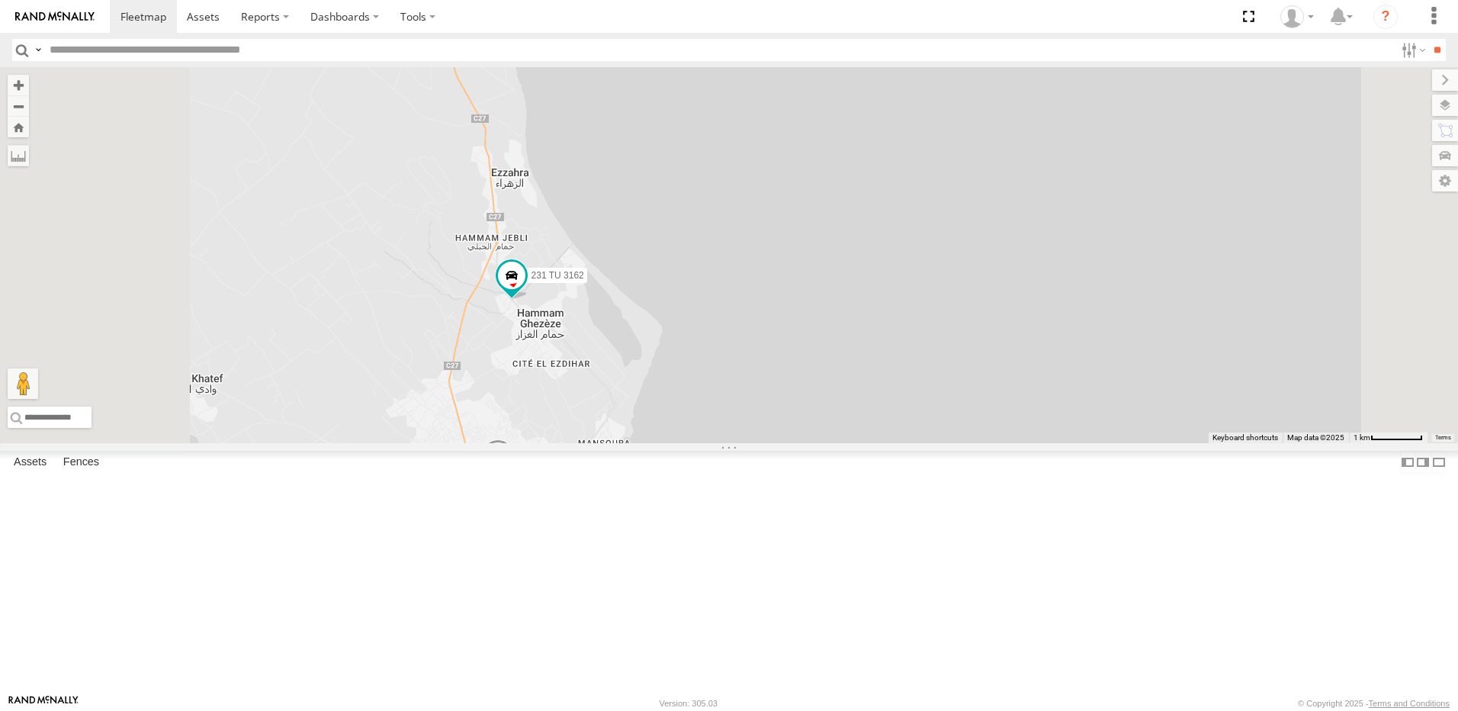
drag, startPoint x: 612, startPoint y: 531, endPoint x: 641, endPoint y: 477, distance: 61.4
click at [632, 443] on div "245 TU 4329 241 TU 2030 231 TU 3162" at bounding box center [729, 255] width 1458 height 376
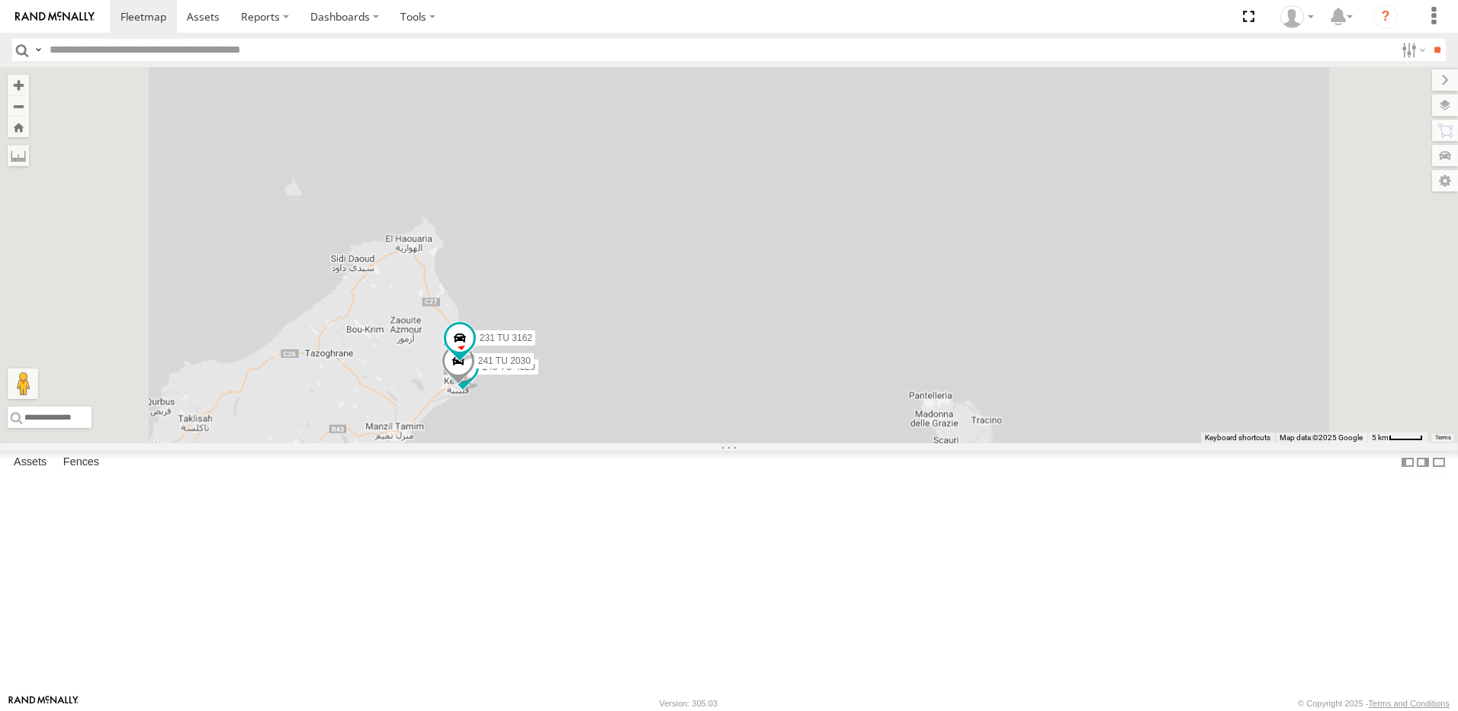
click at [676, 371] on div "245 TU 4329 241 TU 2030 231 TU 3162" at bounding box center [729, 255] width 1458 height 376
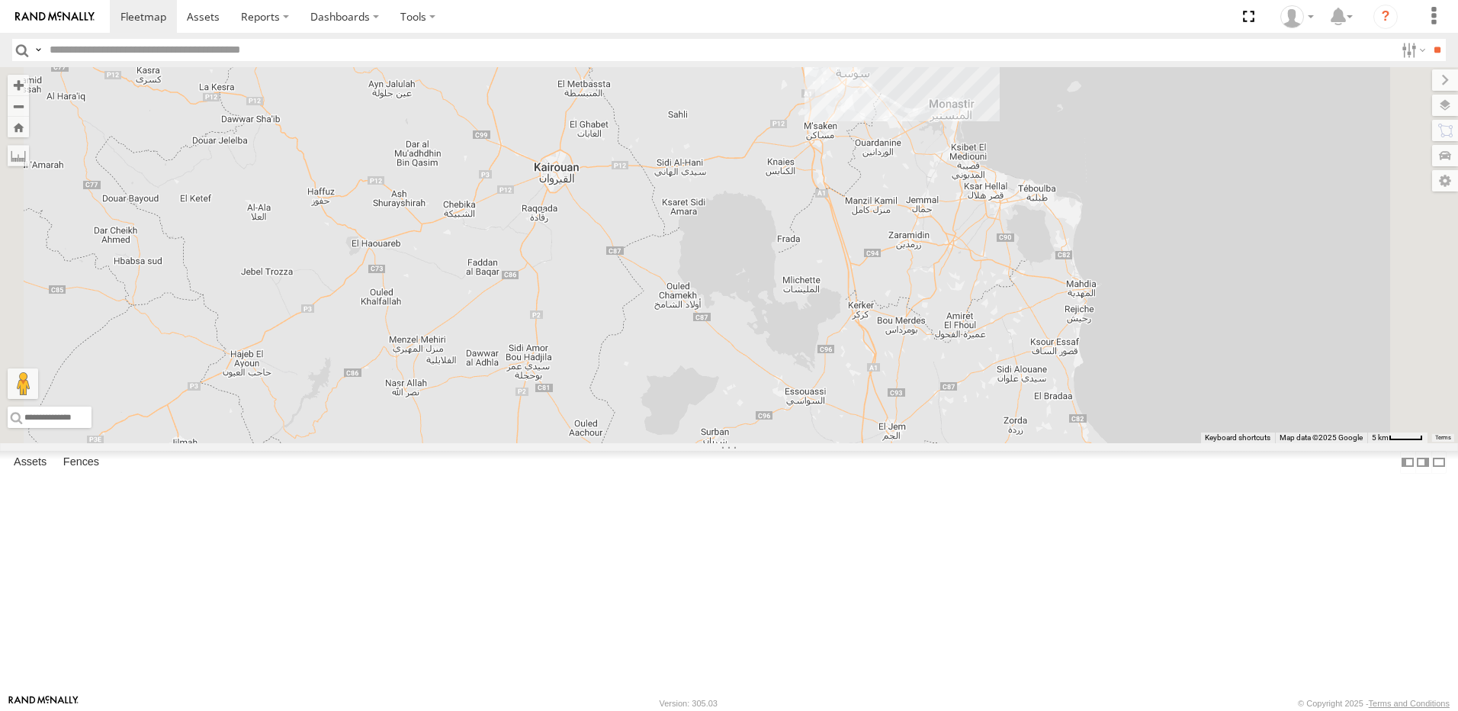
drag, startPoint x: 706, startPoint y: 307, endPoint x: 703, endPoint y: 505, distance: 198.3
click at [703, 443] on div "241 TU 2027 3 245 TU 4330" at bounding box center [729, 255] width 1458 height 376
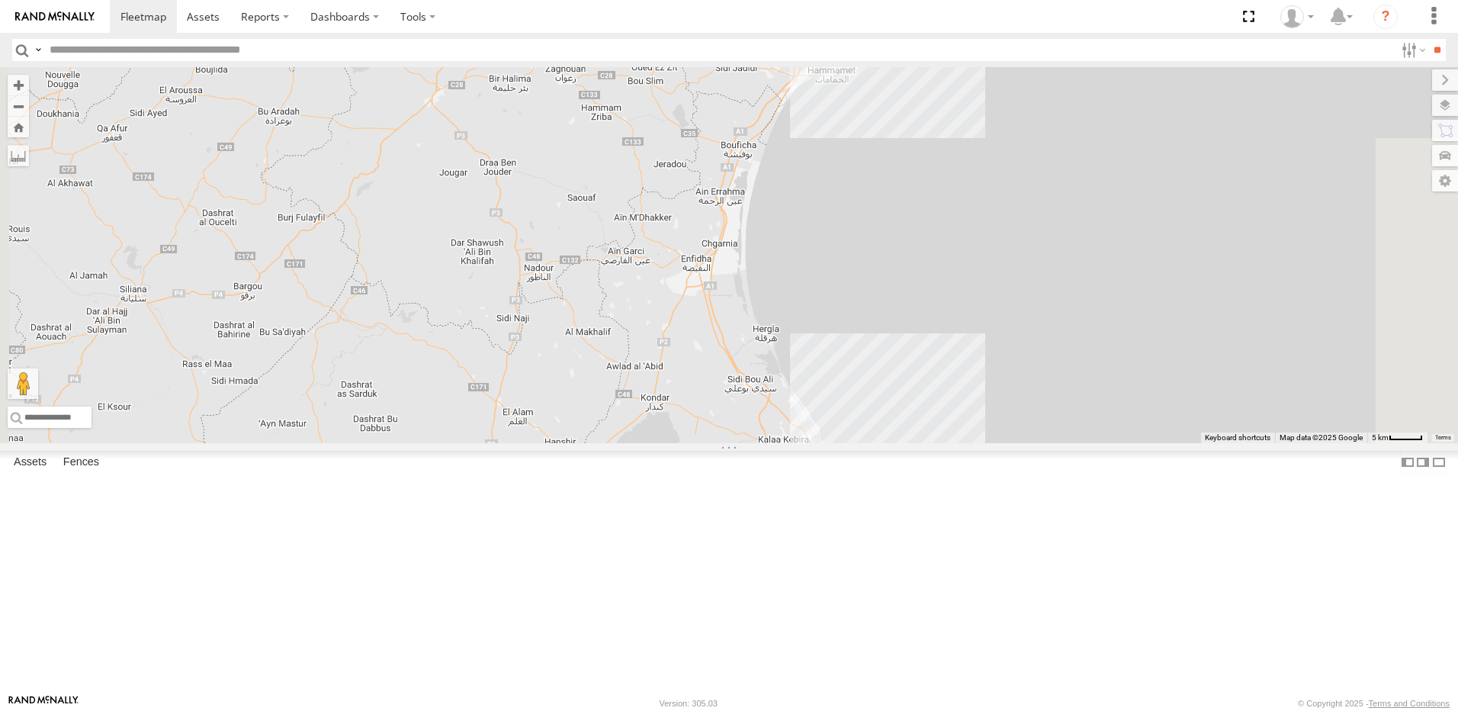
drag, startPoint x: 790, startPoint y: 474, endPoint x: 761, endPoint y: 520, distance: 54.2
click at [761, 443] on div "241 TU 2027 3 245 TU 4330" at bounding box center [729, 255] width 1458 height 376
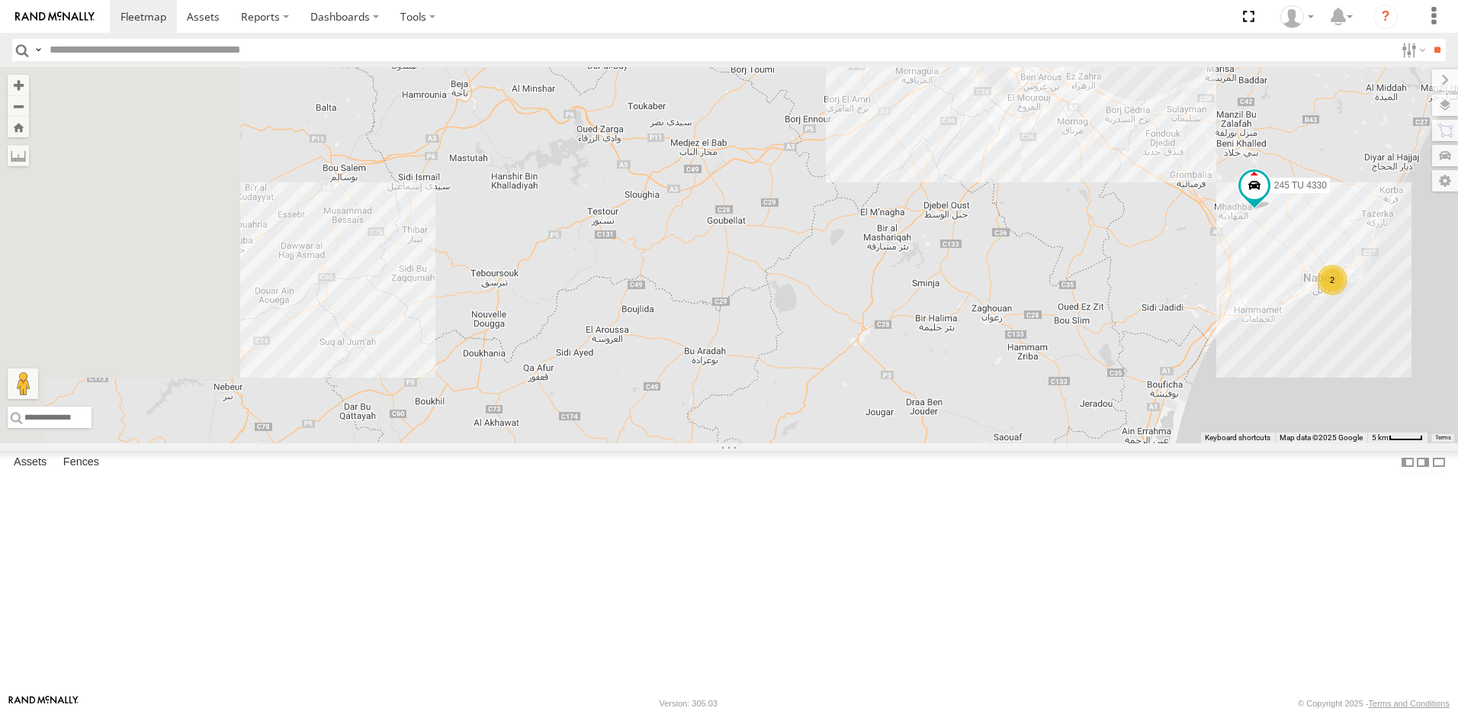
drag, startPoint x: 519, startPoint y: 430, endPoint x: 1234, endPoint y: 289, distance: 729.1
click at [1234, 289] on div "241 TU 2027 3 245 TU 4330 2 234 TU 2630 2 245 TU 9061 4 231 TU 3158" at bounding box center [729, 255] width 1458 height 376
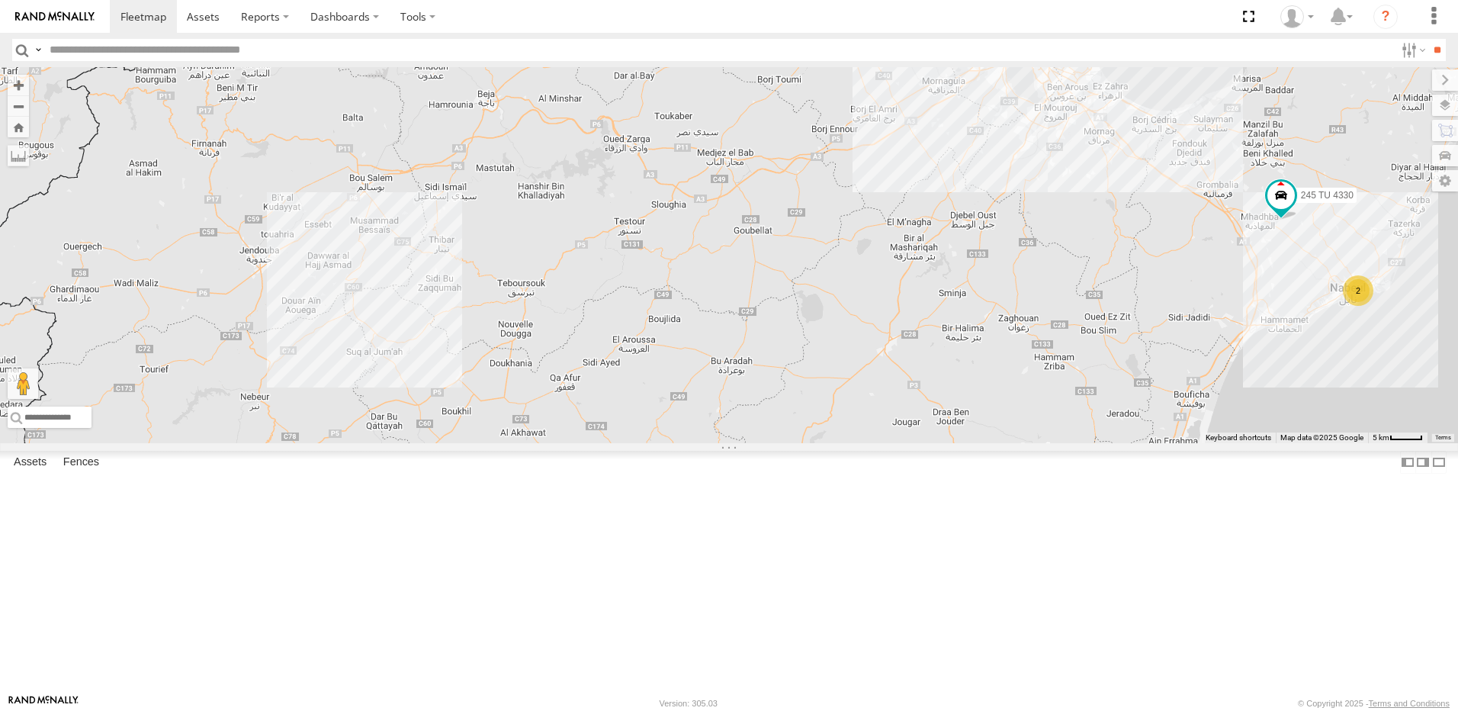
drag, startPoint x: 959, startPoint y: 331, endPoint x: 725, endPoint y: 289, distance: 237.9
click at [762, 304] on div "241 TU 2027 3 245 TU 4330 2 234 TU 2630 2 245 TU 9061 4 231 TU 3158" at bounding box center [729, 255] width 1458 height 376
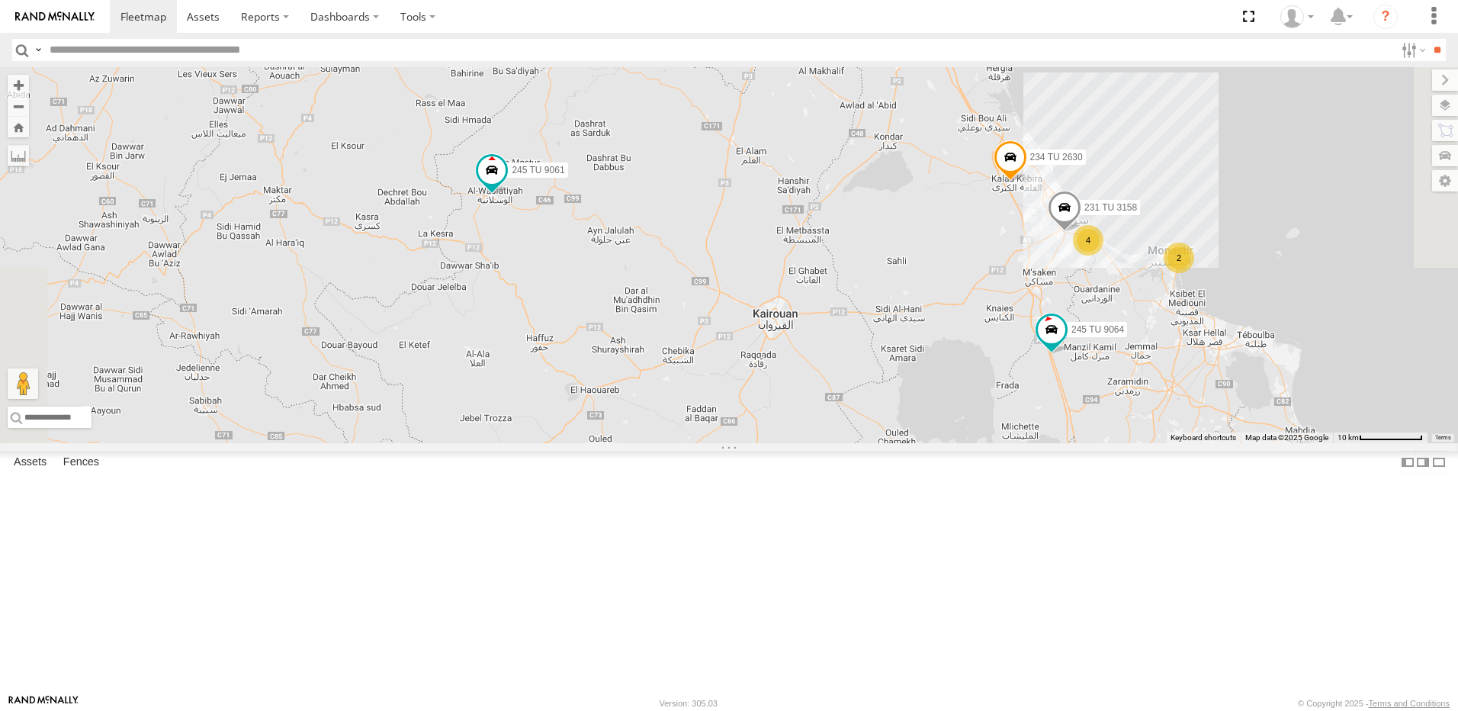
drag, startPoint x: 650, startPoint y: 194, endPoint x: 801, endPoint y: 538, distance: 374.9
click at [801, 443] on div "241 TU 2027 3 245 TU 4330 2 234 TU 2630 2 245 TU 9061 4 231 TU 3158 2 245 TU 90…" at bounding box center [729, 255] width 1458 height 376
click at [564, 175] on span "245 TU 9061" at bounding box center [538, 170] width 53 height 11
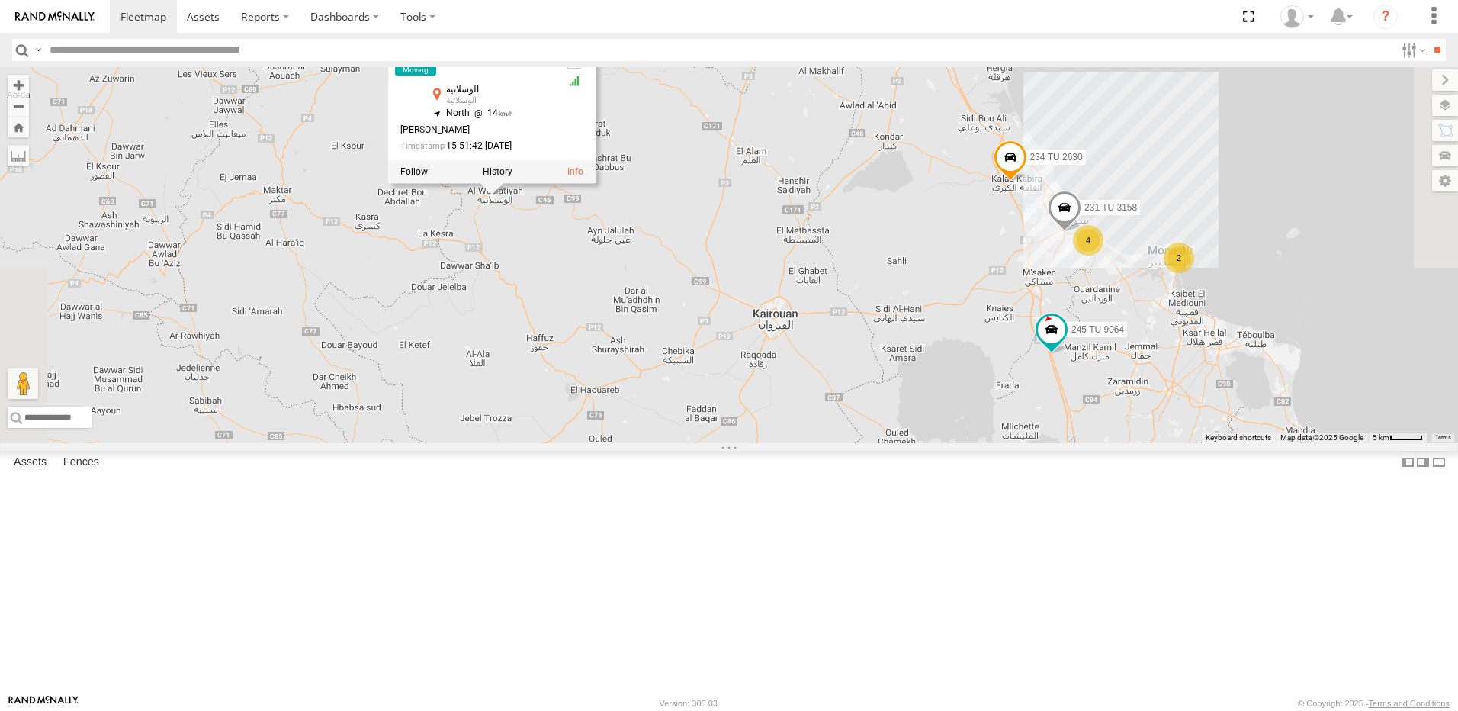
click at [872, 357] on div "241 TU 2027 3 245 TU 4330 2 234 TU 2630 2 245 TU 9061 4 231 TU 3158 2 245 TU 90…" at bounding box center [729, 255] width 1458 height 376
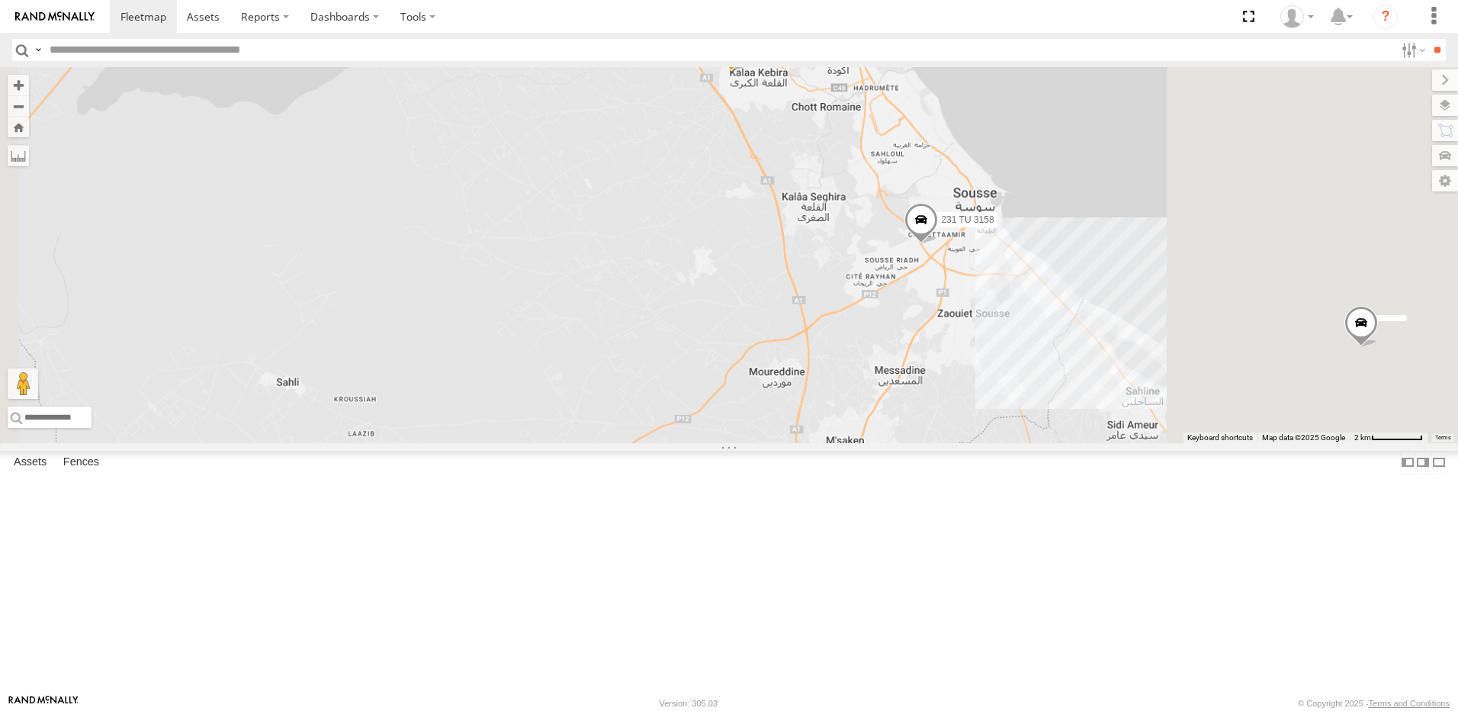
drag, startPoint x: 1190, startPoint y: 385, endPoint x: 1074, endPoint y: 387, distance: 116.7
click at [1074, 387] on div "234 TU 2630 245 TU 9061 245 TU 9060 240 TU 779 231 TU 3158 245 TU 9064" at bounding box center [729, 255] width 1458 height 376
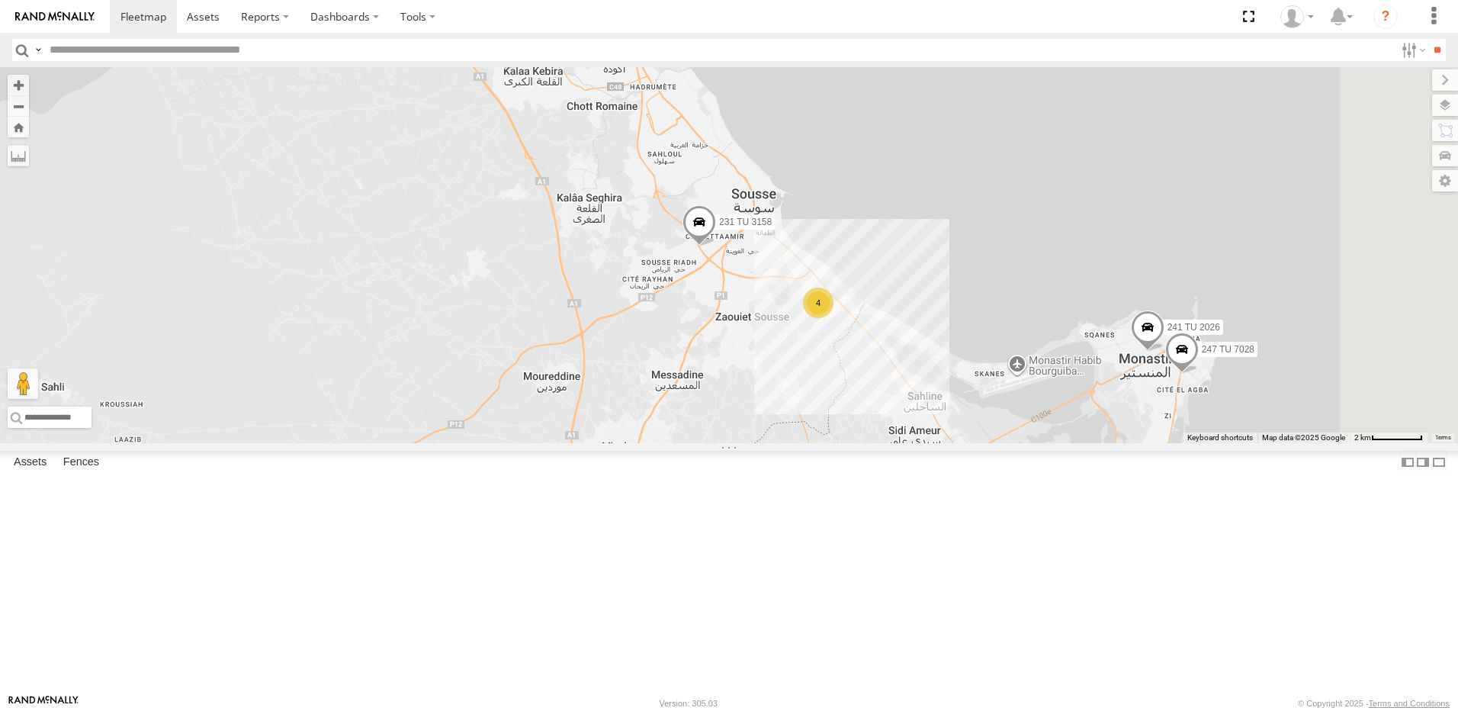
drag, startPoint x: 1083, startPoint y: 476, endPoint x: 961, endPoint y: 451, distance: 124.4
click at [961, 443] on div "234 TU 2630 245 TU 9061 245 TU 9060 240 TU 779 231 TU 3158 245 TU 9064 241 TU 2…" at bounding box center [729, 255] width 1458 height 376
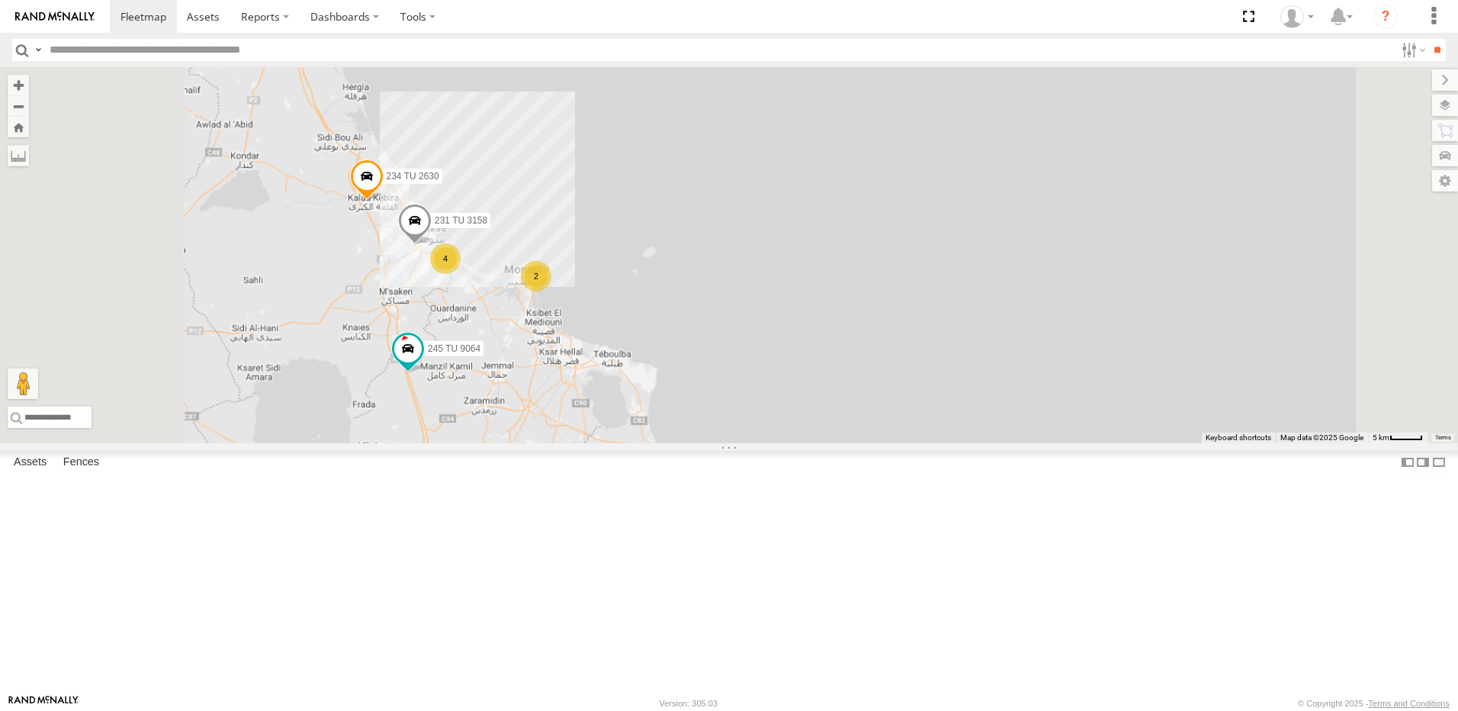
drag, startPoint x: 557, startPoint y: 530, endPoint x: 571, endPoint y: 481, distance: 50.9
click at [571, 443] on div "234 TU 2630 245 TU 9061 245 TU 9060 240 TU 779 231 TU 3158 245 TU 9064 2 4" at bounding box center [729, 255] width 1458 height 376
click at [427, 365] on span at bounding box center [411, 343] width 34 height 41
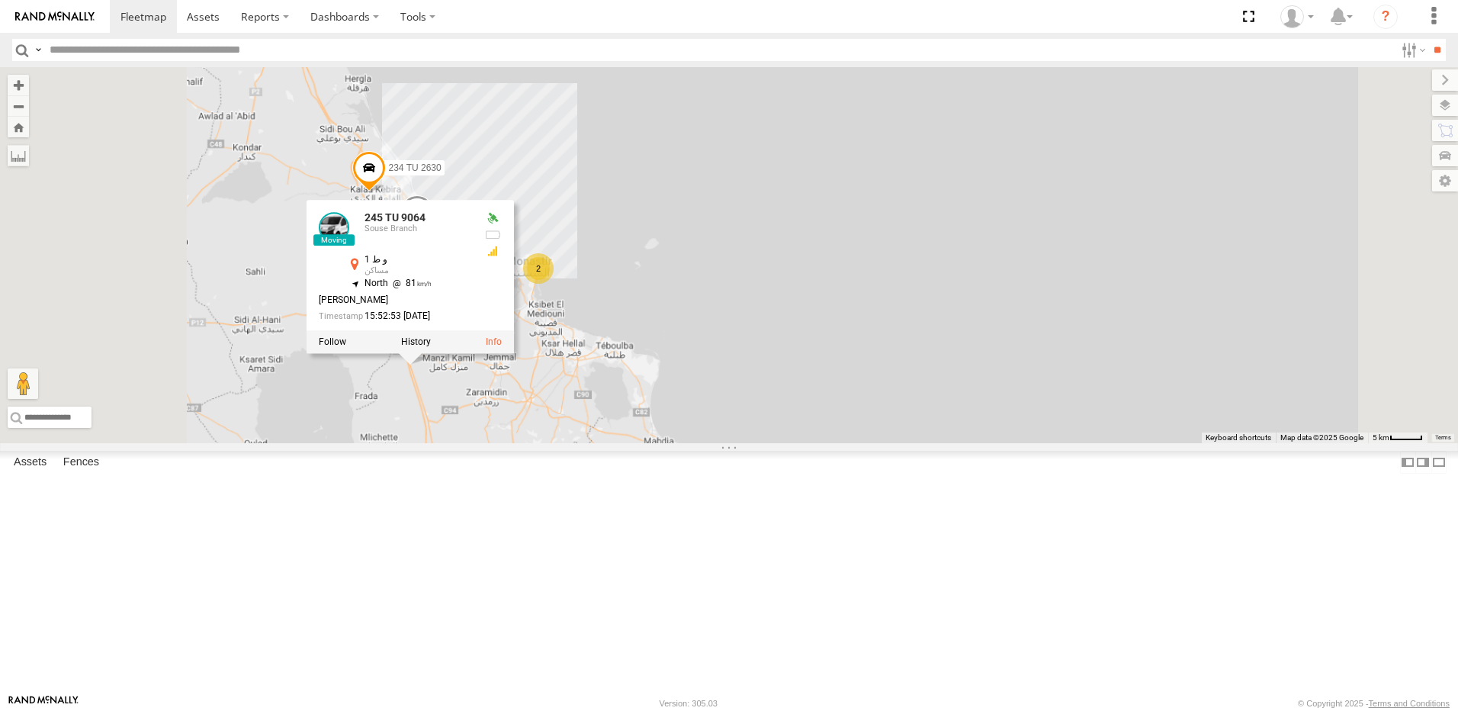
click at [562, 443] on div "234 TU 2630 245 TU 9061 245 TU 9060 240 TU 779 231 TU 3158 245 TU 9064 2 4 245 …" at bounding box center [729, 255] width 1458 height 376
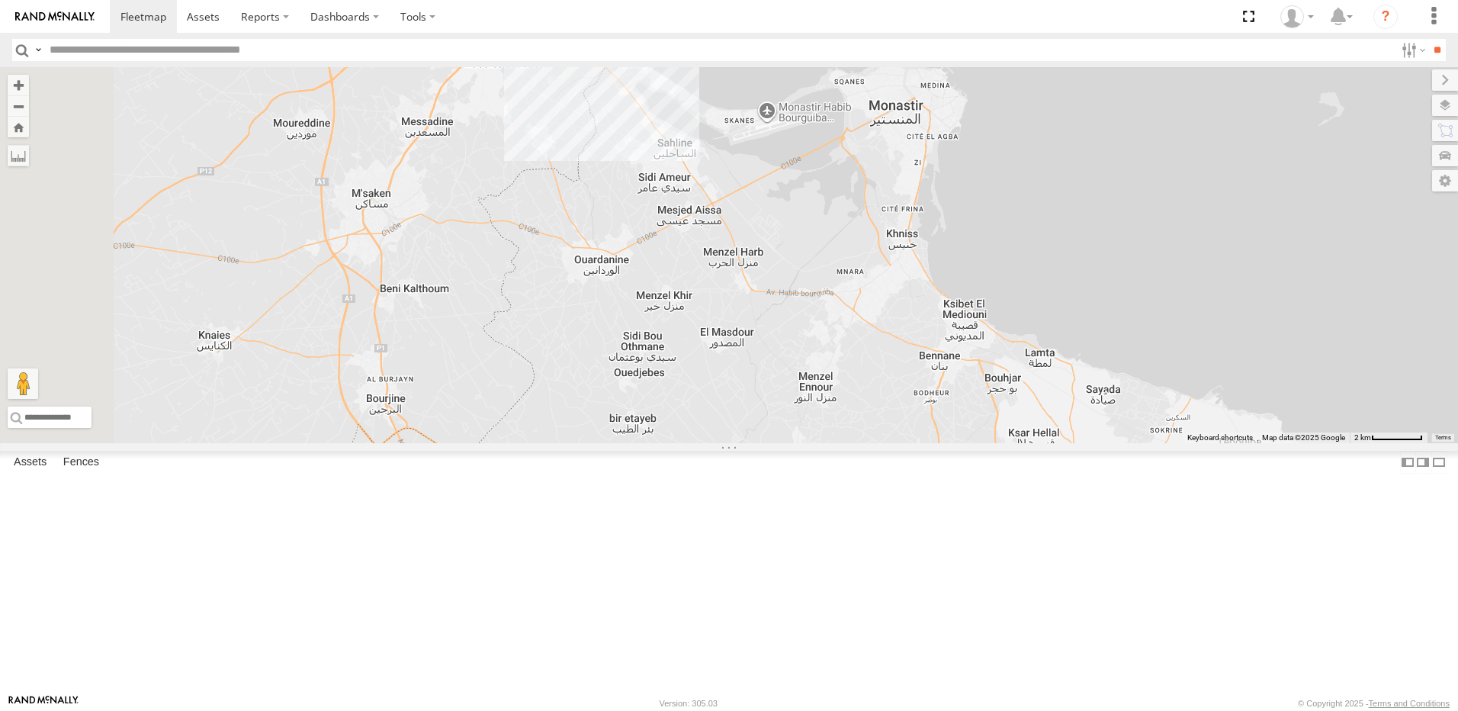
drag, startPoint x: 553, startPoint y: 416, endPoint x: 596, endPoint y: 628, distance: 217.2
click at [439, 506] on span at bounding box center [422, 484] width 34 height 41
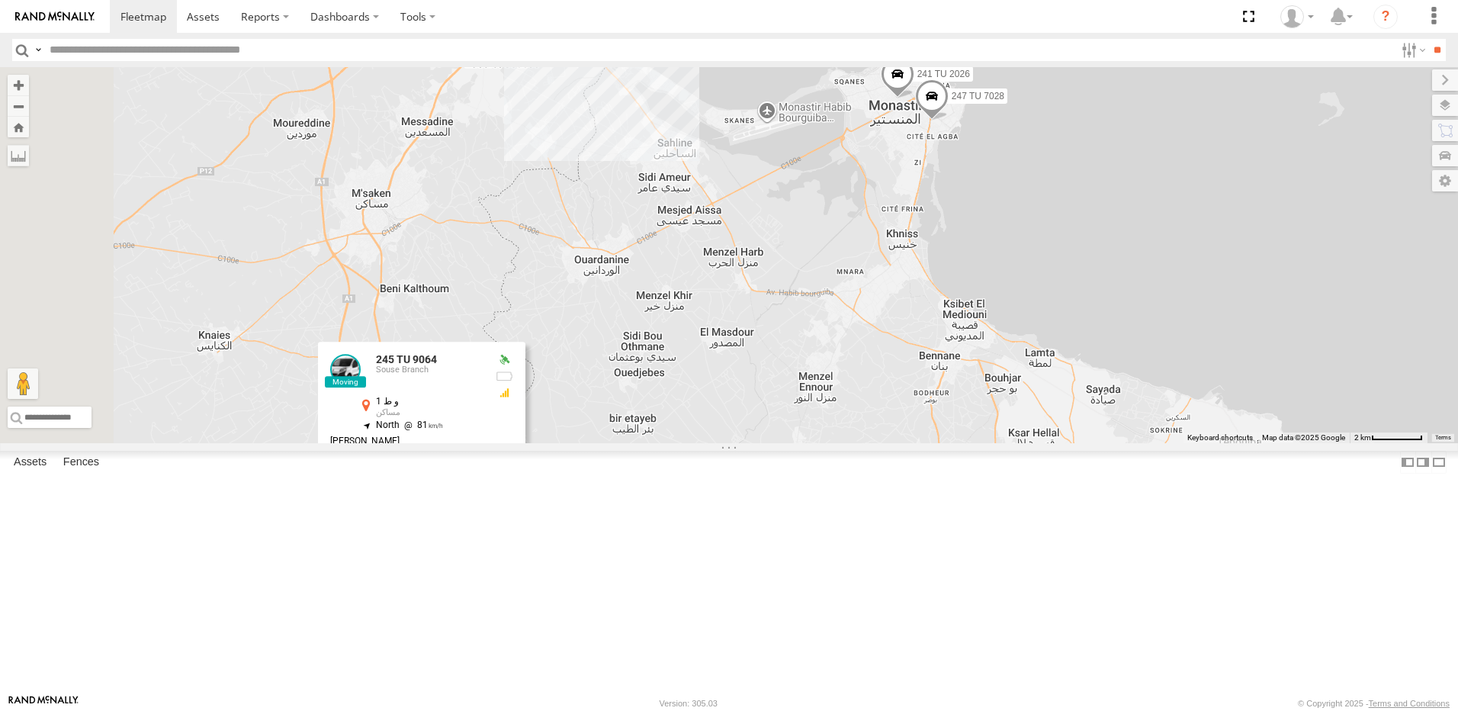
click at [577, 443] on div "234 TU 2630 245 TU 9061 245 TU 9060 240 TU 779 231 TU 3158 245 TU 9064 245 TU 9…" at bounding box center [729, 255] width 1458 height 376
